Goal: Communication & Community: Ask a question

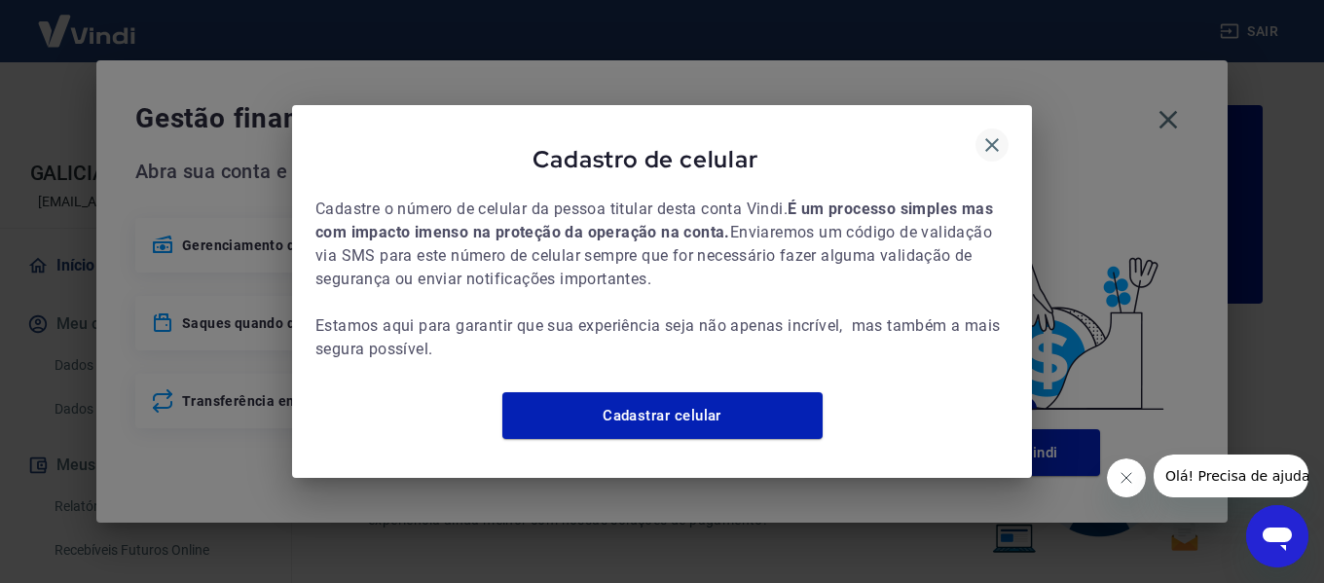
click at [998, 133] on icon "button" at bounding box center [991, 144] width 23 height 23
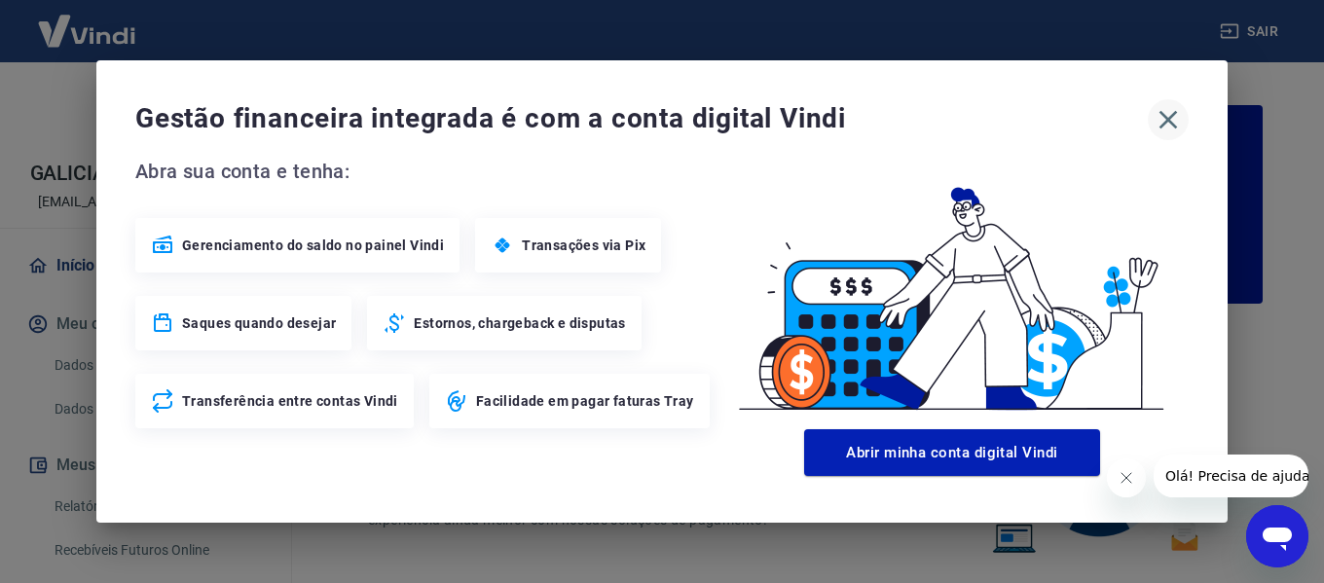
click at [1169, 123] on icon "button" at bounding box center [1167, 119] width 31 height 31
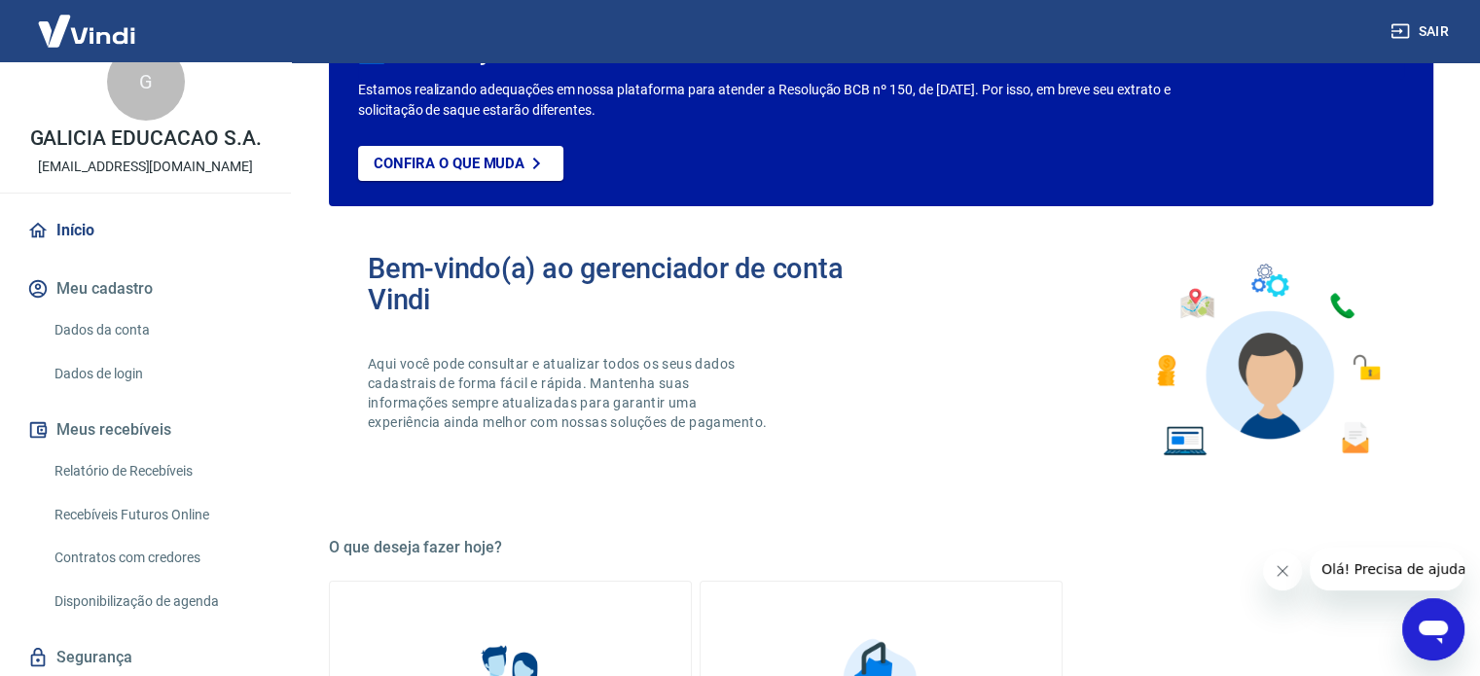
scroll to position [95, 0]
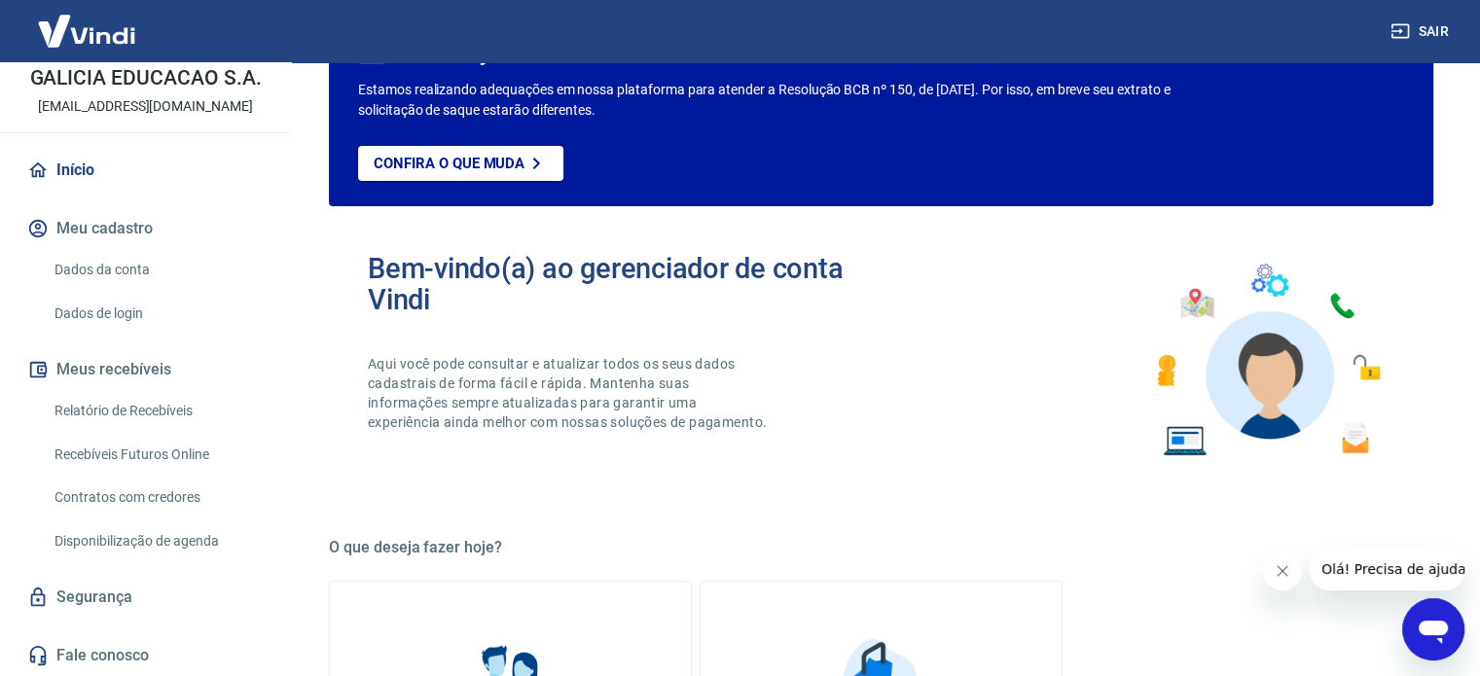
click at [1422, 621] on icon "Abrir janela de mensagens" at bounding box center [1433, 629] width 35 height 35
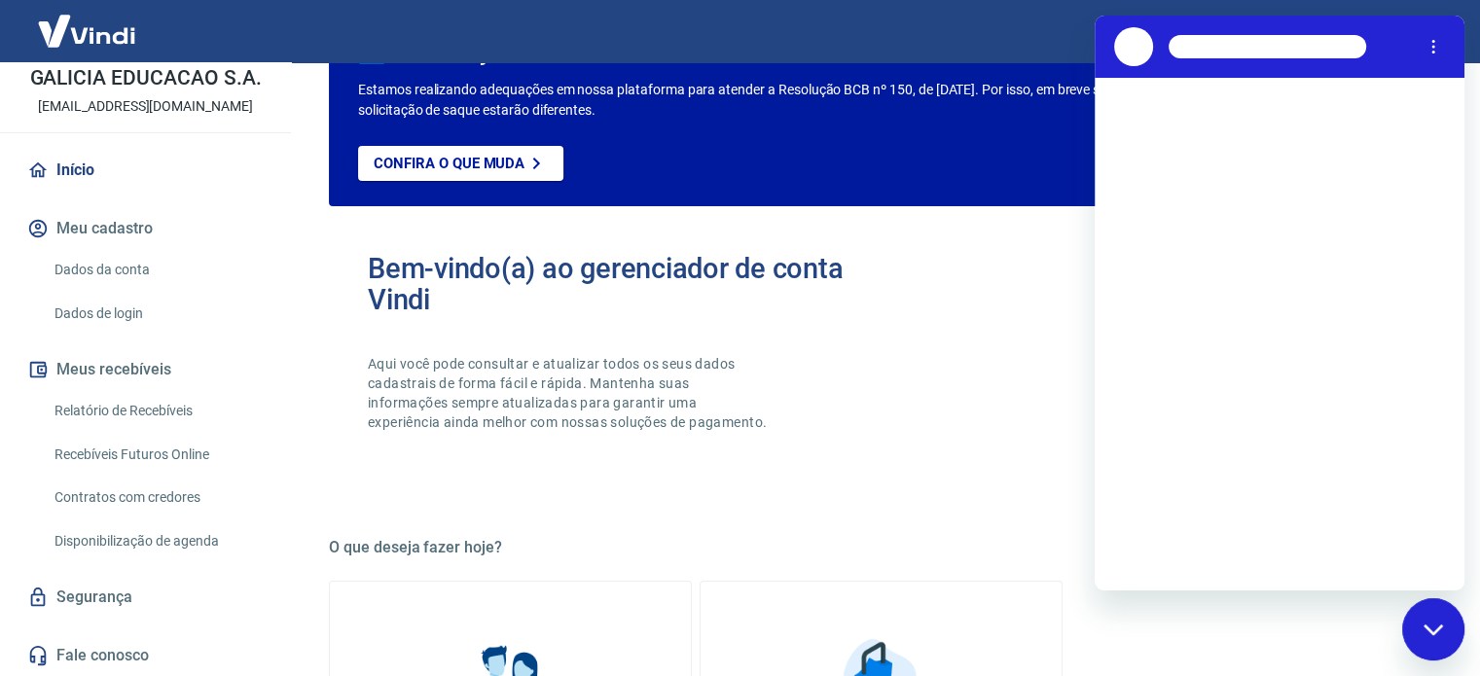
scroll to position [0, 0]
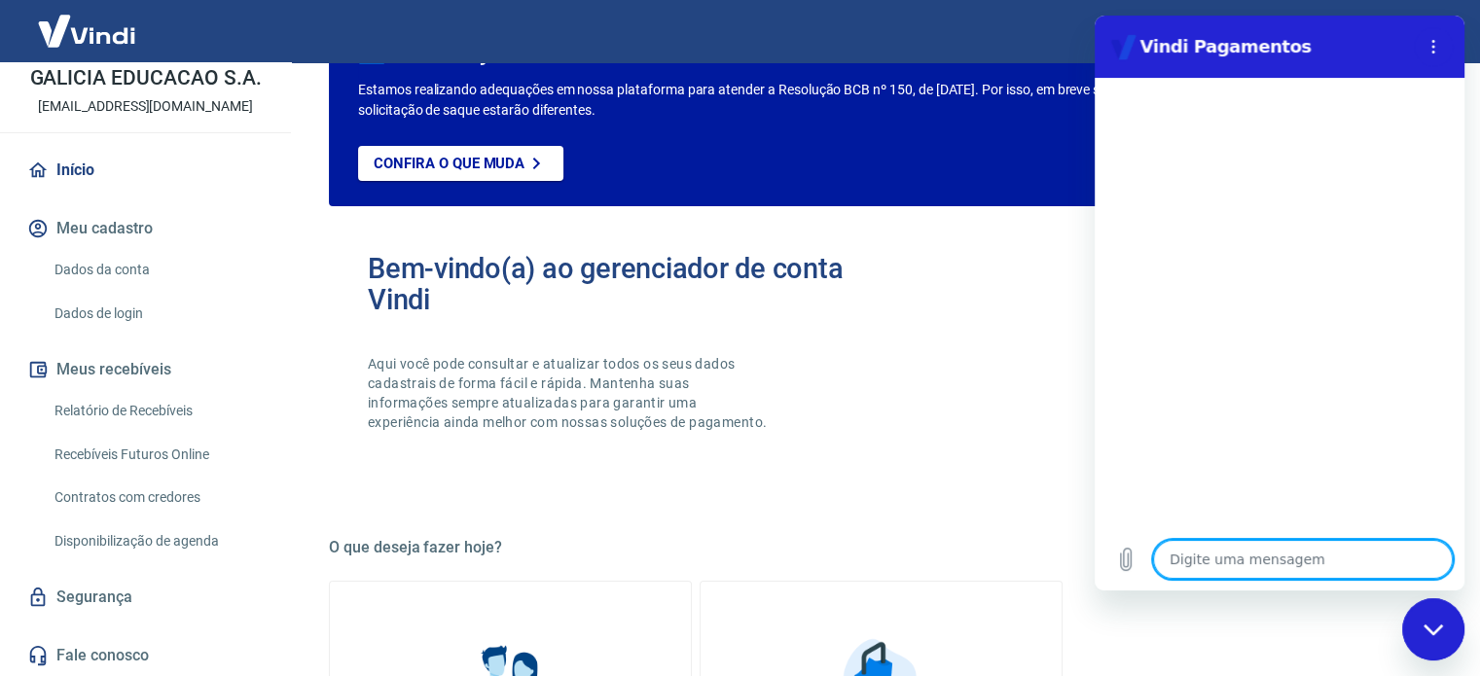
click at [1303, 553] on textarea at bounding box center [1303, 559] width 300 height 39
type textarea "o"
type textarea "x"
type textarea "ol"
type textarea "x"
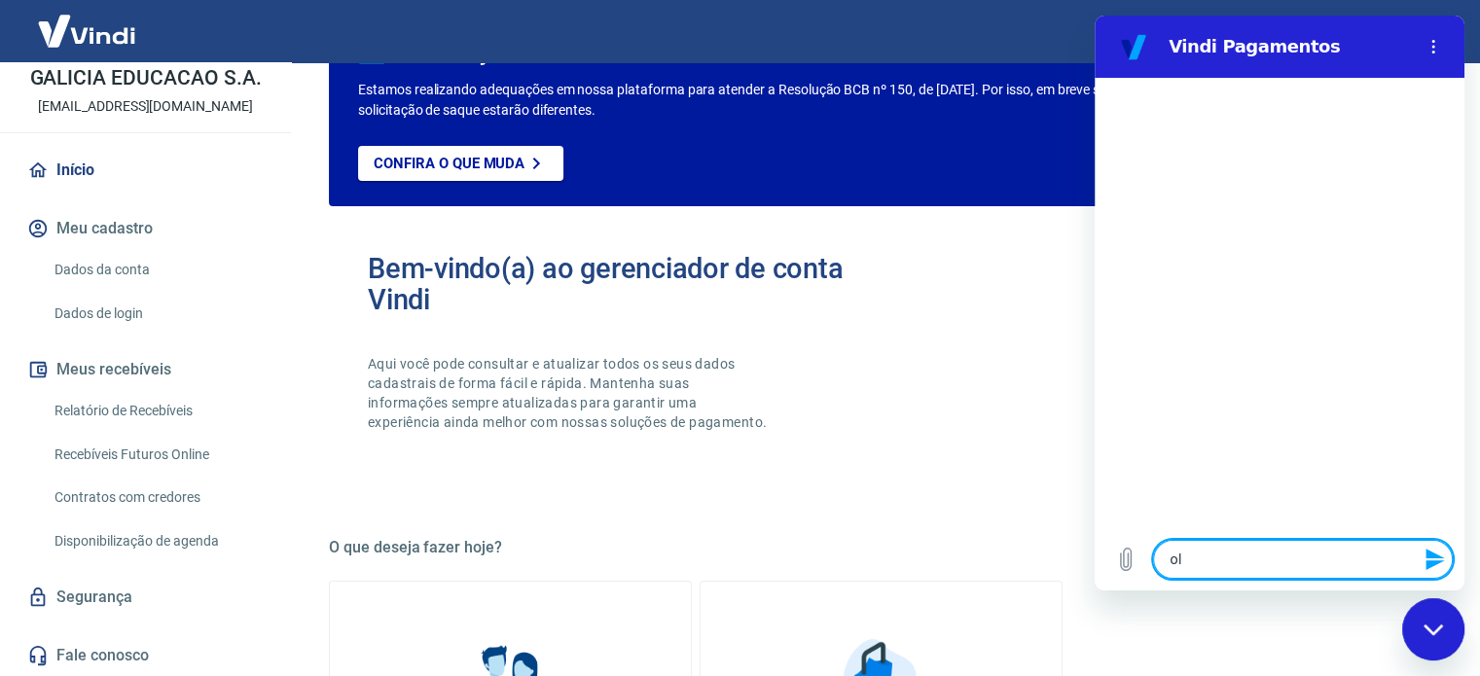
type textarea "olá"
type textarea "x"
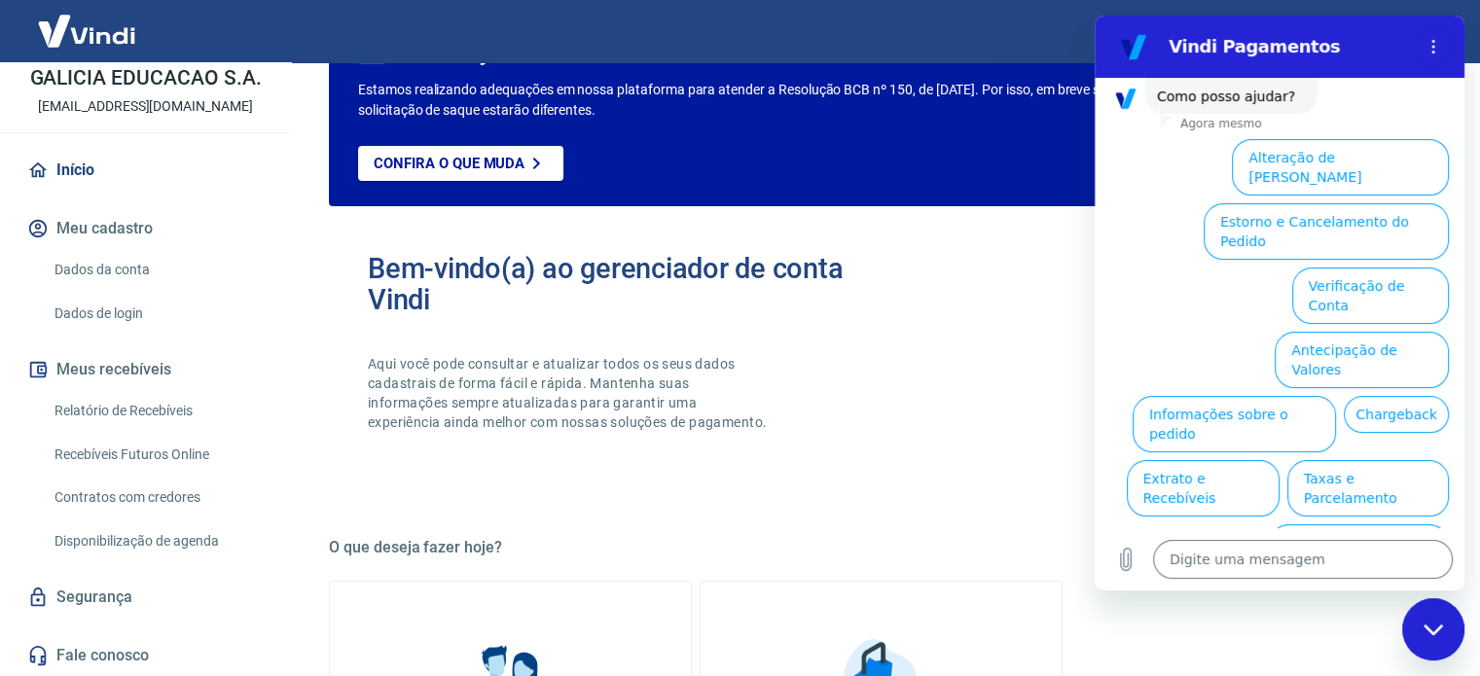
scroll to position [148, 0]
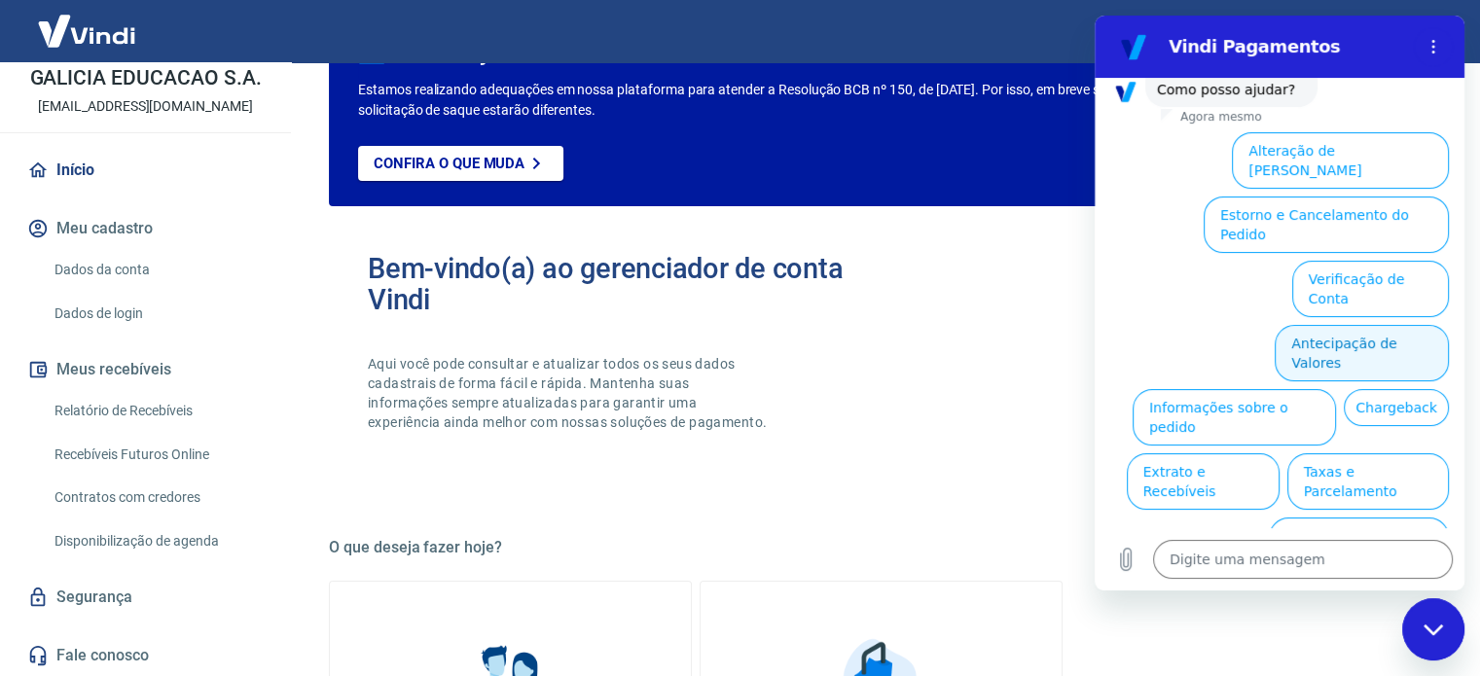
click at [1385, 325] on button "Antecipação de Valores" at bounding box center [1362, 353] width 174 height 56
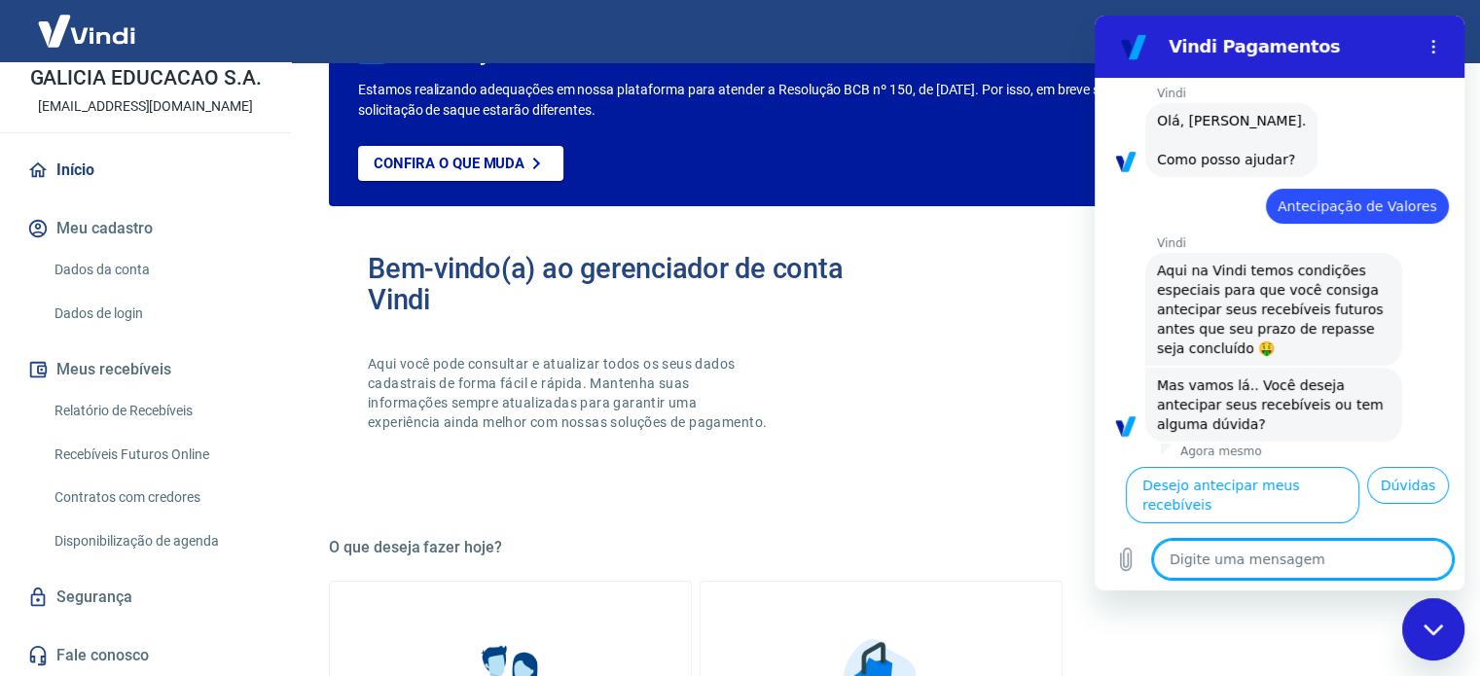
scroll to position [101, 0]
click at [1392, 504] on button "Dúvidas" at bounding box center [1408, 485] width 82 height 37
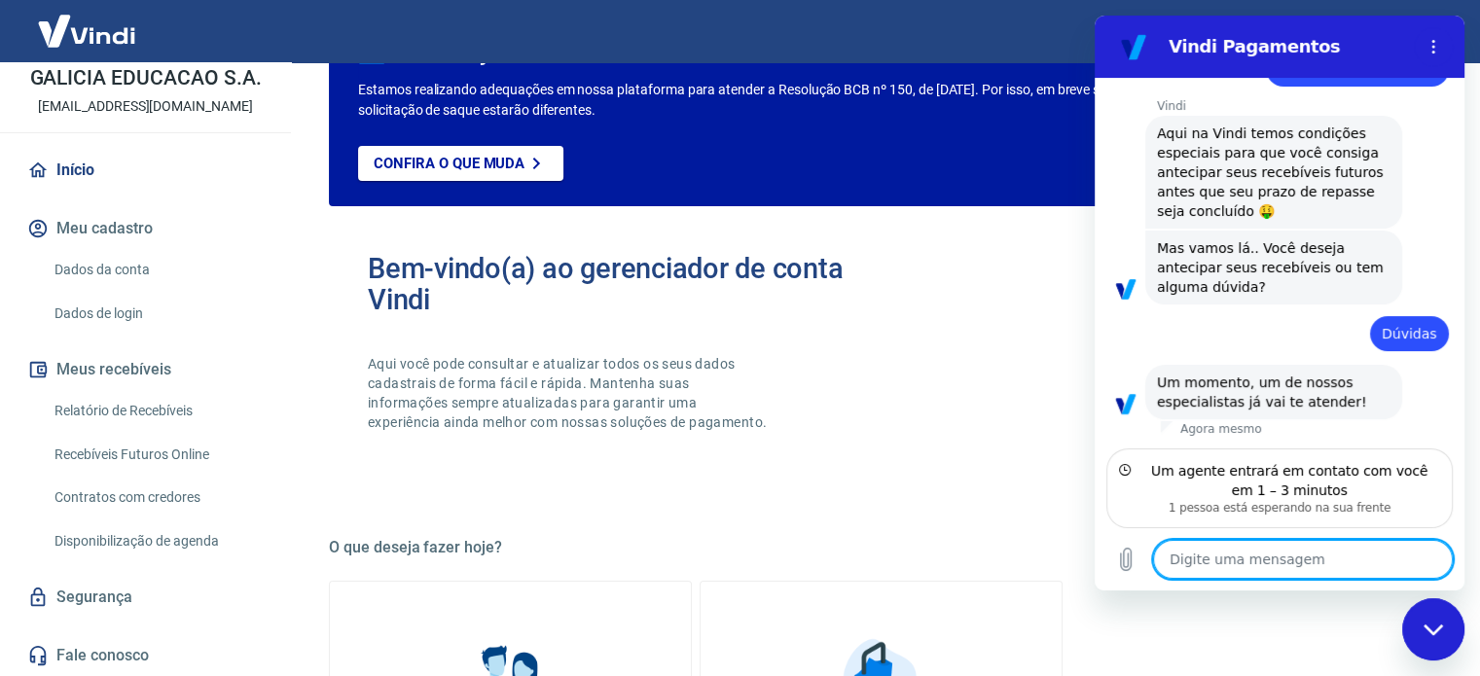
scroll to position [196, 0]
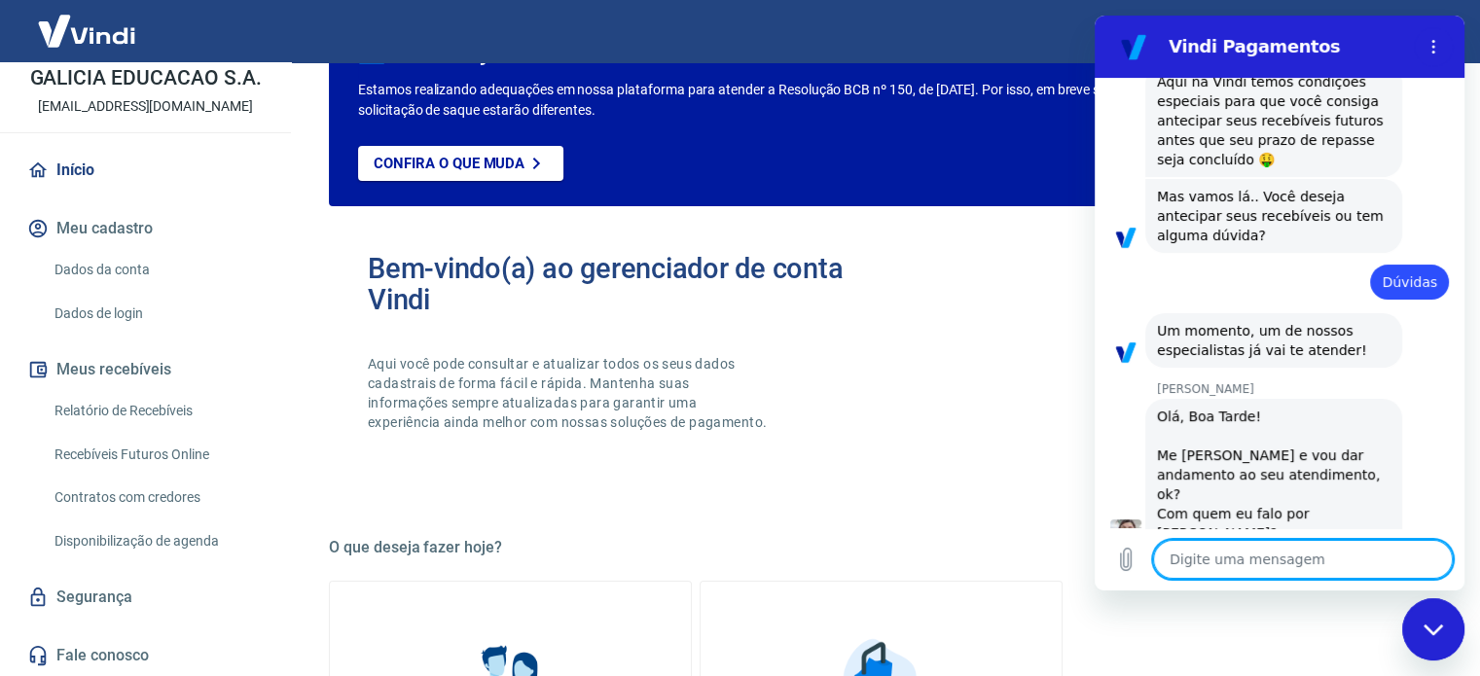
type textarea "x"
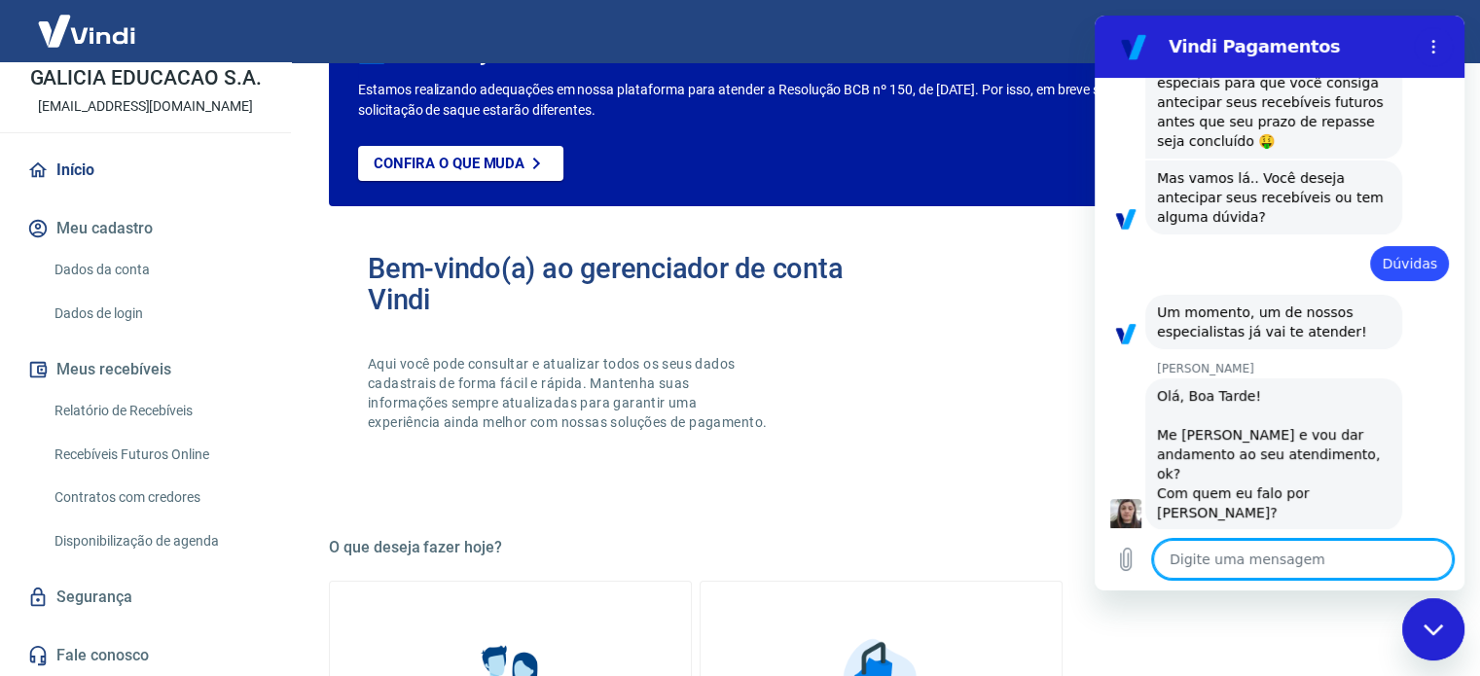
scroll to position [289, 0]
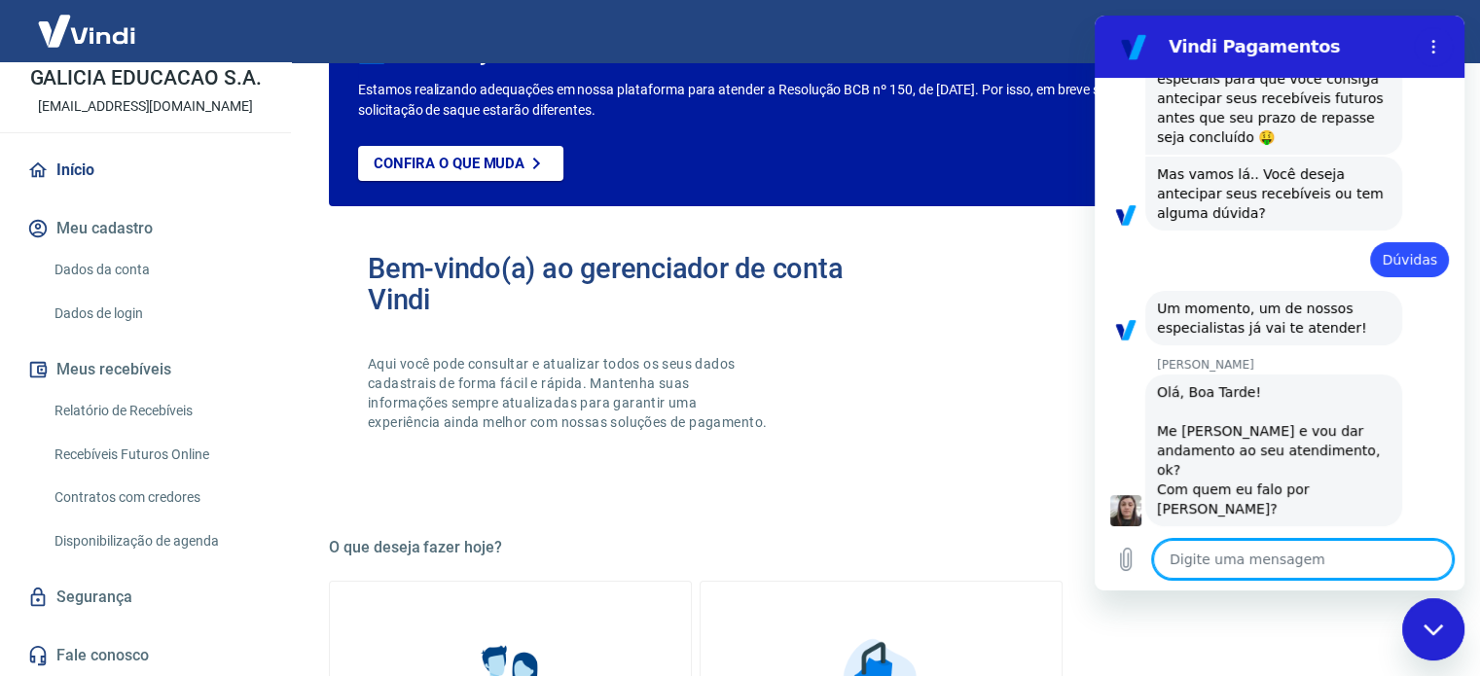
click at [1199, 568] on textarea at bounding box center [1303, 559] width 300 height 39
type textarea "V"
type textarea "x"
type textarea "Vi"
type textarea "x"
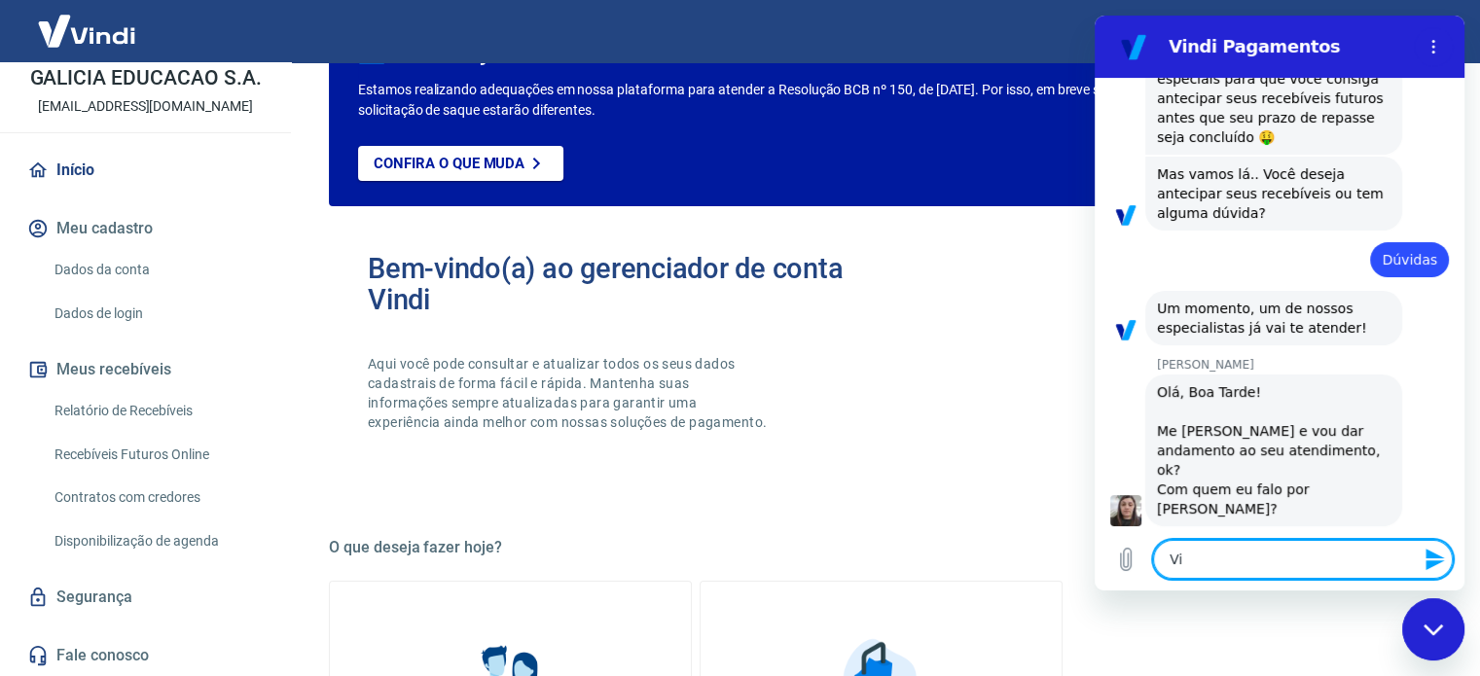
type textarea "Viv"
type textarea "x"
type textarea "Vivi"
type textarea "x"
type textarea "Vivia"
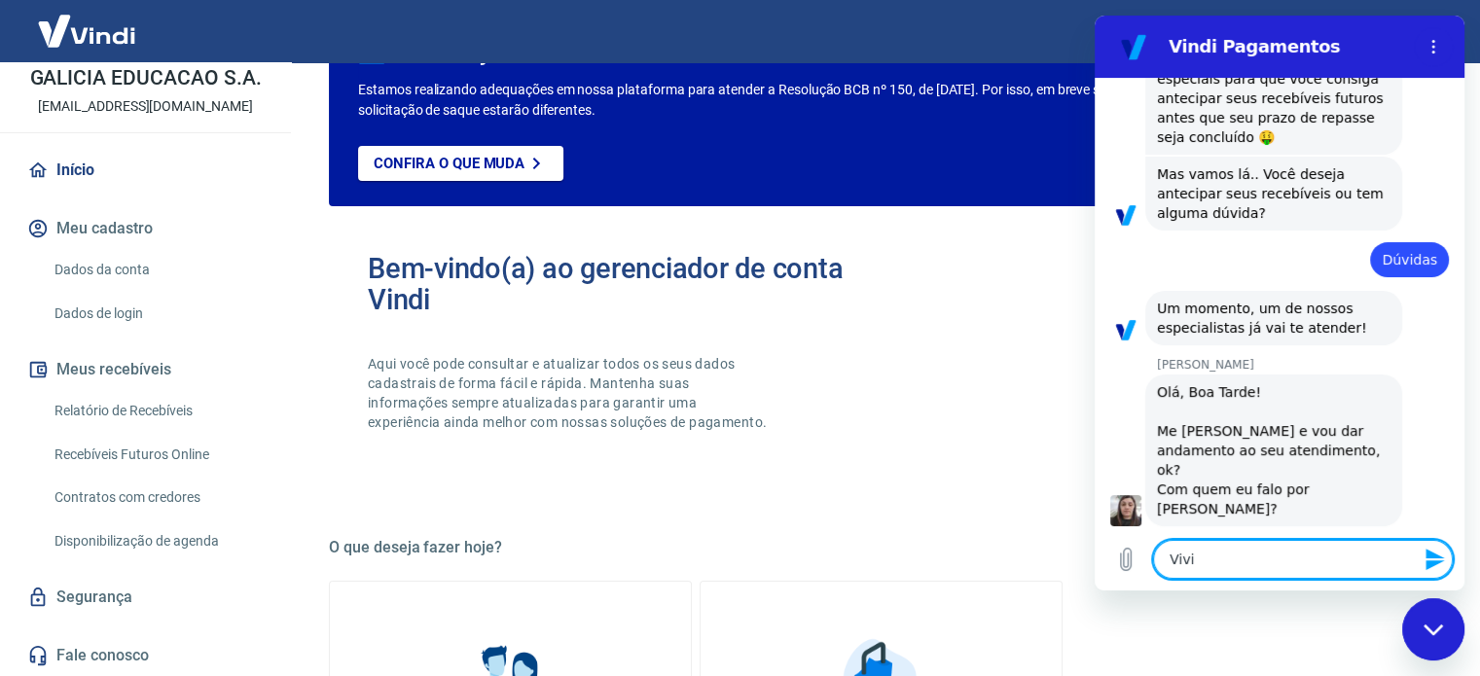
type textarea "x"
type textarea "[PERSON_NAME]"
type textarea "x"
type textarea "Viviane"
type textarea "x"
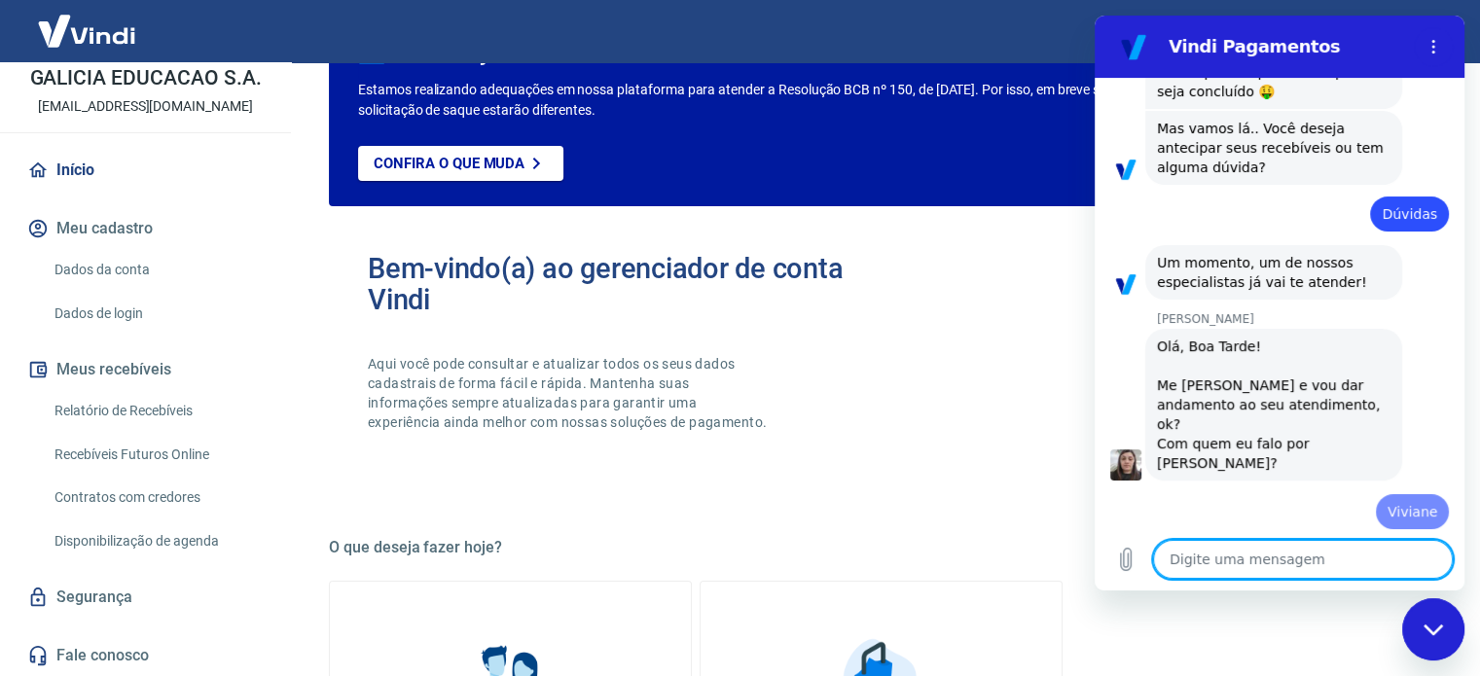
type textarea "x"
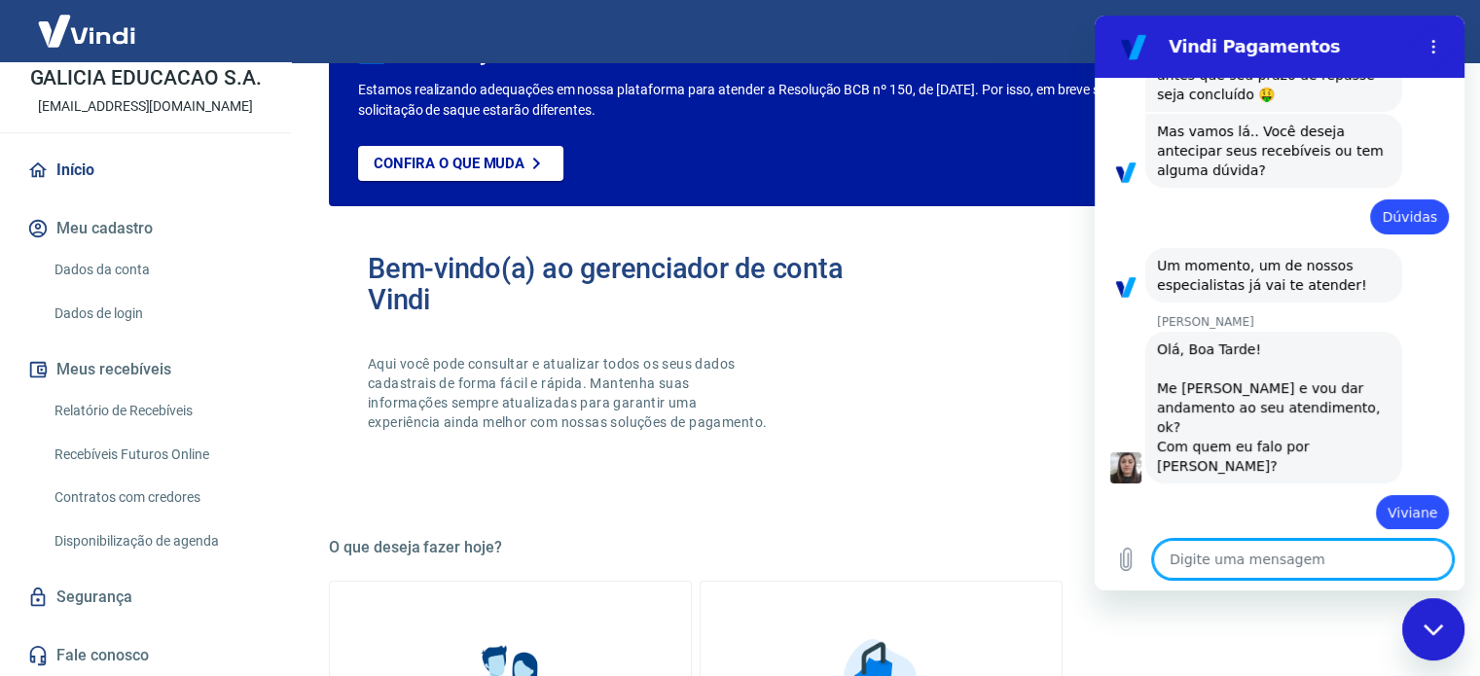
scroll to position [336, 0]
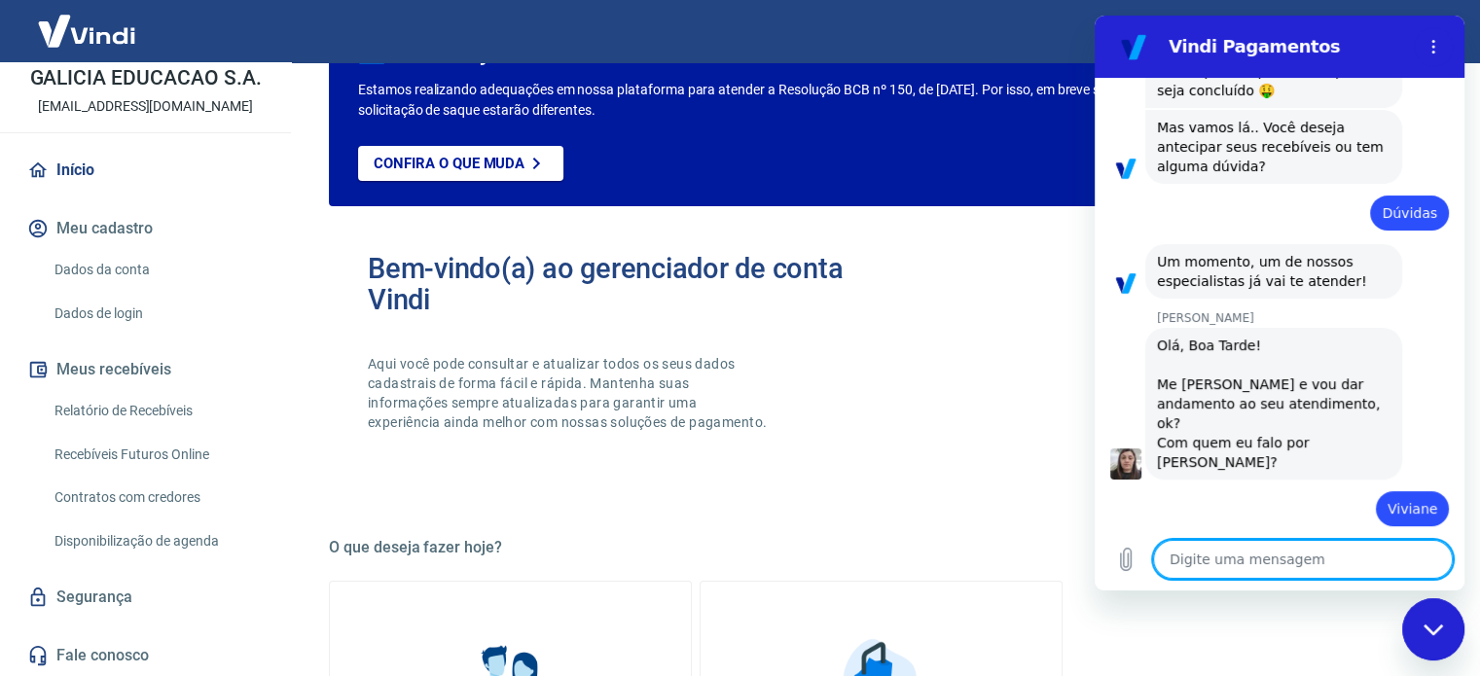
type textarea "S"
type textarea "x"
type textarea "Si"
type textarea "x"
type textarea "Sil"
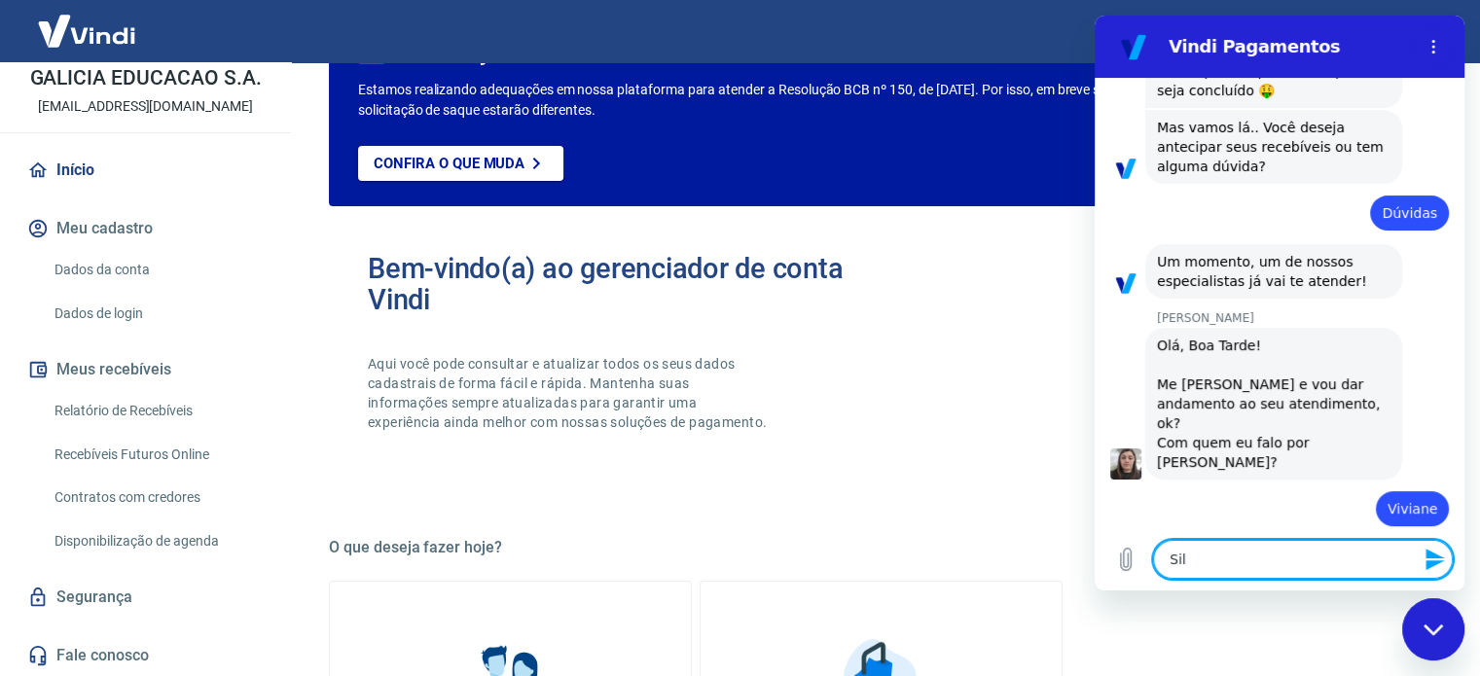
type textarea "x"
type textarea "Silv"
type textarea "x"
type textarea "[PERSON_NAME]"
type textarea "x"
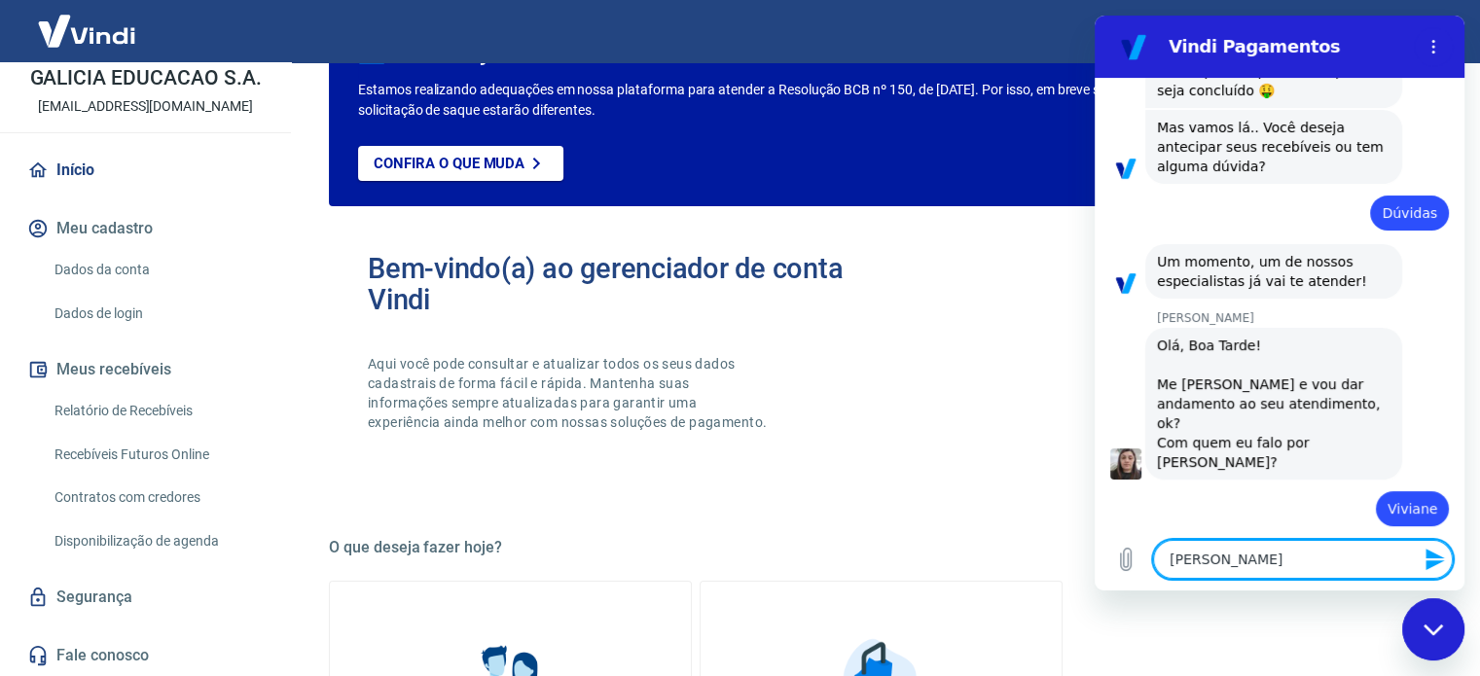
type textarea "Silvan"
type textarea "x"
type textarea "Silvana"
type textarea "x"
type textarea "Silvana"
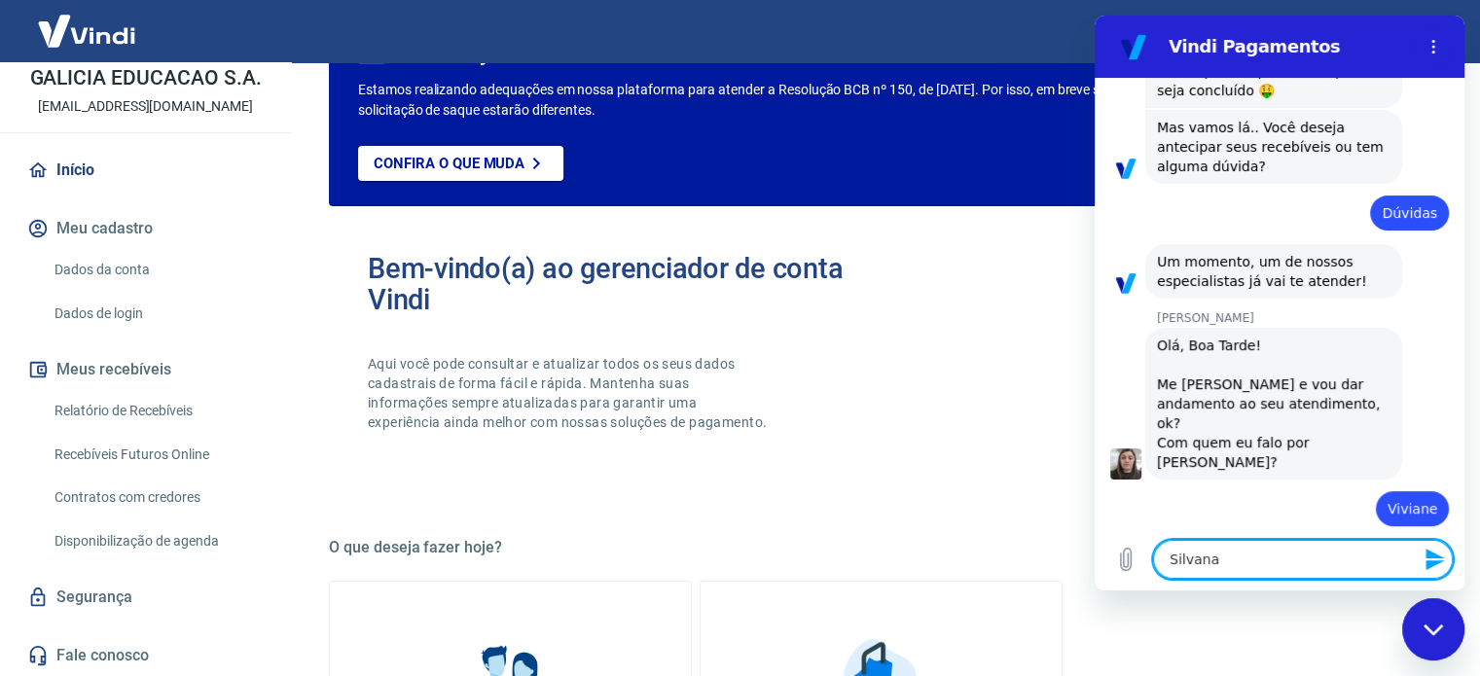
type textarea "x"
type textarea "Silvana ,"
type textarea "x"
type textarea "Silvana ,"
type textarea "x"
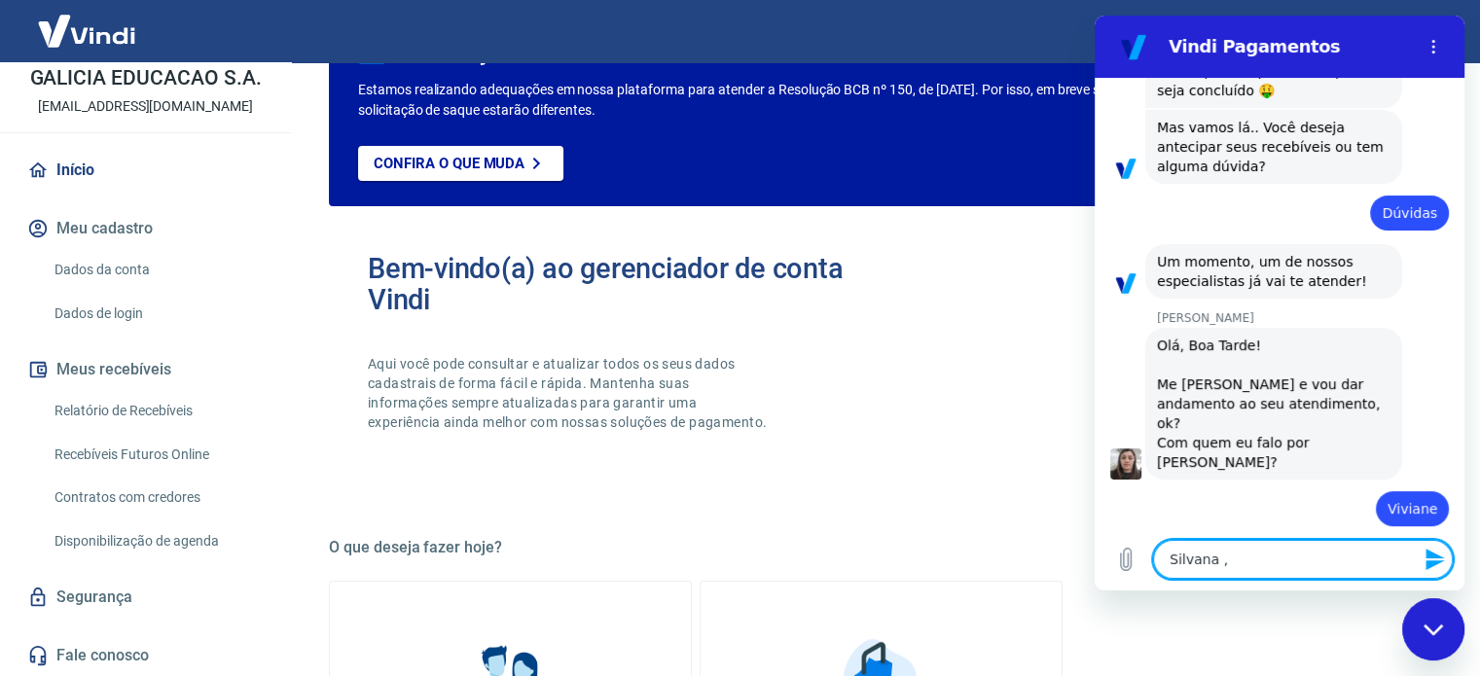
type textarea "Silvana , b"
type textarea "x"
type textarea "Silvana , bo"
type textarea "x"
type textarea "Silvana , boa"
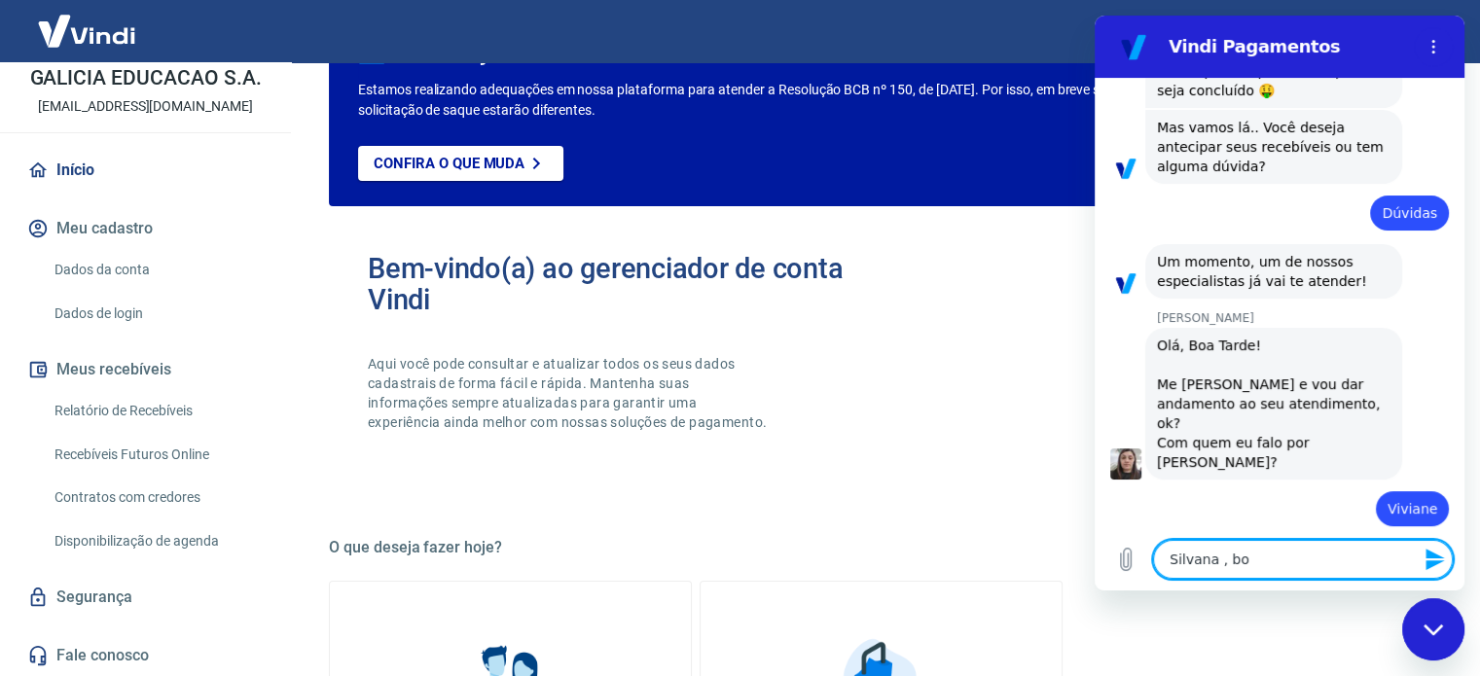
type textarea "x"
type textarea "Silvana , boa"
type textarea "x"
type textarea "Silvana , boa"
type textarea "x"
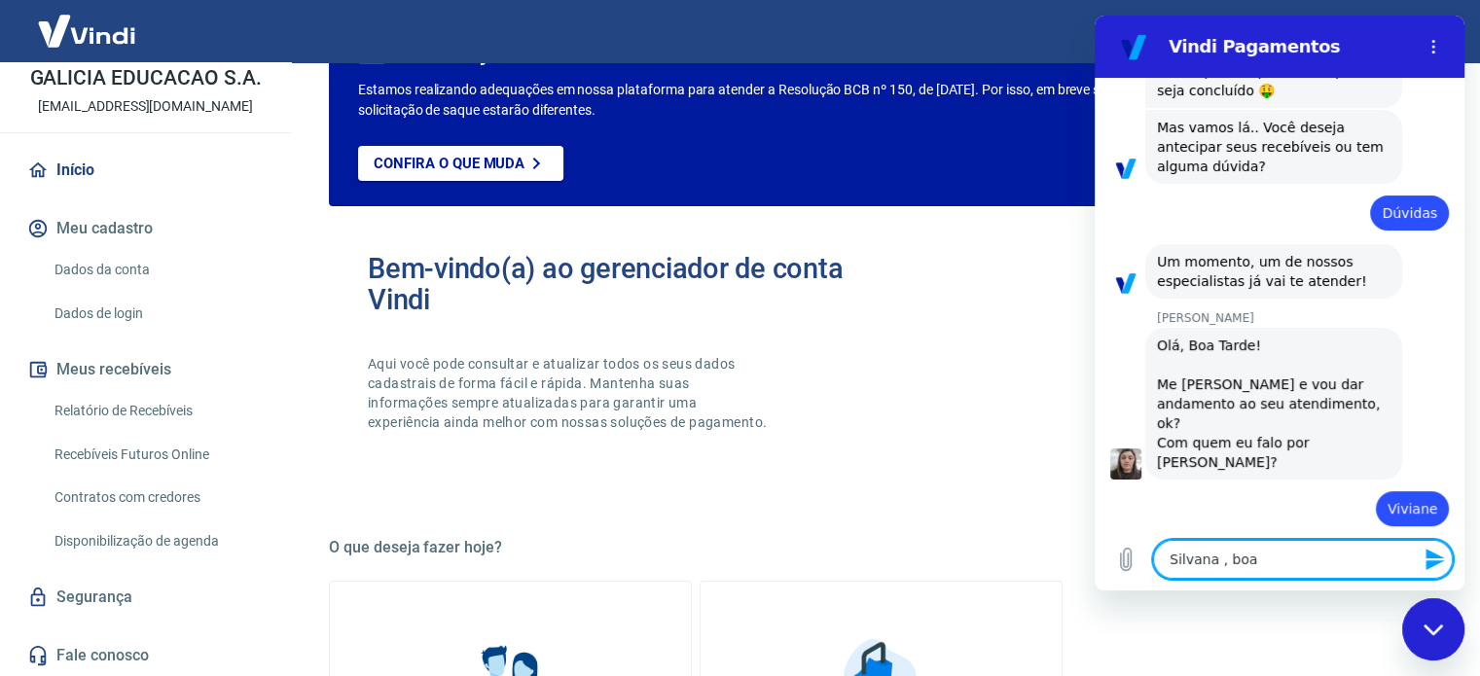
type textarea "Silvana , boa t"
type textarea "x"
type textarea "Silvana , boa ta"
type textarea "x"
type textarea "Silvana , boa tar"
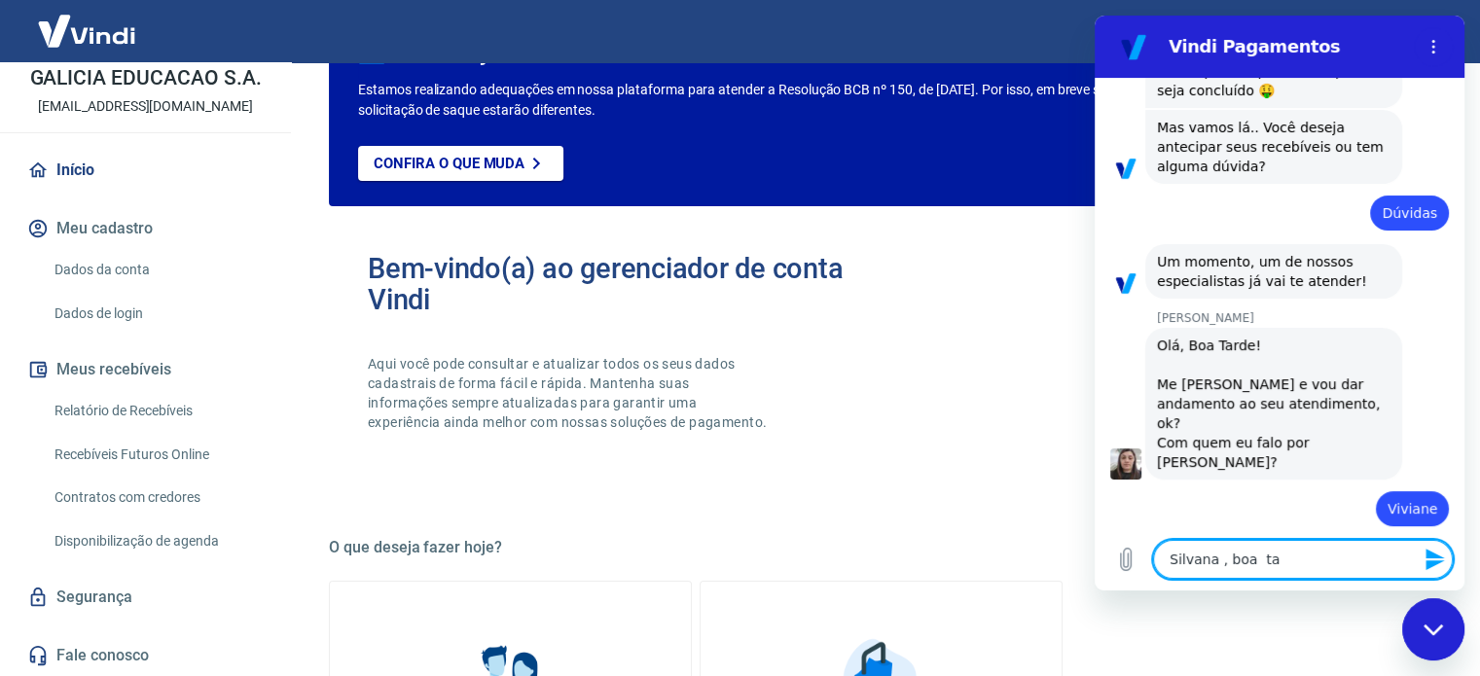
type textarea "x"
type textarea "Silvana , boa tard"
type textarea "x"
type textarea "Silvana , boa tarde"
type textarea "x"
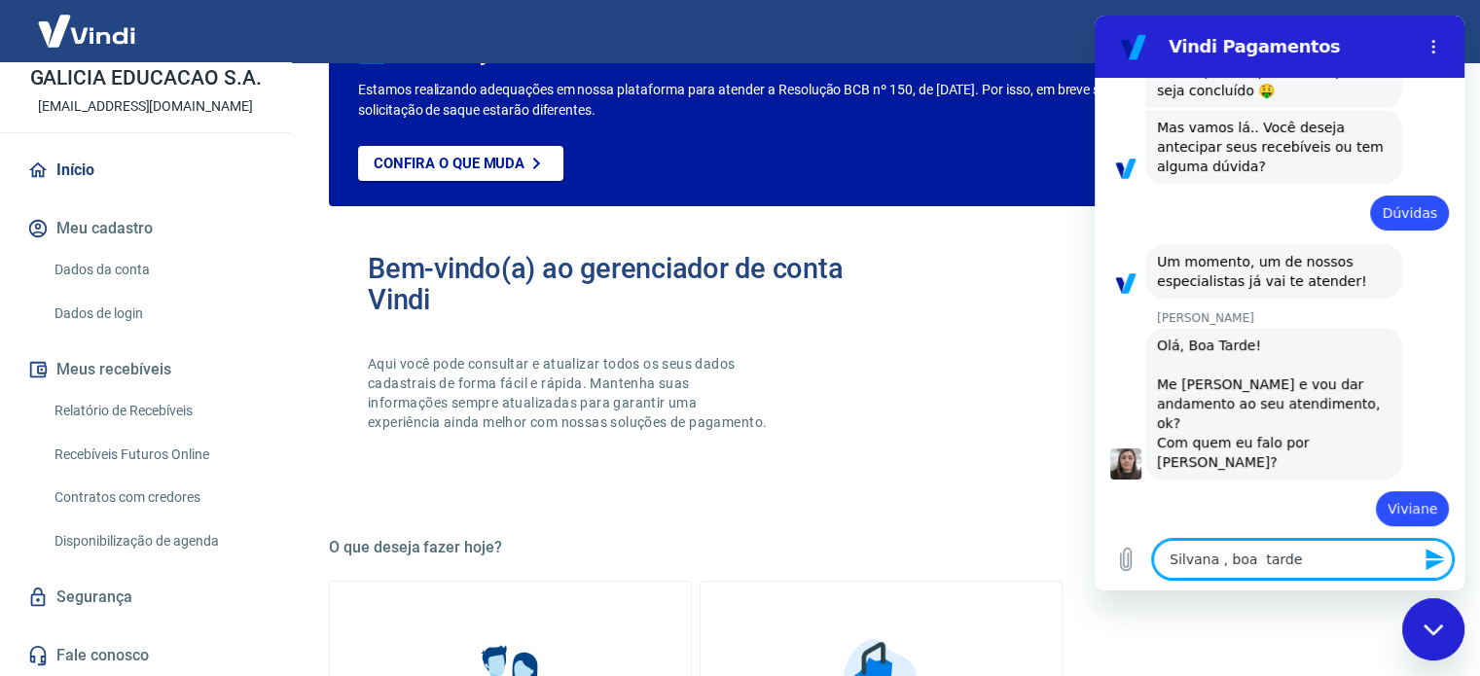
type textarea "Silvana , boa tarde!"
type textarea "x"
type textarea "Silvana , boa tarde!"
type textarea "x"
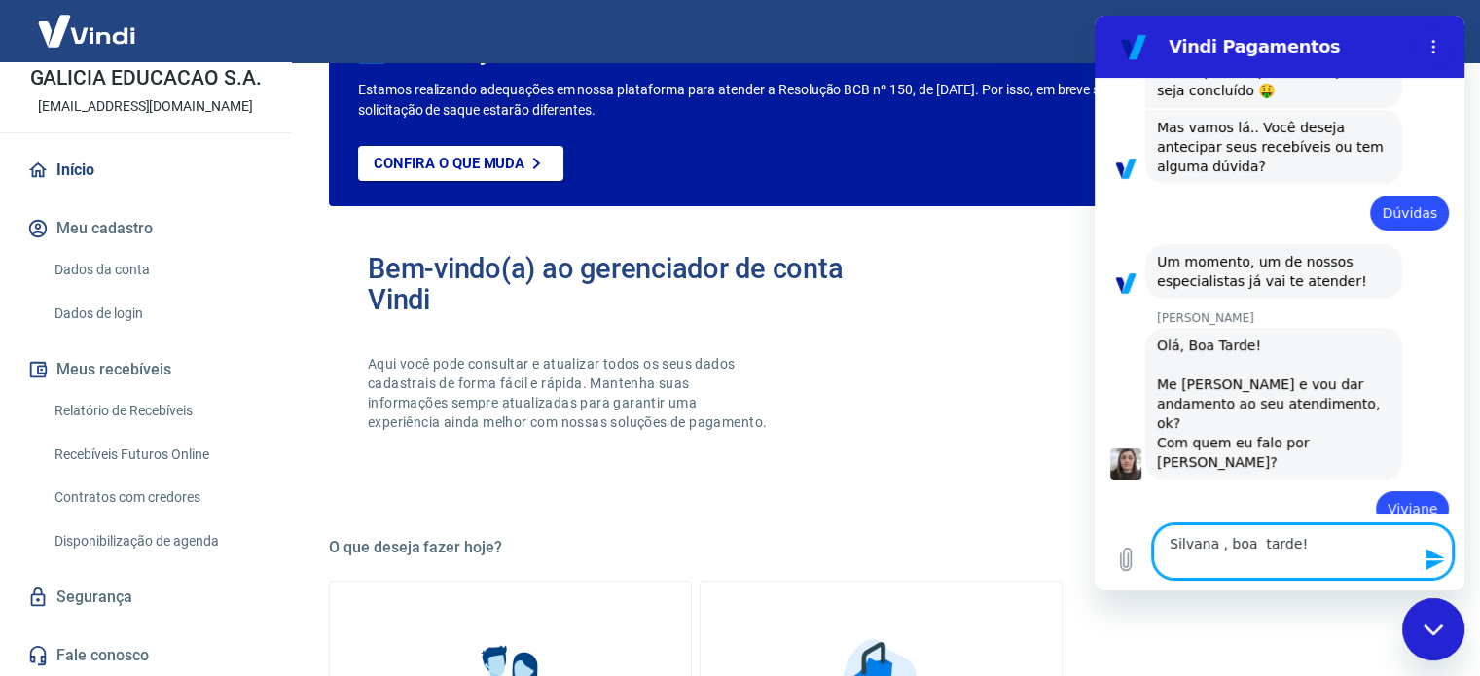
type textarea "Silvana , boa tarde! S"
type textarea "x"
type textarea "Silvana , boa tarde! Se"
type textarea "x"
type textarea "Silvana , boa tarde! Se"
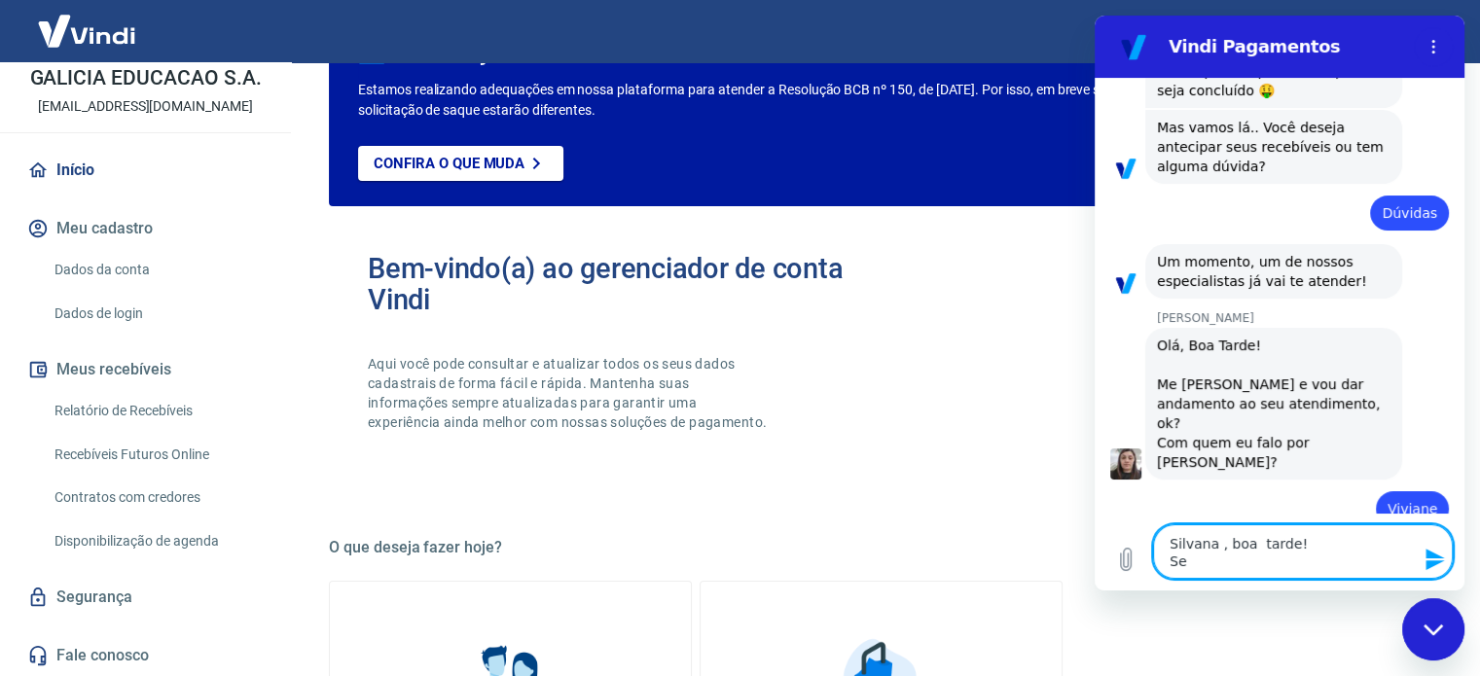
type textarea "x"
type textarea "Silvana , boa tarde! Se"
type textarea "x"
type textarea "Silvana , boa tarde! Se s"
type textarea "x"
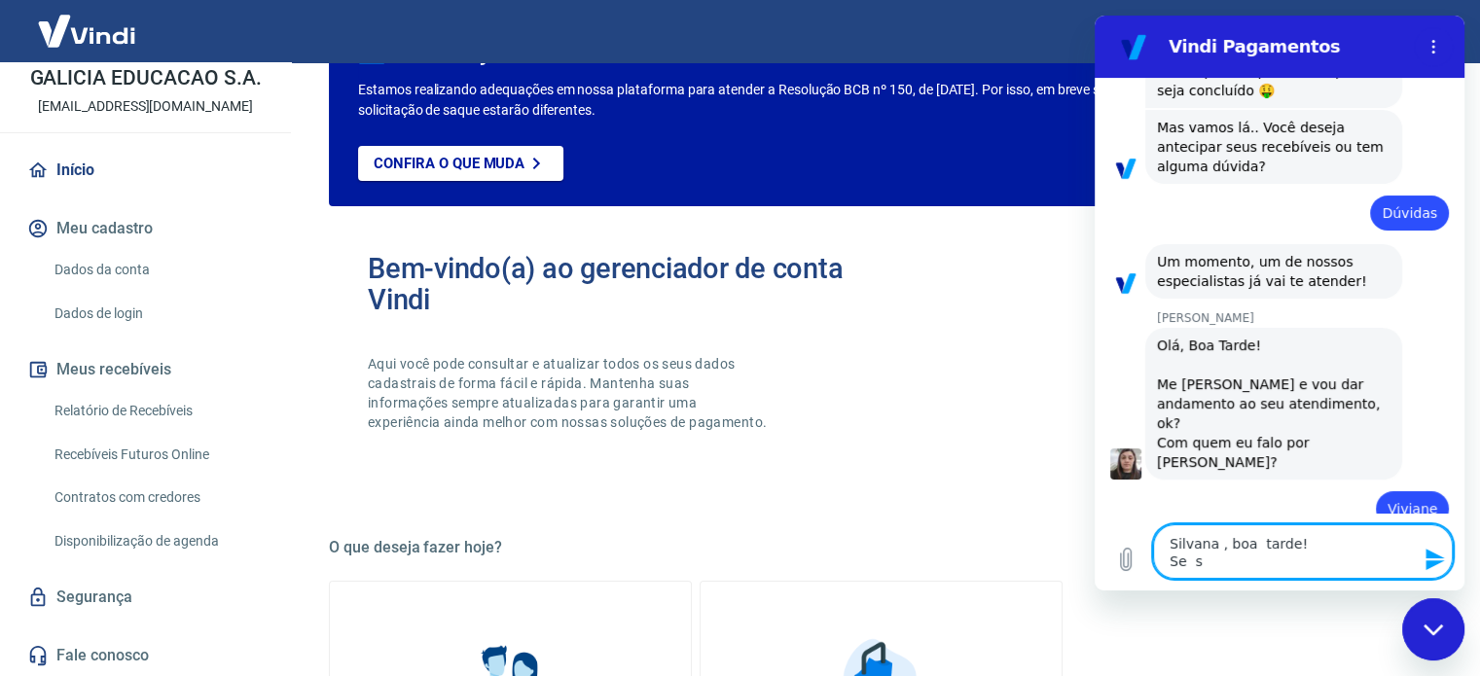
type textarea "Silvana , boa tarde! Se so"
type textarea "x"
type textarea "Silvana , boa tarde! Se sol"
type textarea "x"
type textarea "Silvana , boa tarde! Se soli"
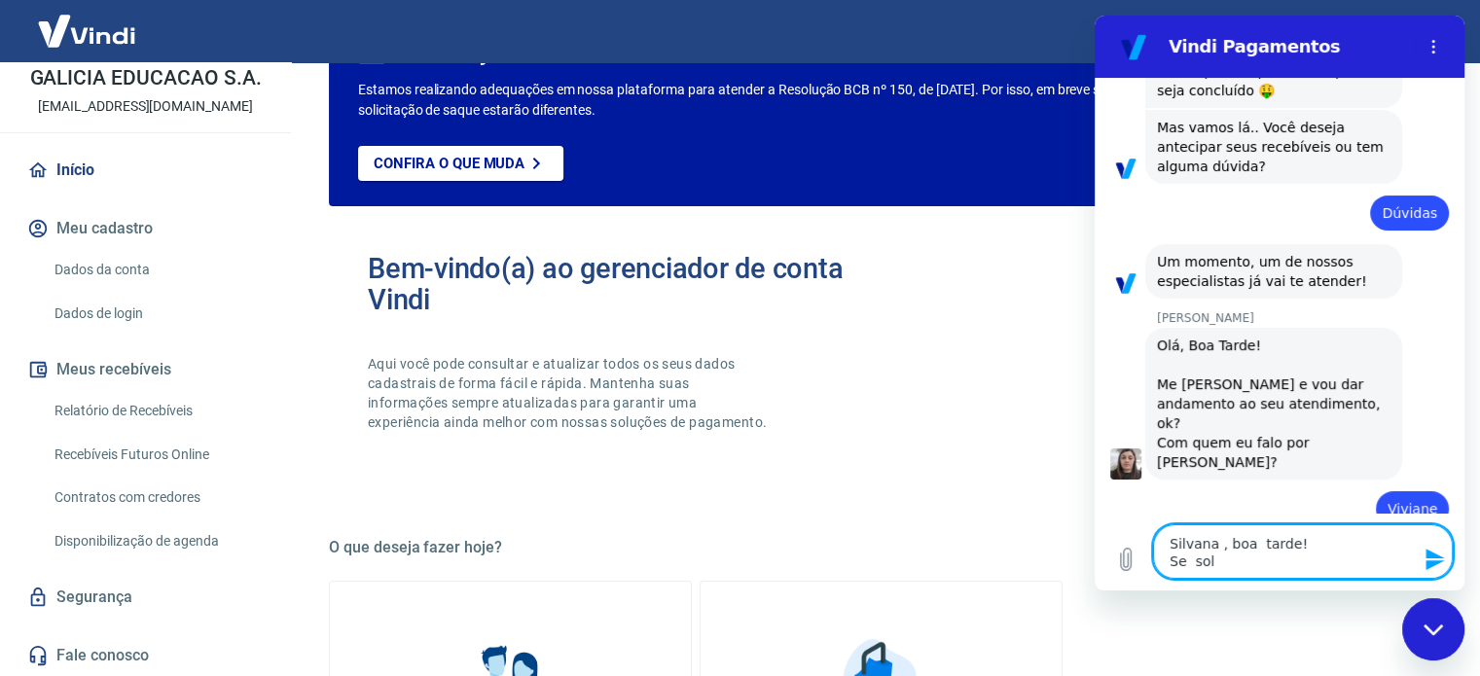
type textarea "x"
type textarea "Silvana , boa tarde! Se solic"
type textarea "x"
type textarea "Silvana , boa tarde! Se solici"
type textarea "x"
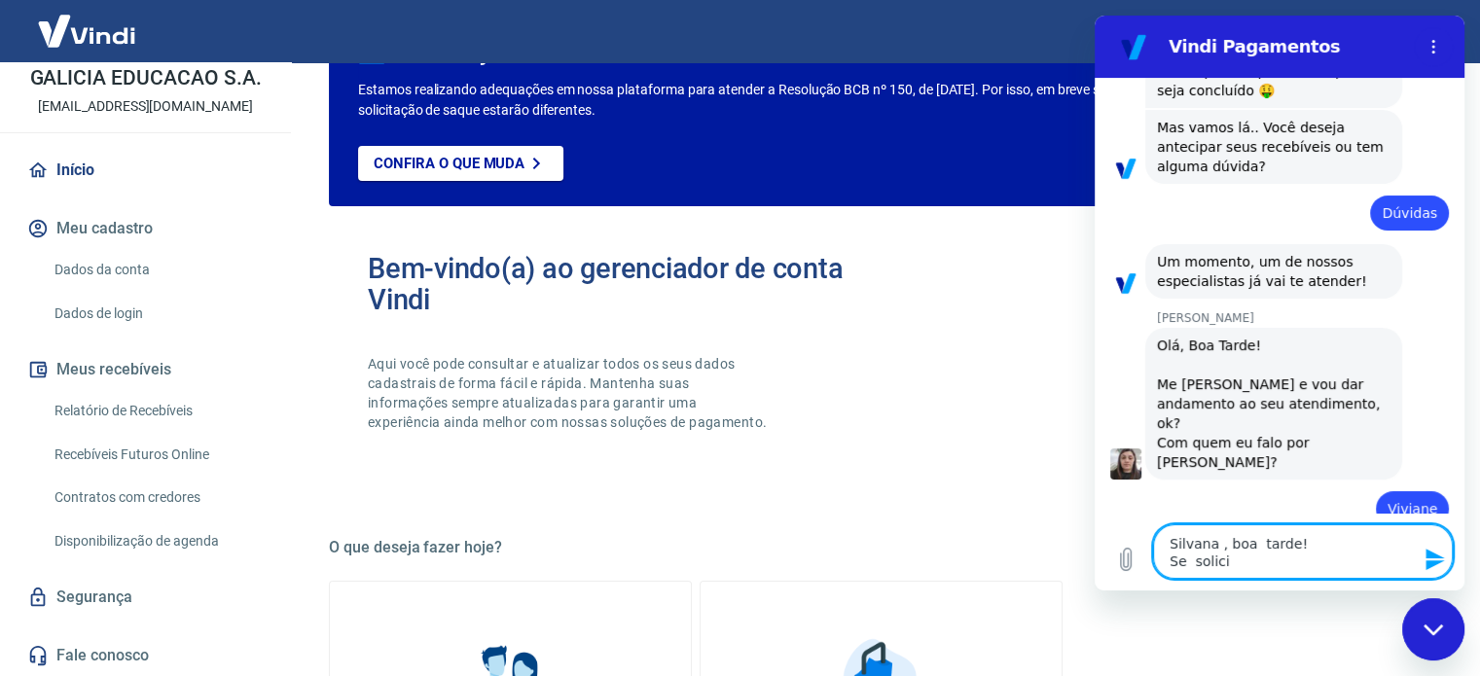
type textarea "Silvana , boa tarde! Se solicit"
type textarea "x"
type textarea "Silvana , boa tarde! Se solicita"
type textarea "x"
type textarea "Silvana , boa tarde! Se solicitar"
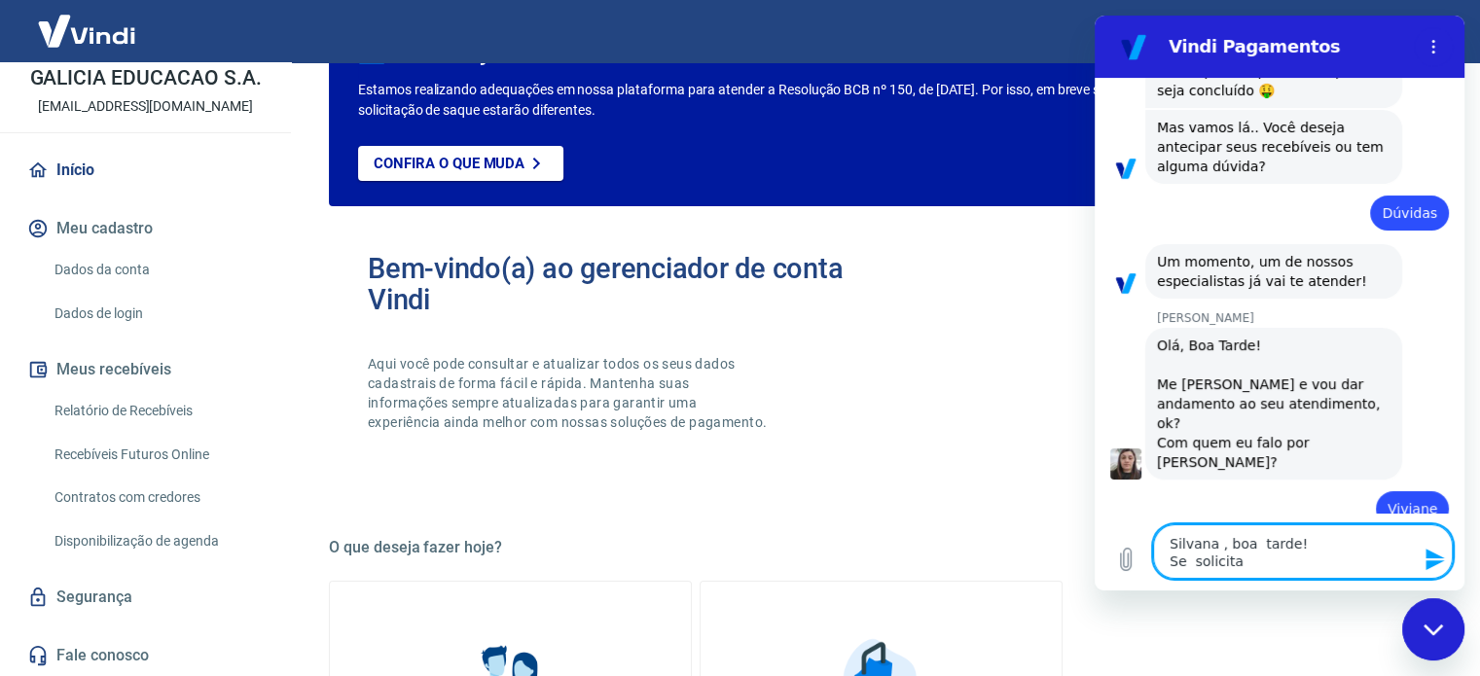
type textarea "x"
type textarea "Silvana , boa tarde! Se solicitar"
type textarea "x"
type textarea "Silvana , boa tarde! Se solicitar a"
type textarea "x"
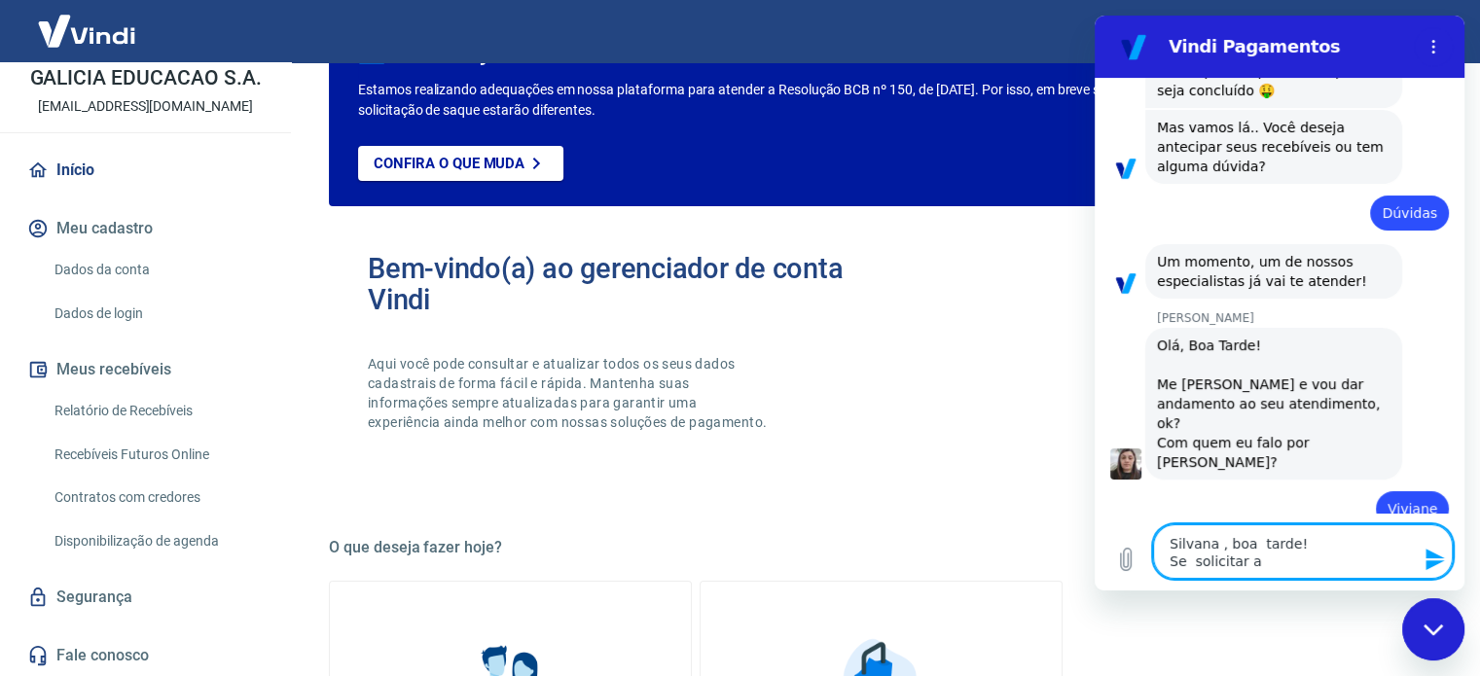
type textarea "Silvana , boa tarde! Se solicitar an"
type textarea "x"
type textarea "Silvana , boa tarde! Se solicitar ant"
type textarea "x"
type textarea "Silvana , boa tarde! Se solicitar ante"
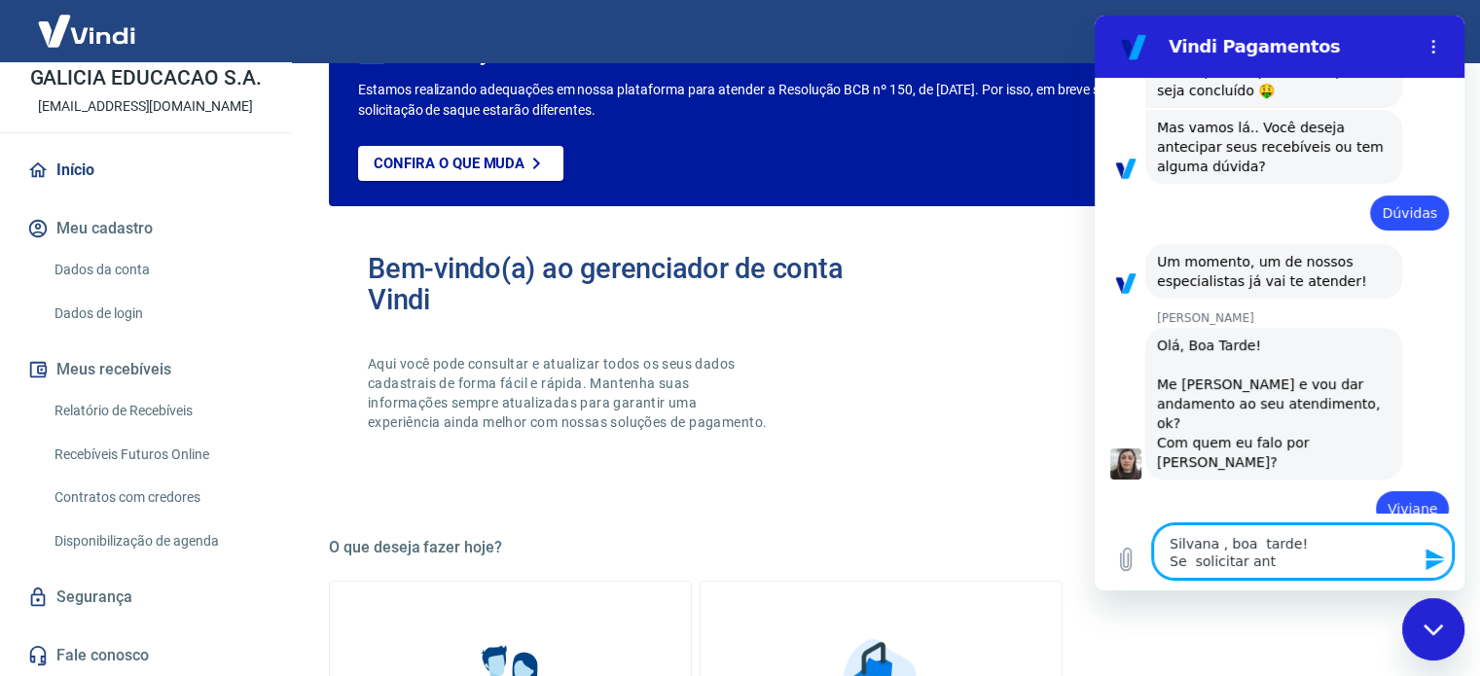
type textarea "x"
type textarea "Silvana , boa tarde! Se solicitar antec"
type textarea "x"
type textarea "Silvana , boa tarde! Se solicitar anteci"
type textarea "x"
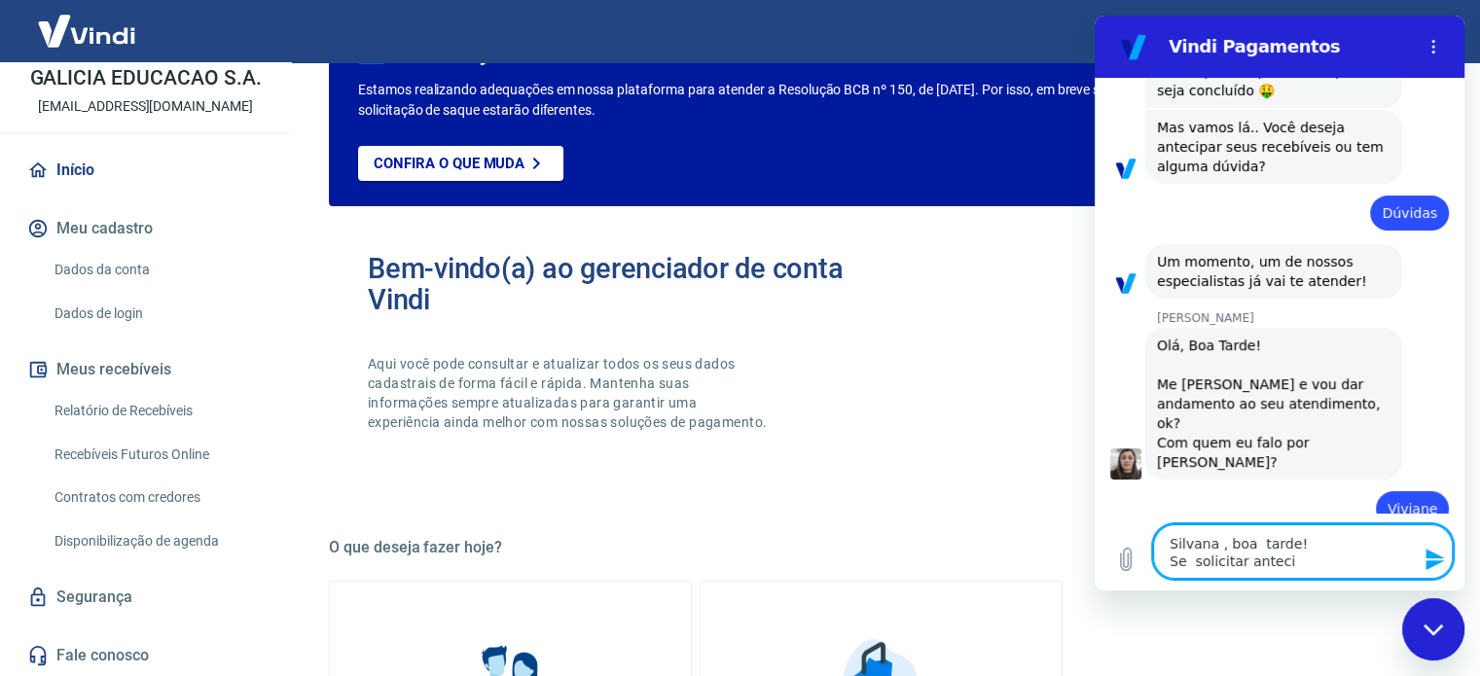
type textarea "Silvana , boa tarde! Se solicitar antecip"
type textarea "x"
type textarea "Silvana , boa tarde! Se solicitar antecipa"
type textarea "x"
type textarea "Silvana , boa tarde! Se solicitar antecipaç"
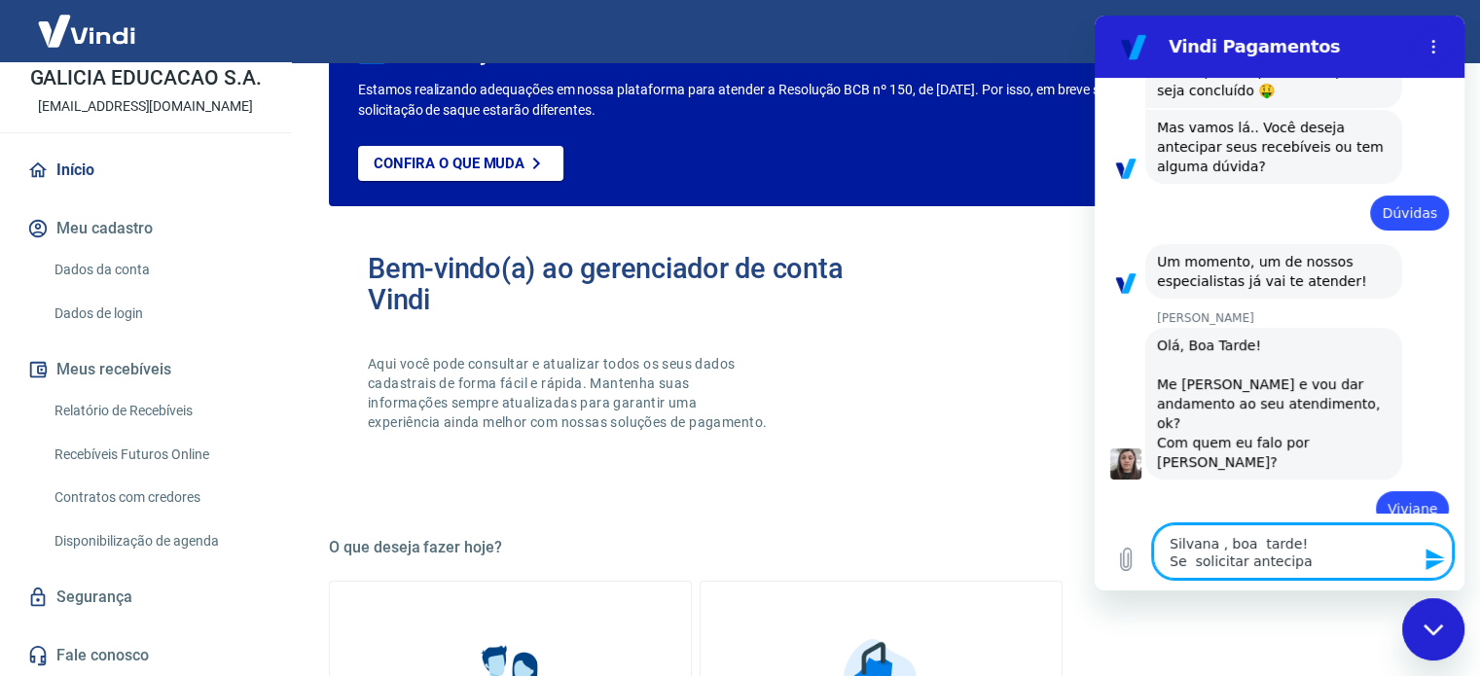
type textarea "x"
type textarea "Silvana , boa tarde! Se solicitar antecipaçã"
type textarea "x"
type textarea "Silvana , boa tarde! Se solicitar antecipação"
type textarea "x"
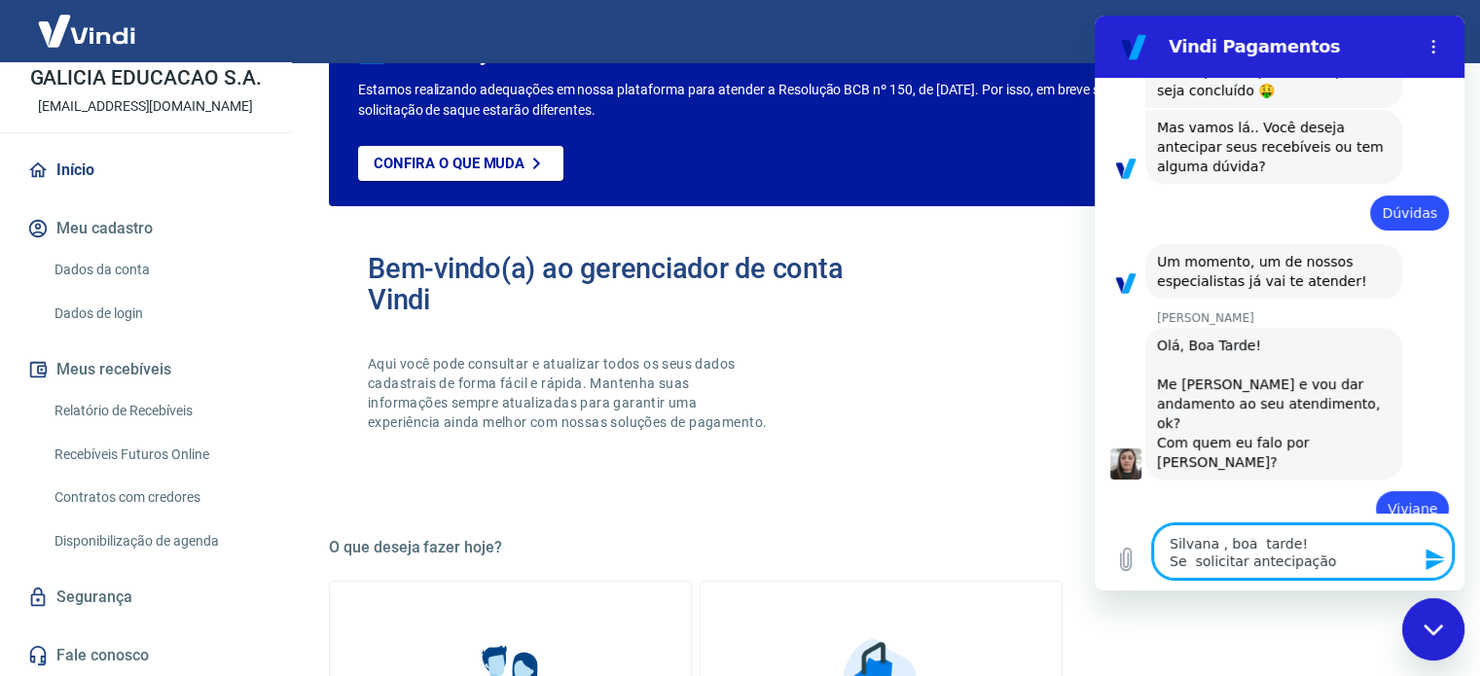
type textarea "Silvana , boa tarde! Se solicitar antecipação"
type textarea "x"
type textarea "Silvana , boa tarde! Se solicitar antecipação"
type textarea "x"
type textarea "Silvana , boa tarde! Se solicitar antecipação d"
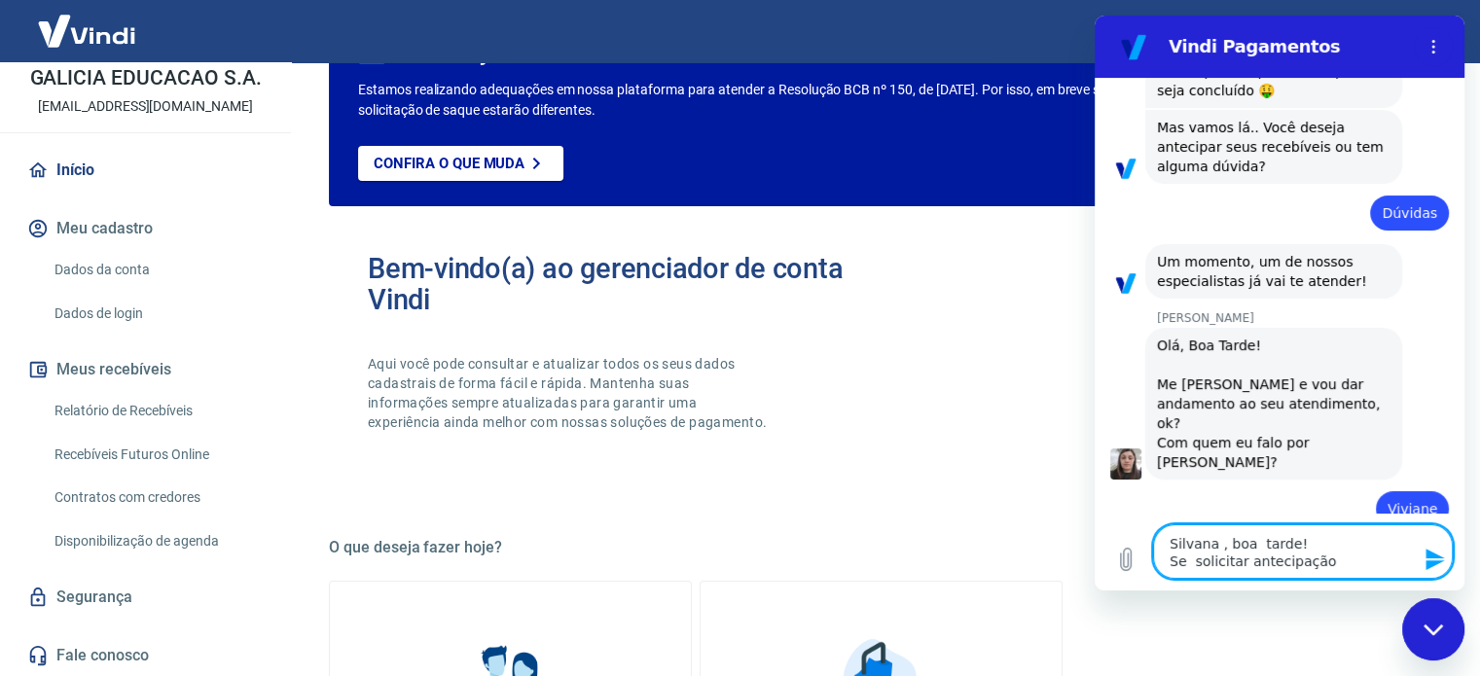
type textarea "x"
type textarea "Silvana , boa tarde! Se solicitar antecipação do"
type textarea "x"
type textarea "Silvana , boa tarde! Se solicitar antecipação do"
type textarea "x"
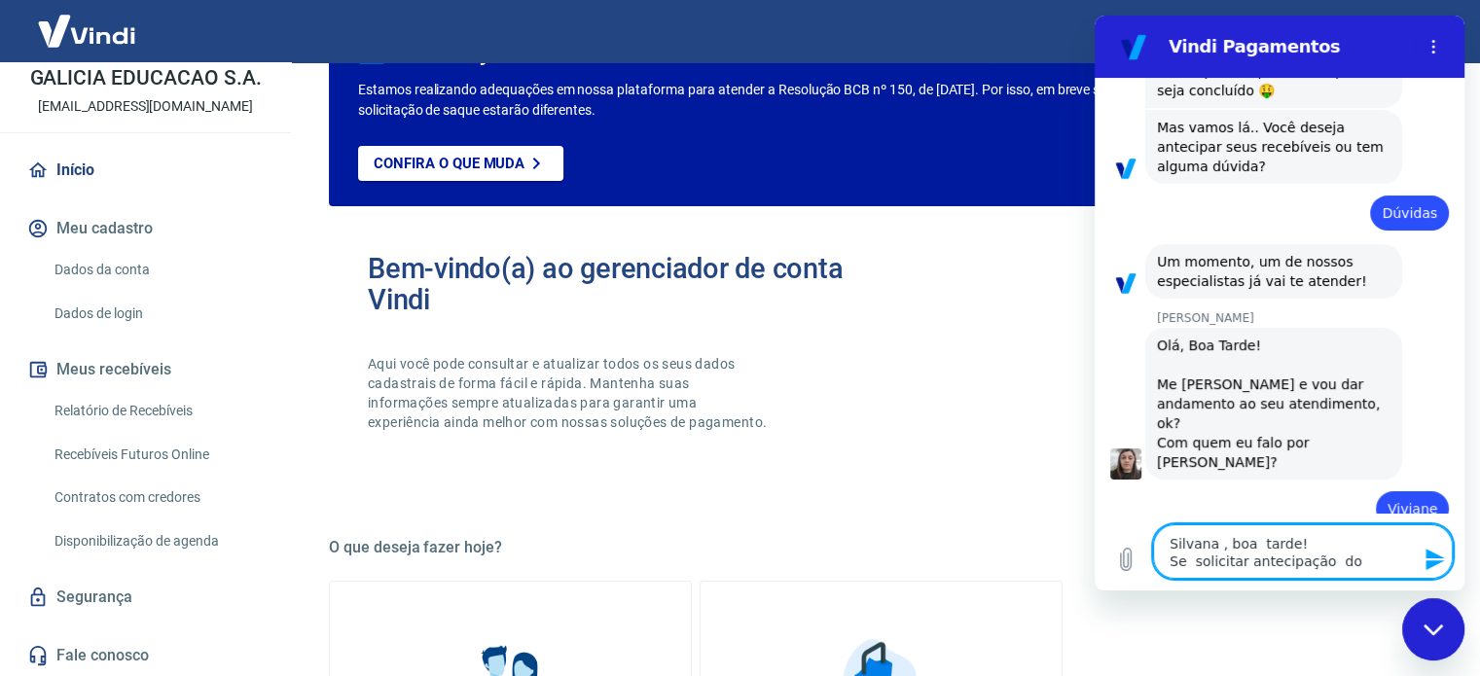
type textarea "Silvana , boa tarde! Se solicitar antecipação do"
type textarea "x"
type textarea "Silvana , boa tarde! Se solicitar antecipação do m"
type textarea "x"
type textarea "Silvana , boa tarde! Se solicitar antecipação do me"
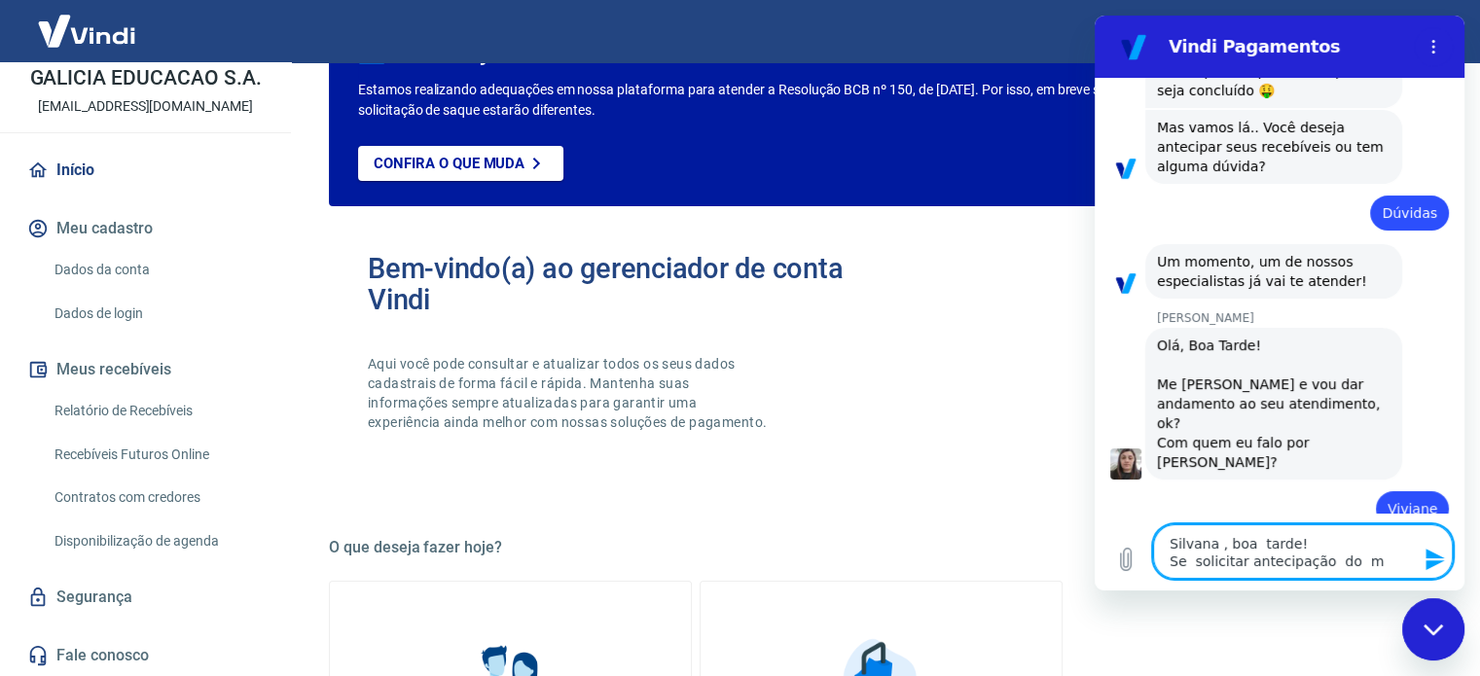
type textarea "x"
type textarea "Silvana , boa tarde! Se solicitar antecipação do me"
type textarea "x"
type textarea "Silvana , boa tarde! Se solicitar antecipação do me"
type textarea "x"
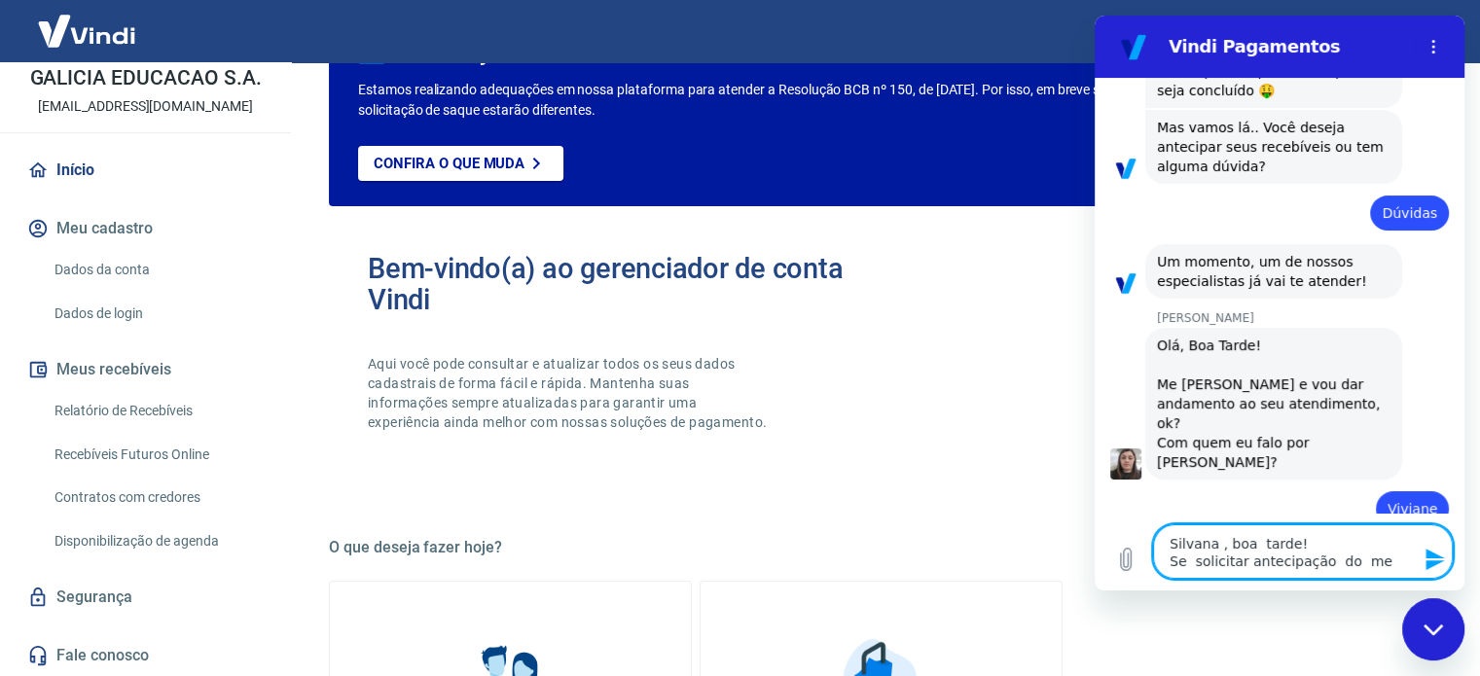
type textarea "Silvana , boa tarde! Se solicitar antecipação do me r"
type textarea "x"
type textarea "Silvana , boa tarde! Se solicitar antecipação do me re"
type textarea "x"
type textarea "Silvana , boa tarde! Se solicitar antecipação do me rec"
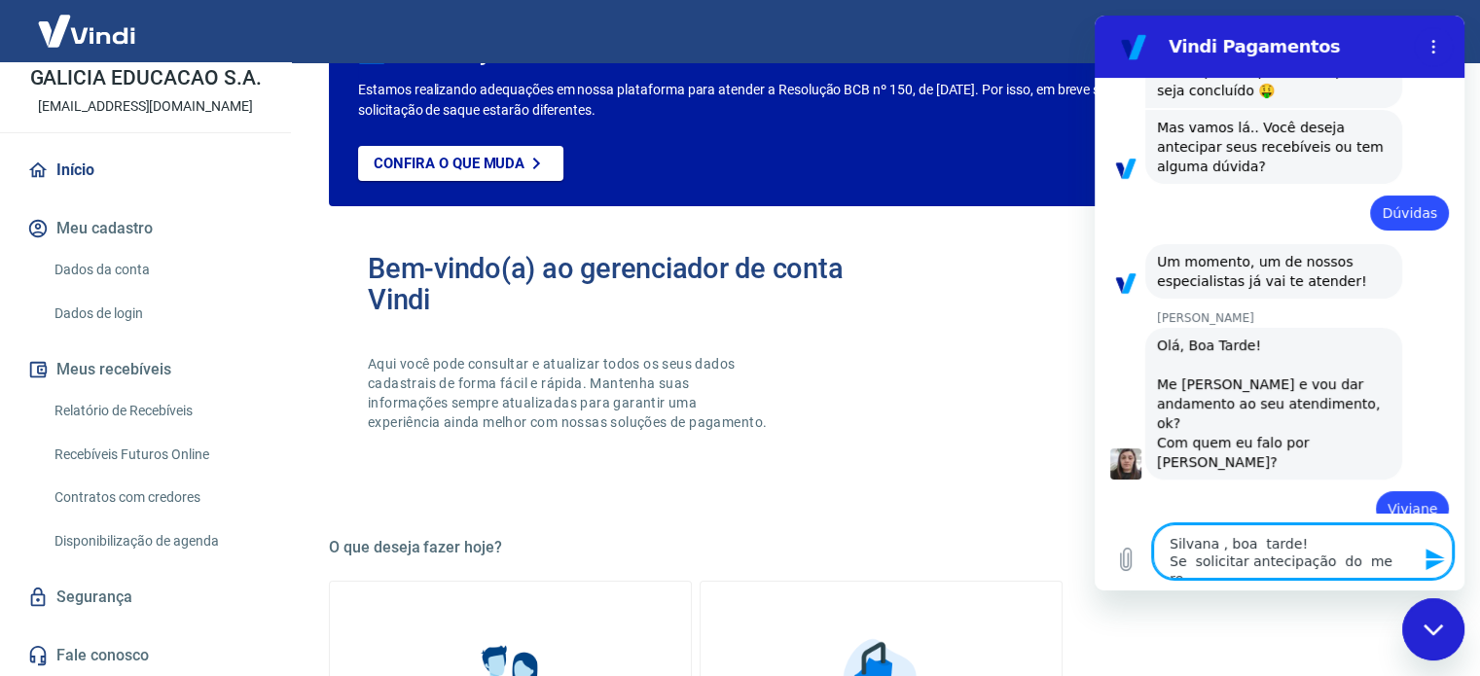
type textarea "x"
type textarea "Silvana , boa tarde! Se solicitar antecipação do me rece"
type textarea "x"
type textarea "Silvana , boa tarde! Se solicitar antecipação do me receb"
type textarea "x"
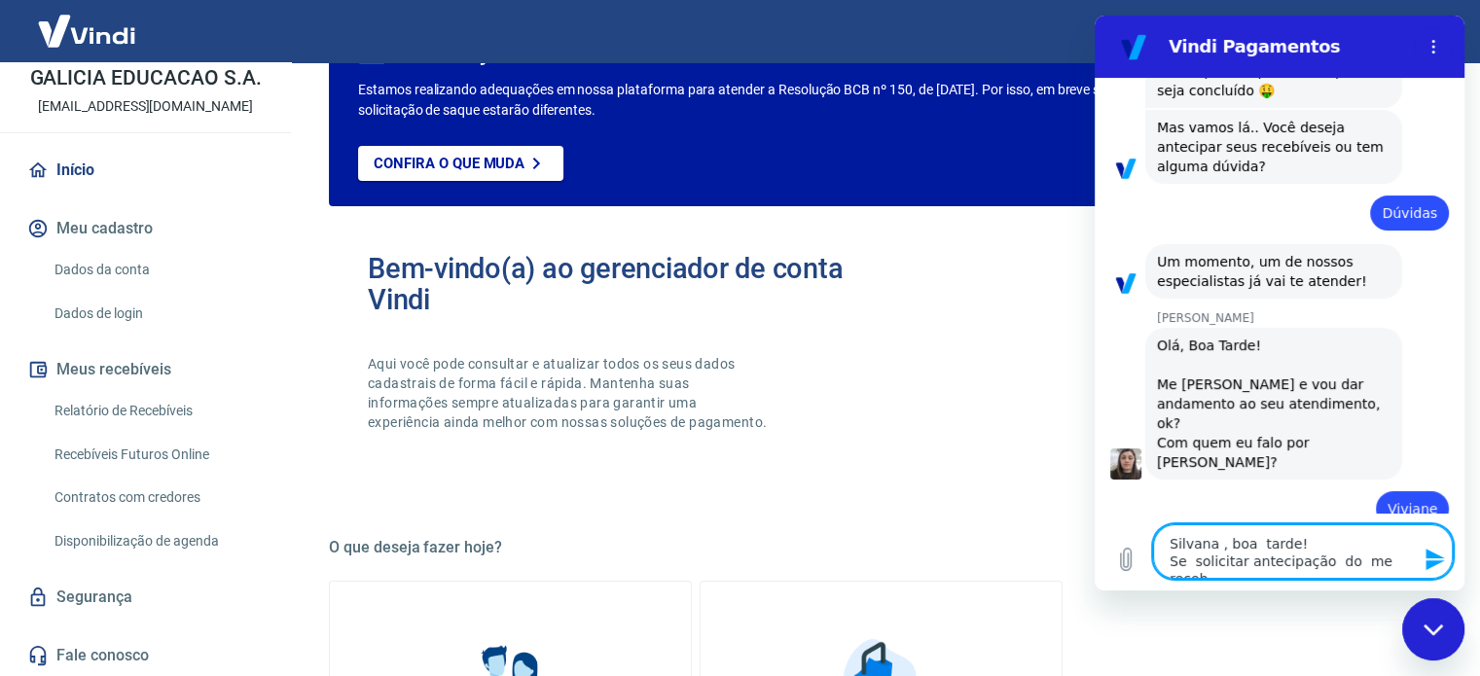
type textarea "Silvana , boa tarde! Se solicitar antecipação do me recebi"
type textarea "x"
type textarea "Silvana , boa tarde! Se solicitar antecipação do me recebiv"
type textarea "x"
type textarea "Silvana , boa tarde! Se solicitar antecipação do me recebive"
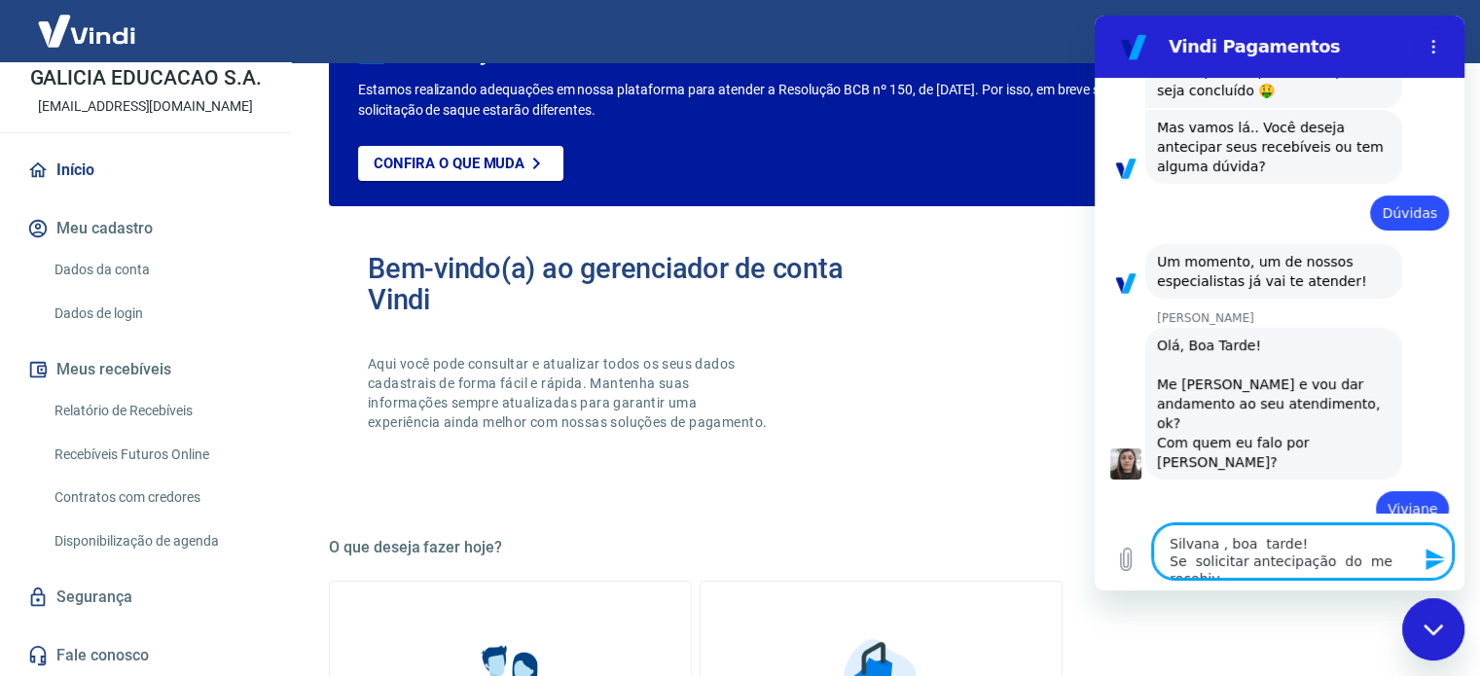
type textarea "x"
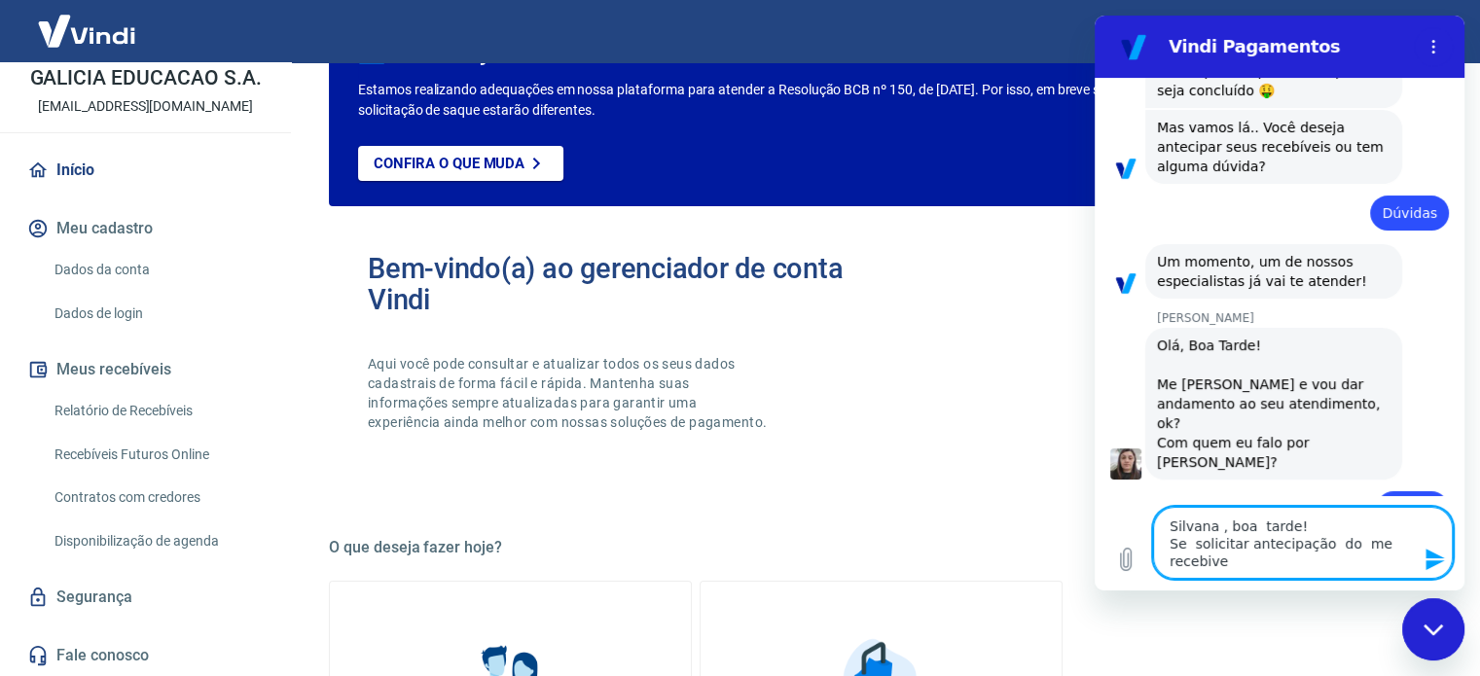
type textarea "Silvana , boa tarde! Se solicitar antecipação do me recebivel"
type textarea "x"
type textarea "Silvana , boa tarde! Se solicitar antecipação do me recebivel"
type textarea "x"
type textarea "Silvana , boa tarde! Se solicitar antecipação do me recebivel"
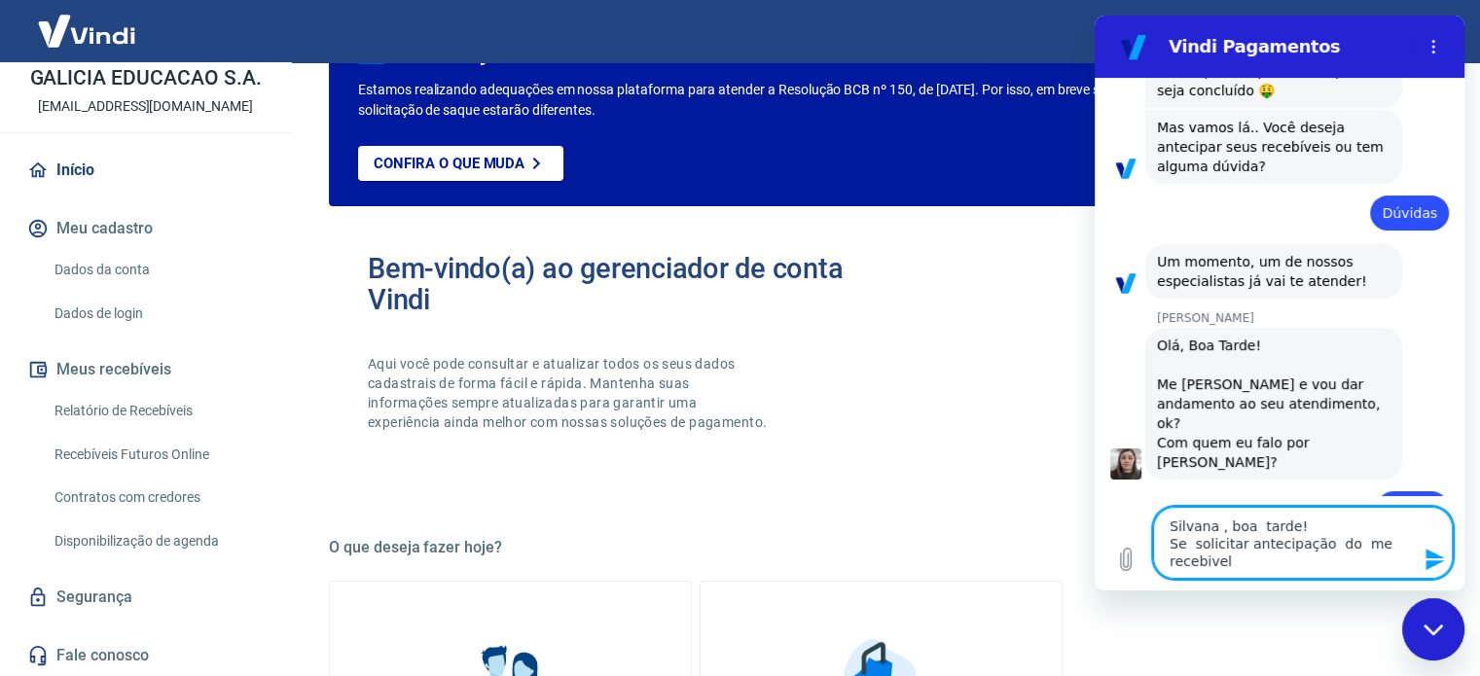
type textarea "x"
type textarea "Silvana , boa tarde! Se solicitar antecipação do me recebivel h"
type textarea "x"
type textarea "Silvana , boa tarde! Se solicitar antecipação do me recebivel hj"
type textarea "x"
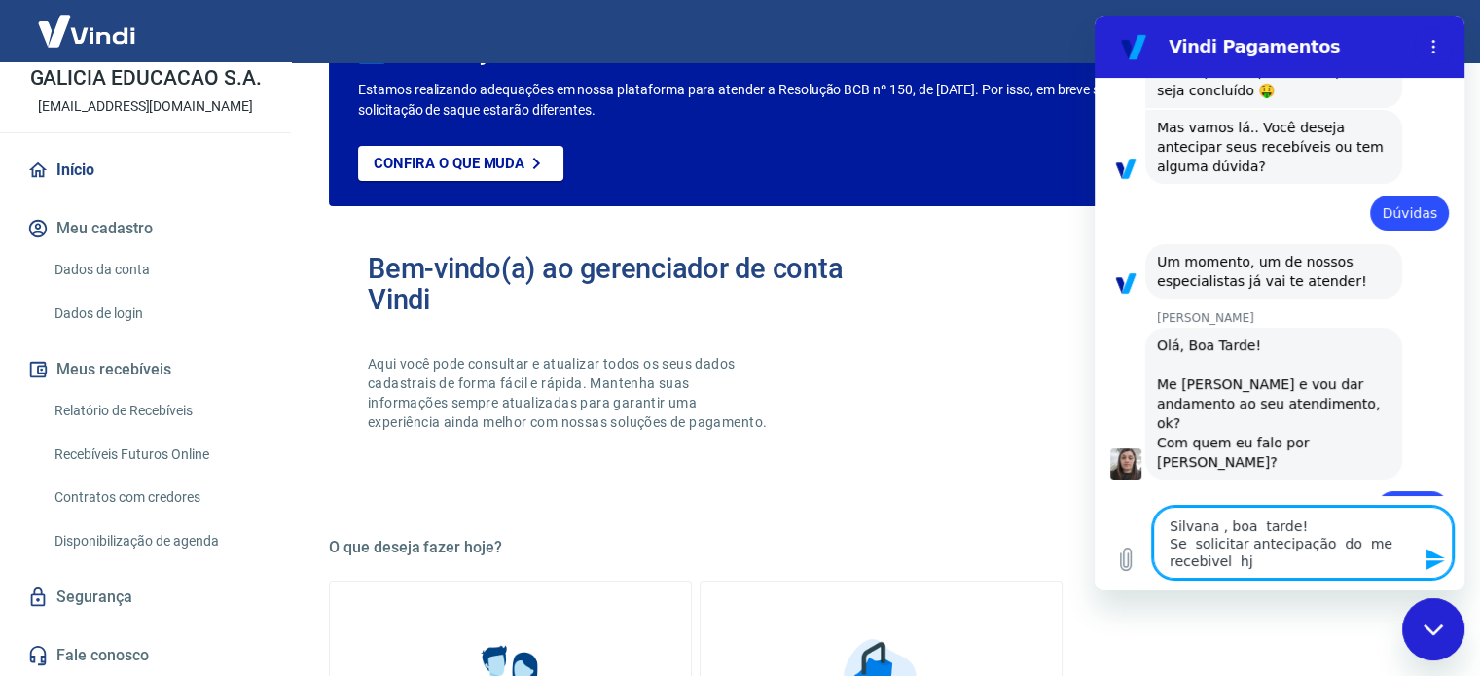
type textarea "Silvana , boa tarde! Se solicitar antecipação do me recebivel hj,"
type textarea "x"
type textarea "Silvana , boa tarde! Se solicitar antecipação do me recebivel hj,"
type textarea "x"
type textarea "Silvana , boa tarde! Se solicitar antecipação do me recebivel hj,"
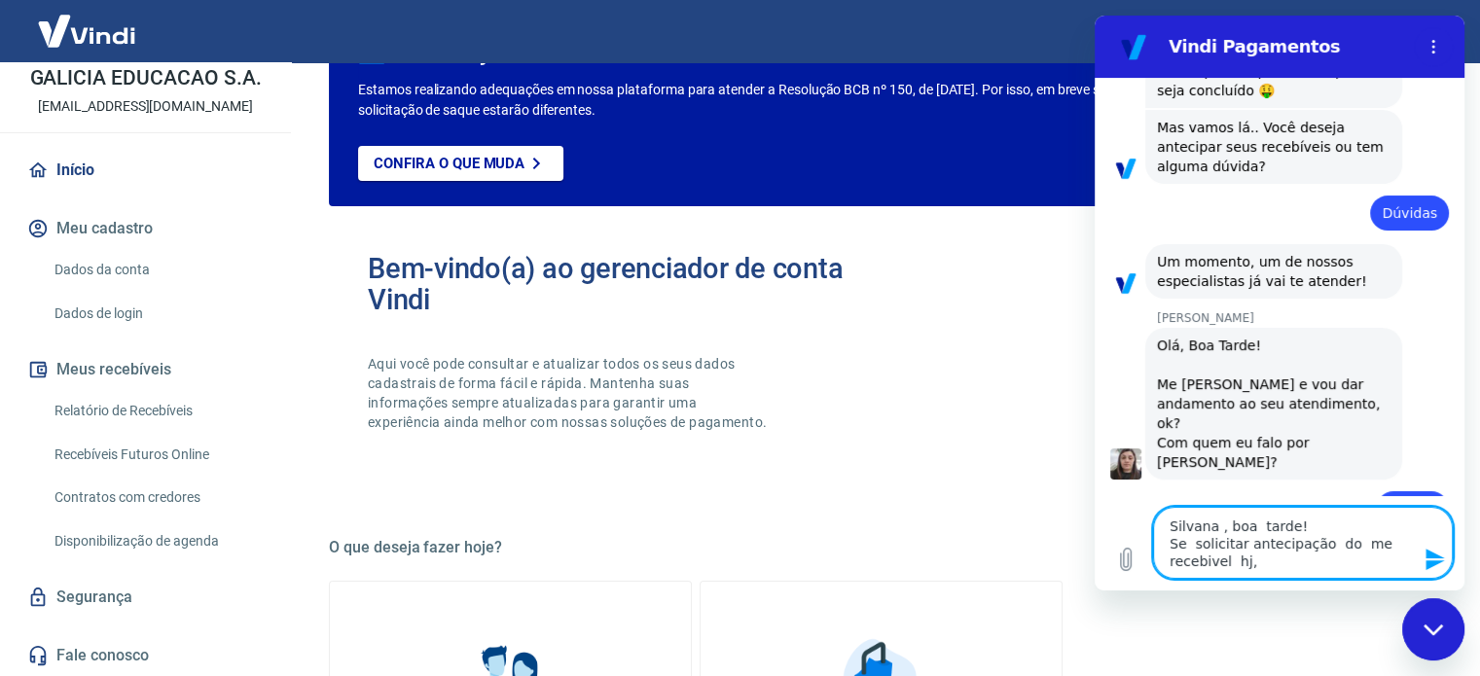
type textarea "x"
type textarea "Silvana , boa tarde! Se solicitar antecipação do me recebivel hj, q"
type textarea "x"
type textarea "Silvana , boa tarde! Se solicitar antecipação do me recebivel hj, qd"
type textarea "x"
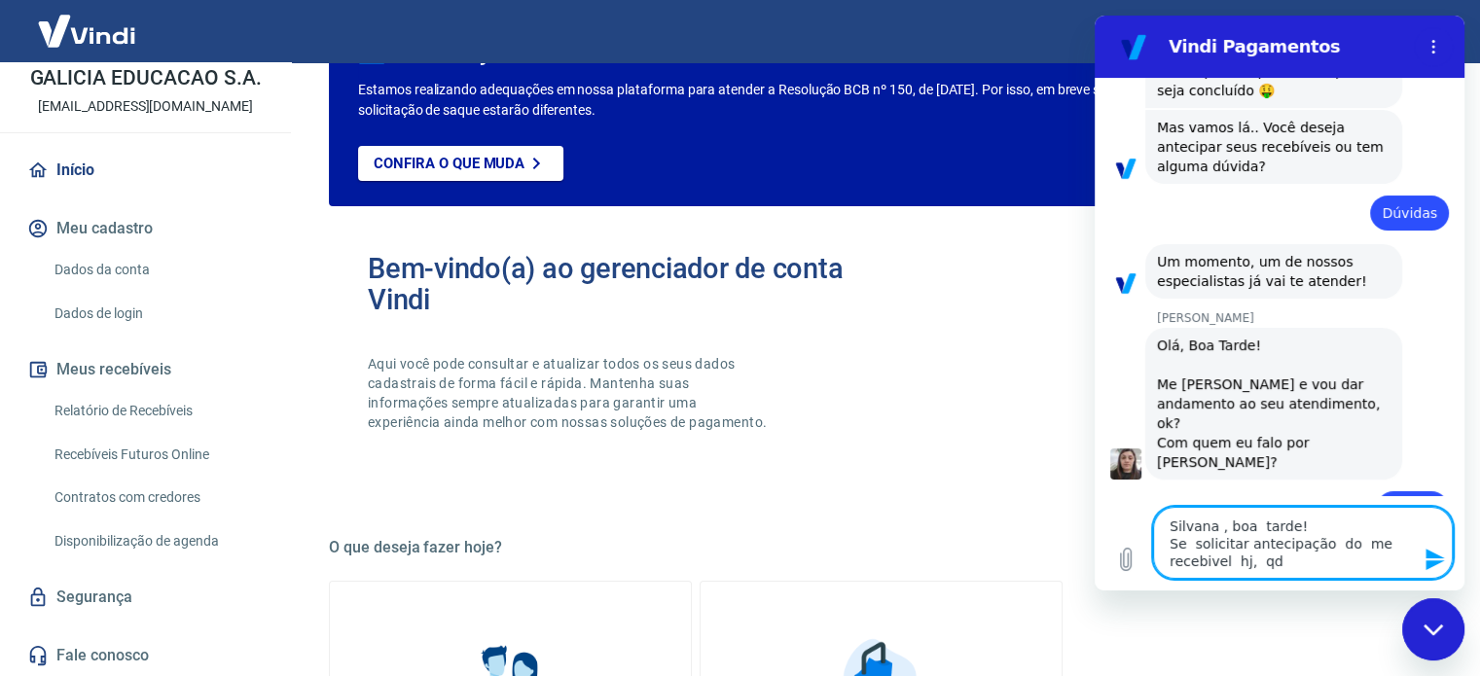
type textarea "Silvana , boa tarde! Se solicitar antecipação do me recebivel hj, qdo"
type textarea "x"
type textarea "Silvana , boa tarde! Se solicitar antecipação do me recebivel hj, qdo"
type textarea "x"
type textarea "Silvana , boa tarde! Se solicitar antecipação do me recebivel hj, qdo"
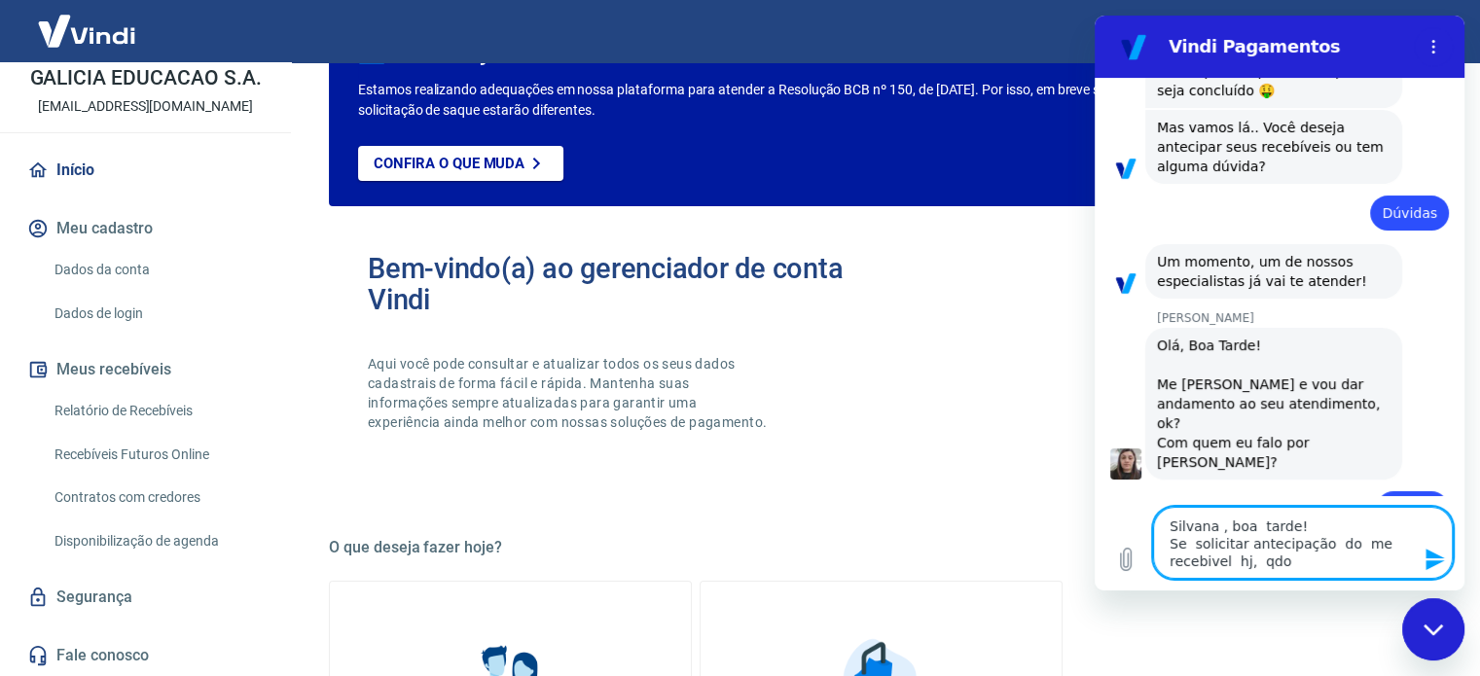
type textarea "x"
type textarea "Silvana , boa tarde! Se solicitar antecipação do me recebivel hj, qdo e"
type textarea "x"
type textarea "Silvana , boa tarde! Se solicitar antecipação do me recebivel hj, qdo el"
type textarea "x"
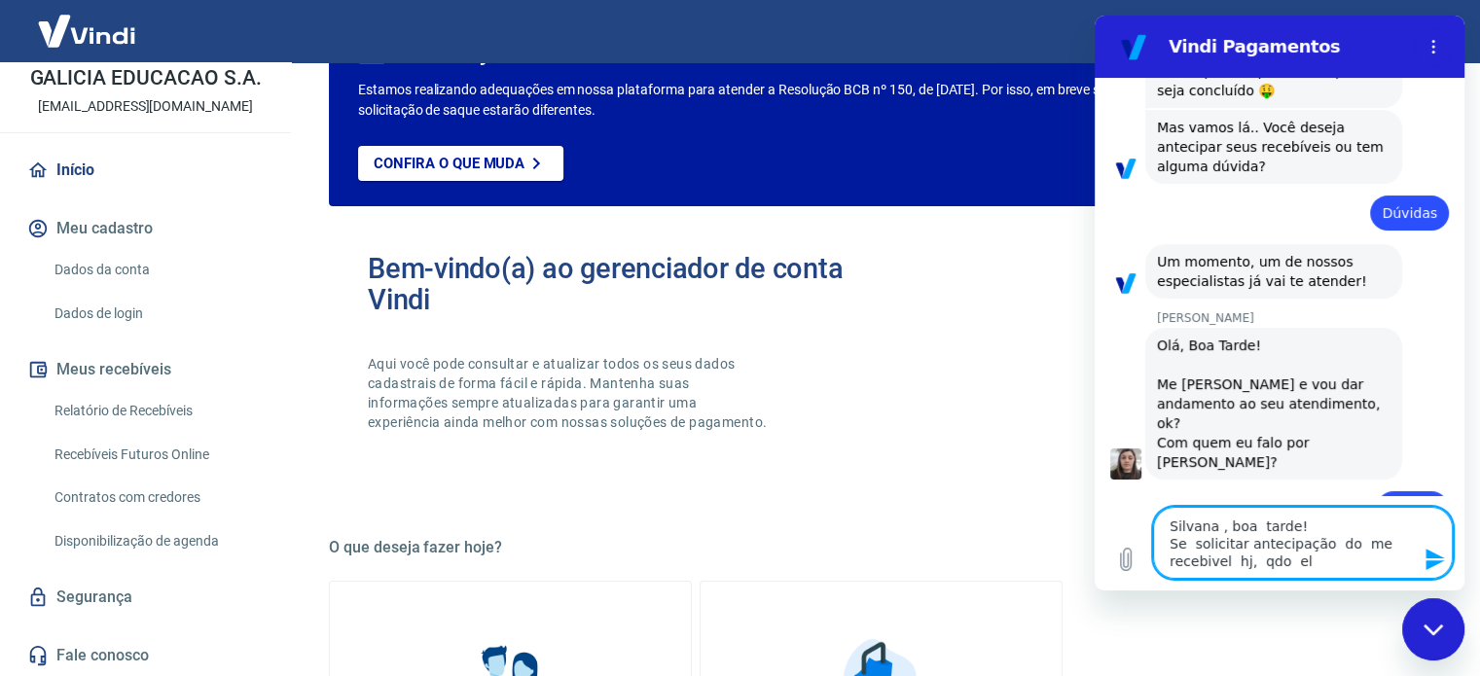
type textarea "Silvana , boa tarde! Se solicitar antecipação do me recebivel hj, qdo ele"
type textarea "x"
type textarea "Silvana , boa tarde! Se solicitar antecipação do me recebivel hj, qdo ele"
type textarea "x"
type textarea "Silvana , boa tarde! Se solicitar antecipação do me recebivel hj, qdo ele"
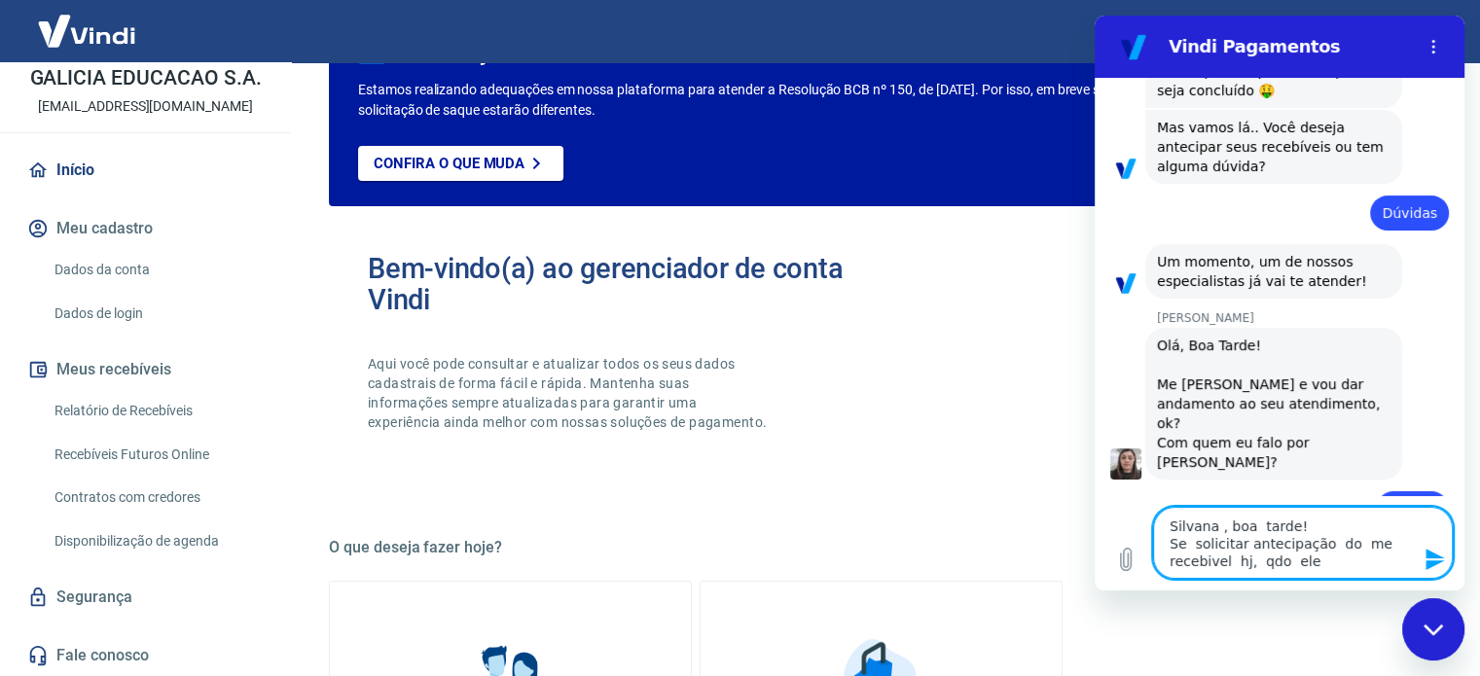
type textarea "x"
type textarea "Silvana , boa tarde! Se solicitar antecipação do me recebivel hj, qdo ele f"
type textarea "x"
type textarea "Silvana , boa tarde! Se solicitar antecipação do me recebivel hj, qdo ele fi"
type textarea "x"
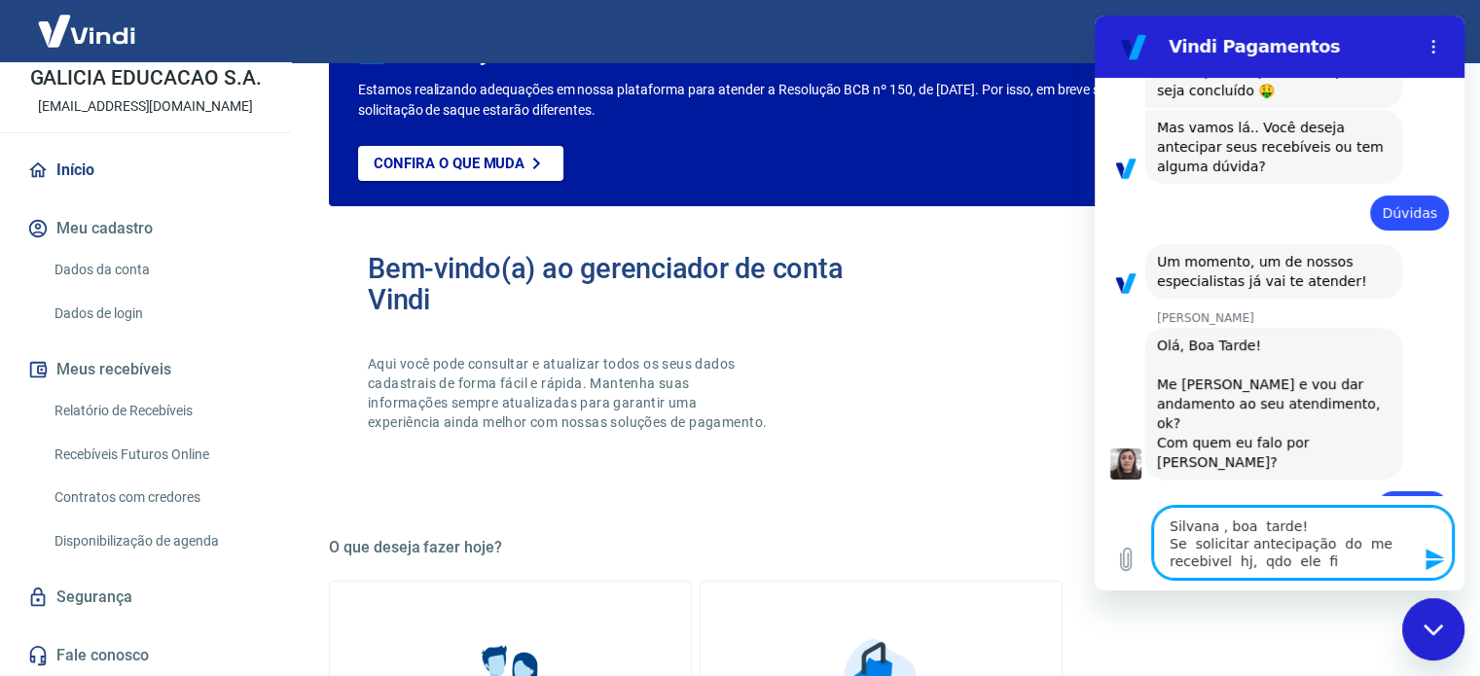
type textarea "Silvana , boa tarde! Se solicitar antecipação do me recebivel hj, qdo ele fic"
type textarea "x"
type textarea "Silvana , boa tarde! Se solicitar antecipação do me recebivel hj, qdo ele fica"
type textarea "x"
type textarea "Silvana , boa tarde! Se solicitar antecipação do me recebivel hj, qdo ele fica"
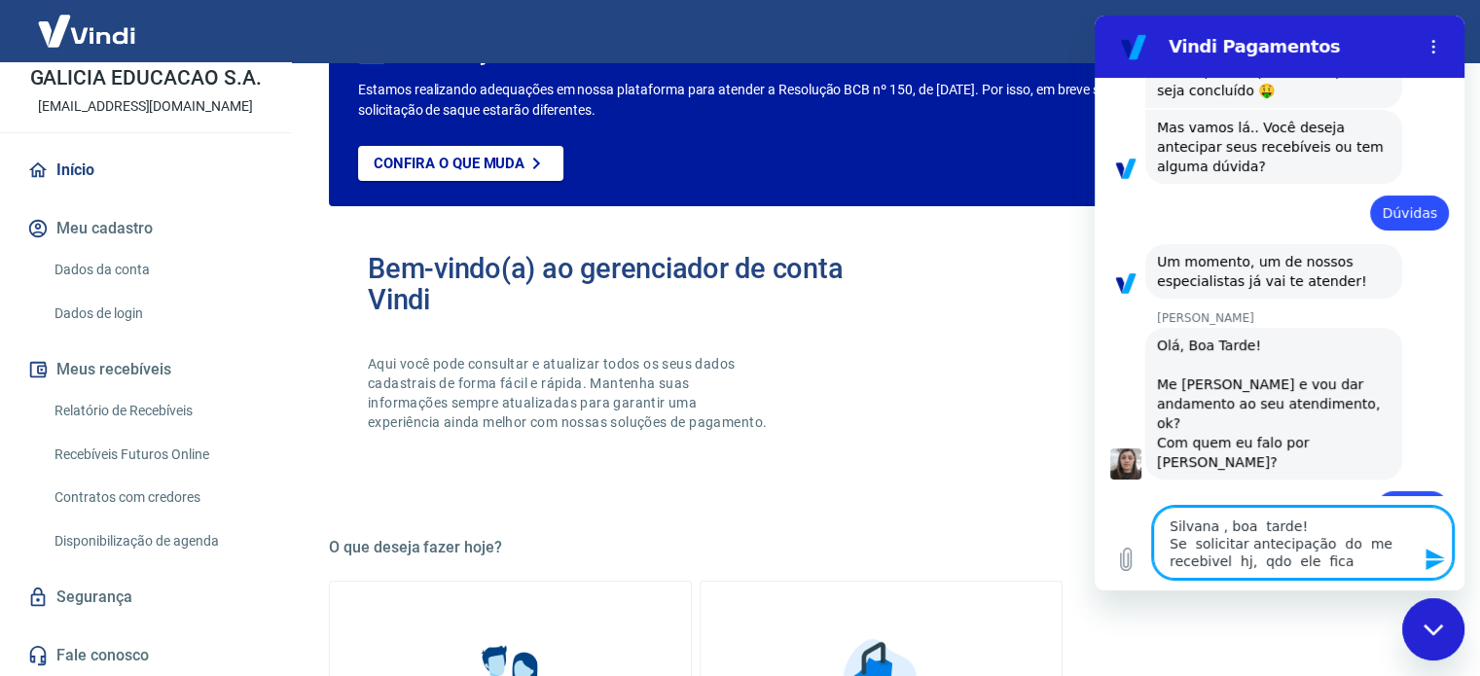
type textarea "x"
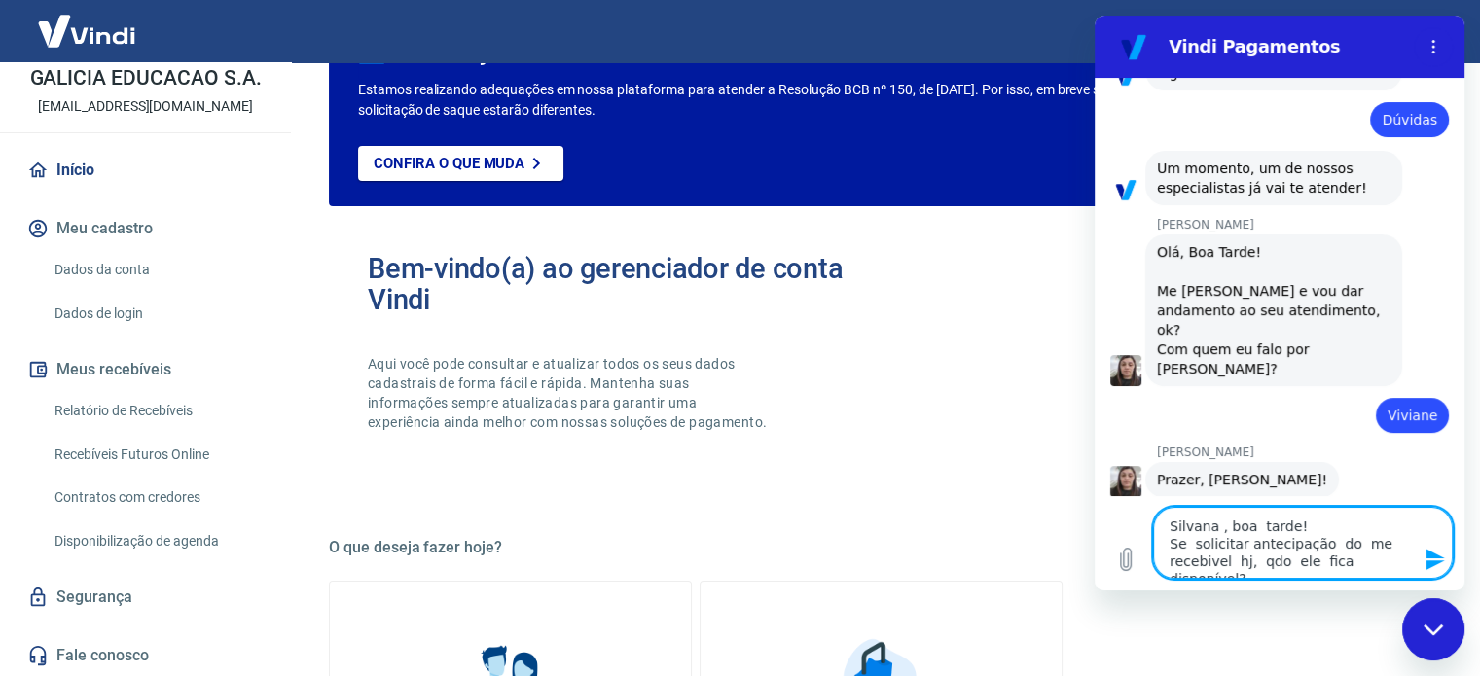
scroll to position [433, 0]
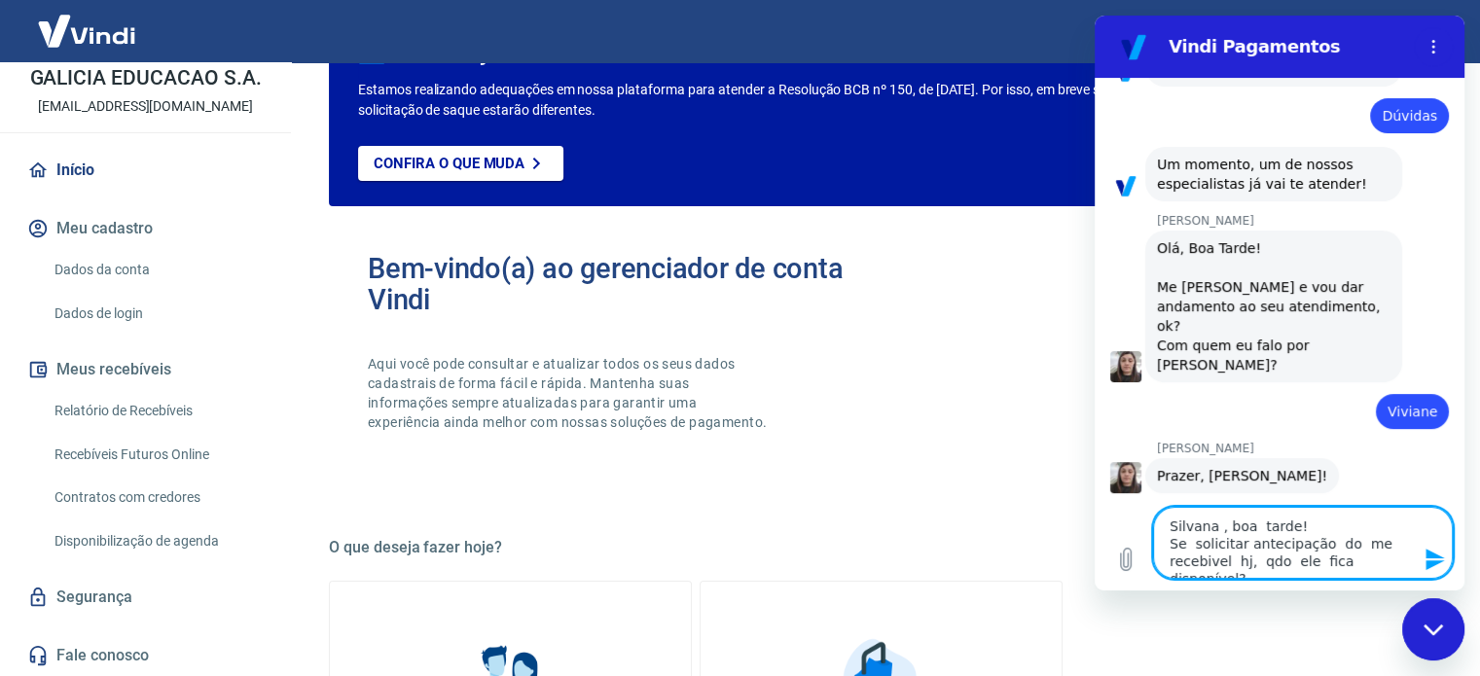
click at [1371, 544] on textarea "Silvana , boa tarde! Se solicitar antecipação do me recebivel hj, qdo ele fica …" at bounding box center [1303, 543] width 300 height 72
click at [1364, 544] on textarea "Silvana , boa tarde! Se solicitar antecipação do me recebivel hj, qdo ele fica …" at bounding box center [1303, 543] width 300 height 72
click at [1204, 564] on textarea "Silvana , boa tarde! Se solicitar antecipação do meu recebivel hj, qdo ele fica…" at bounding box center [1303, 543] width 300 height 72
click at [1437, 565] on icon "Enviar mensagem" at bounding box center [1435, 559] width 23 height 23
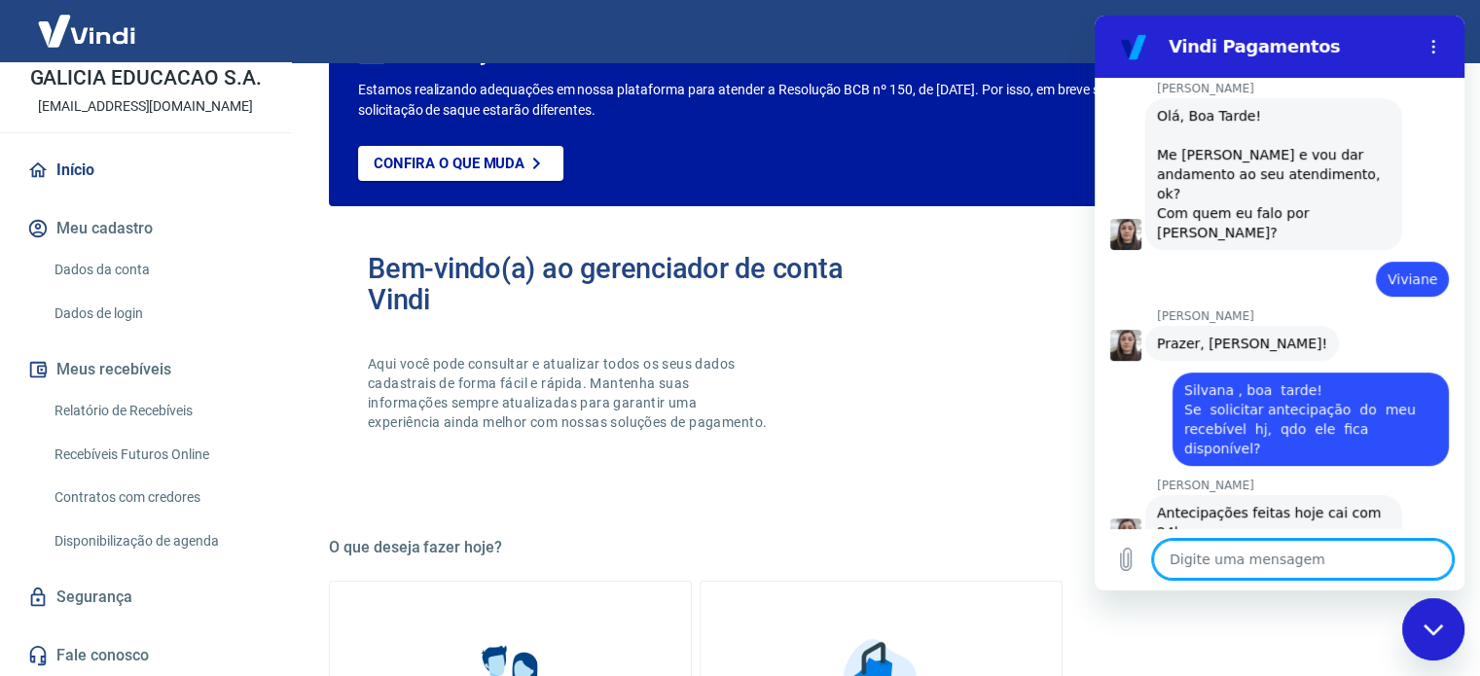
scroll to position [569, 0]
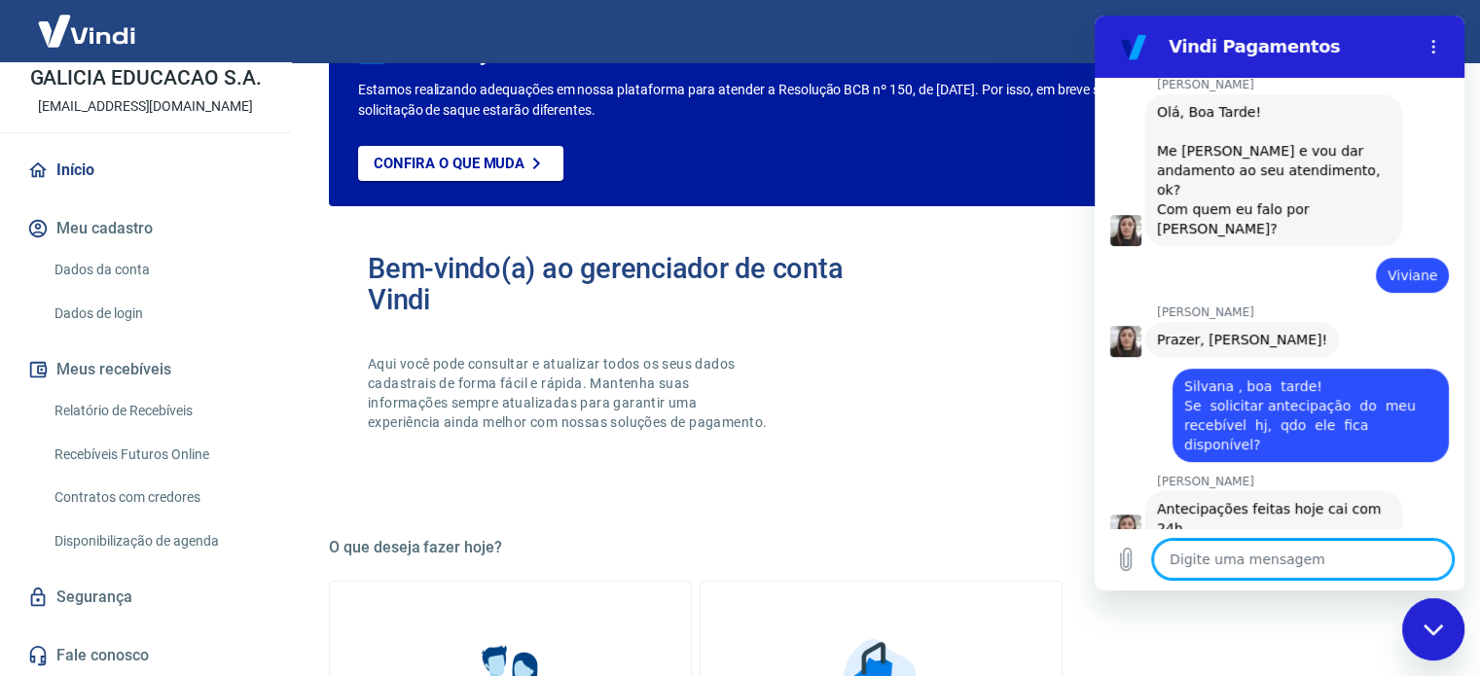
click at [1212, 560] on textarea at bounding box center [1303, 559] width 300 height 39
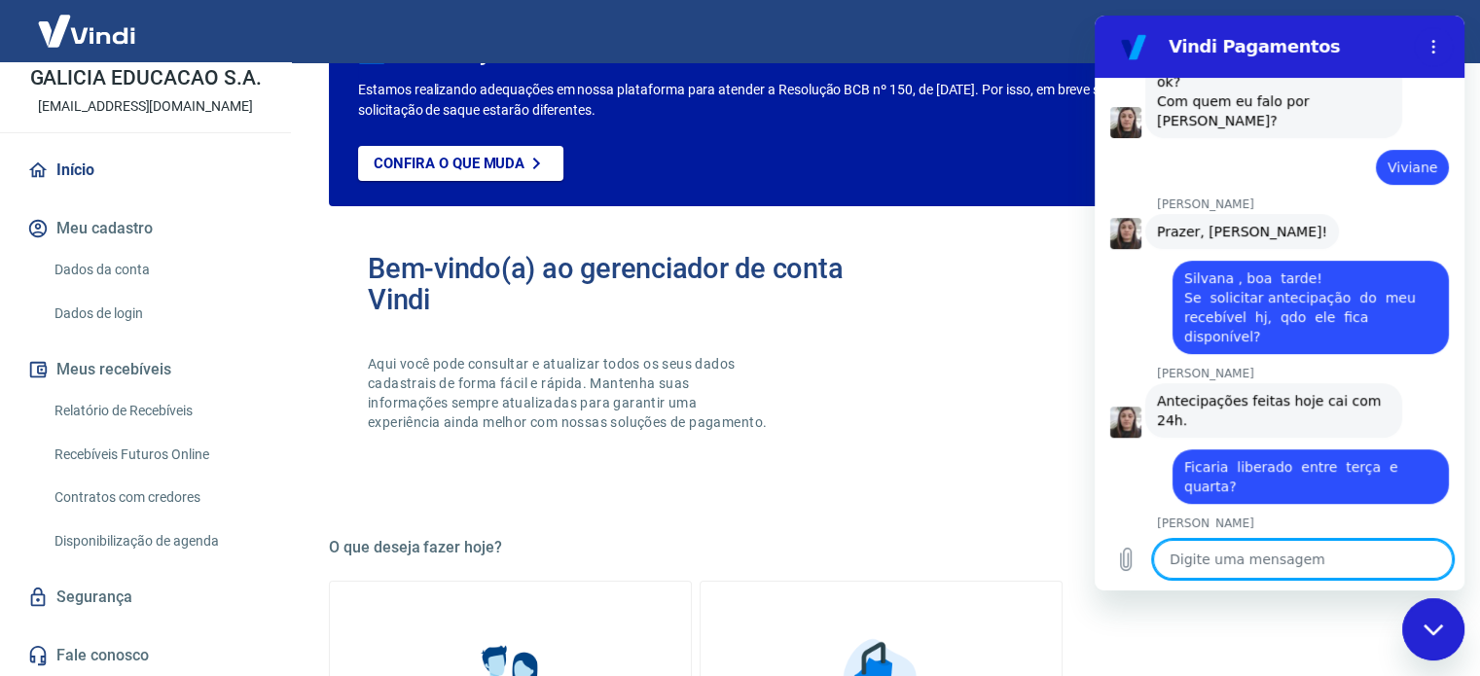
scroll to position [681, 0]
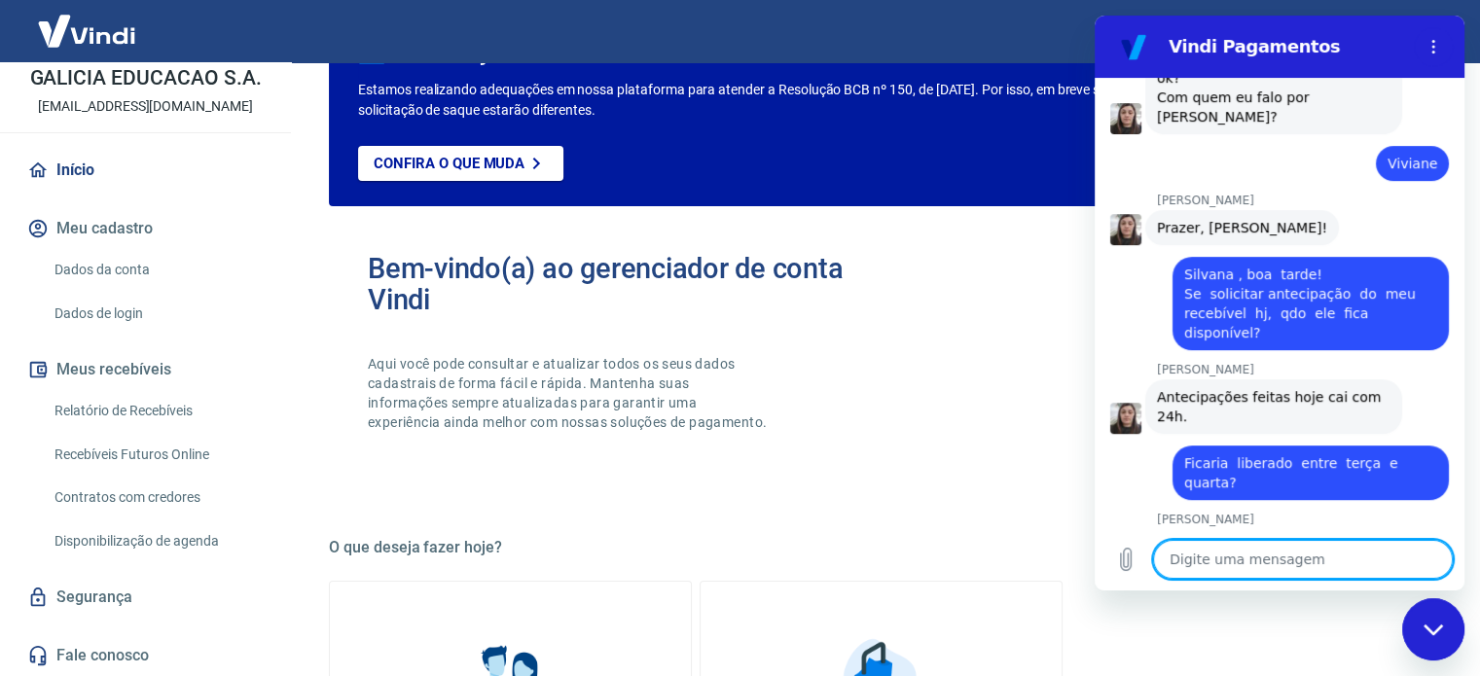
click at [1200, 572] on textarea at bounding box center [1303, 559] width 300 height 39
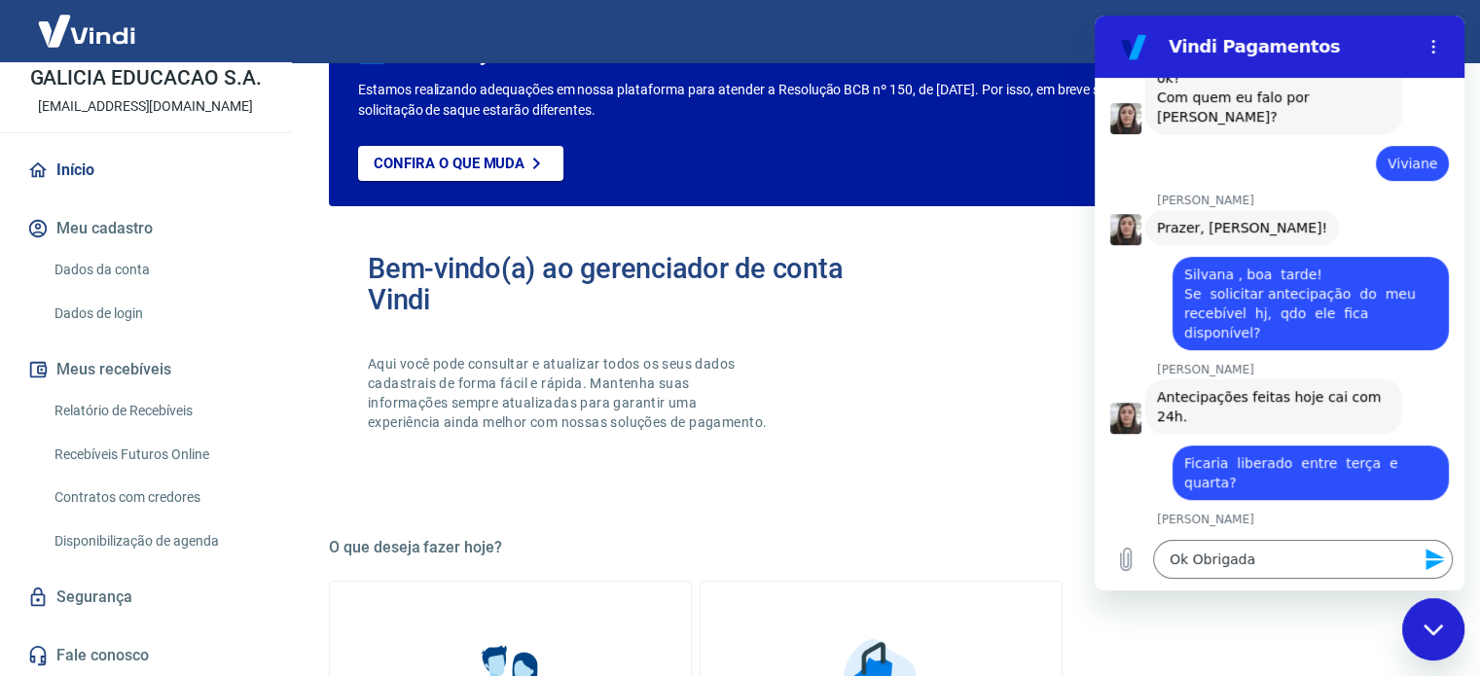
click at [1440, 552] on icon "Enviar mensagem" at bounding box center [1435, 559] width 23 height 23
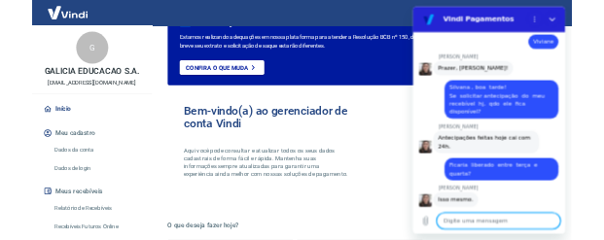
scroll to position [738, 0]
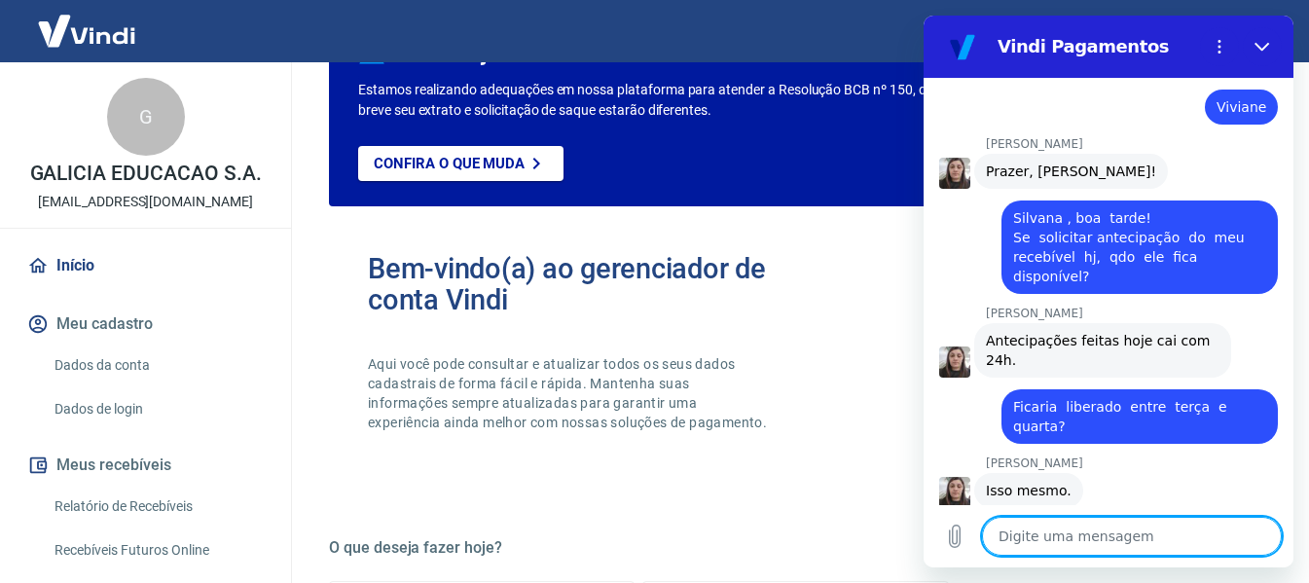
click at [1053, 528] on textarea at bounding box center [1132, 536] width 300 height 39
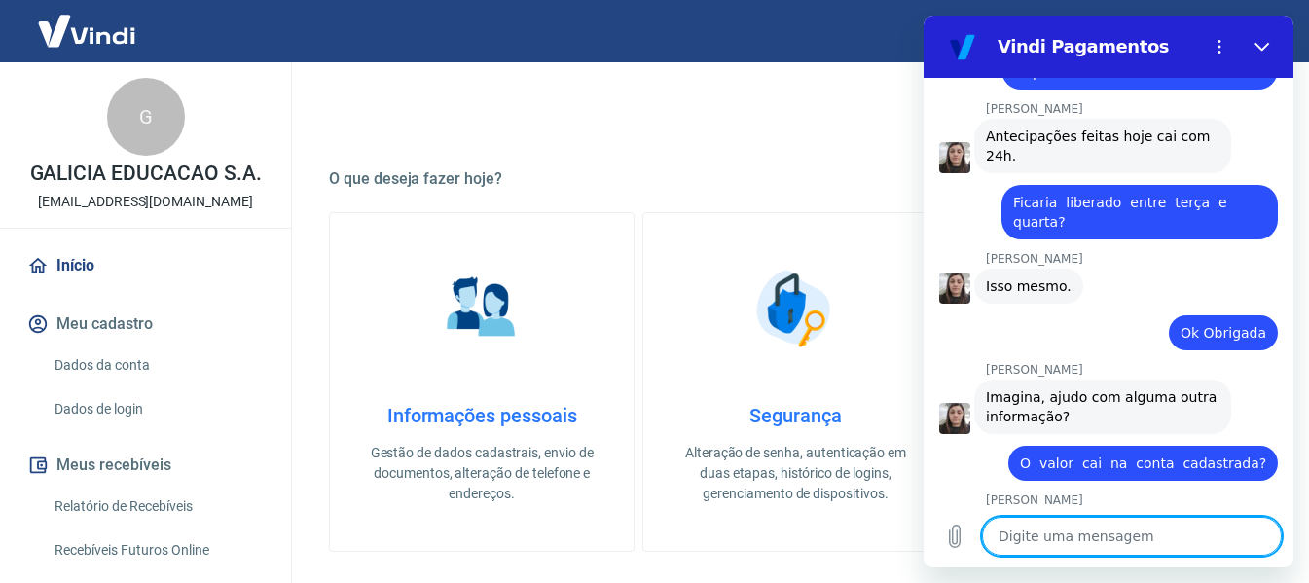
scroll to position [946, 0]
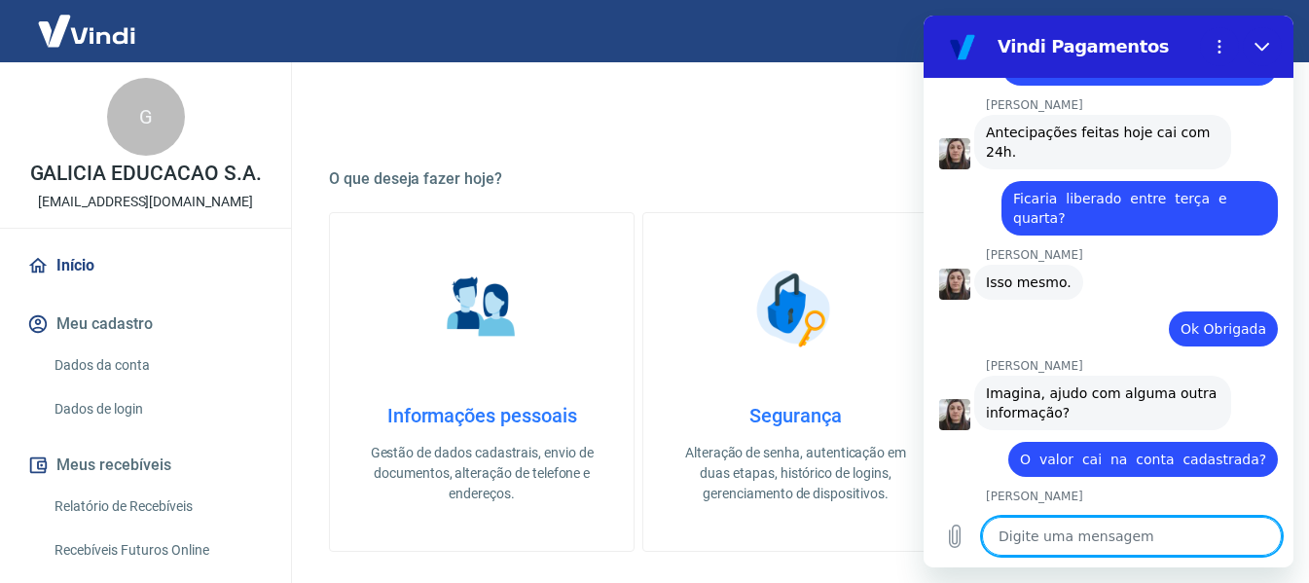
click at [1047, 537] on textarea at bounding box center [1132, 536] width 300 height 39
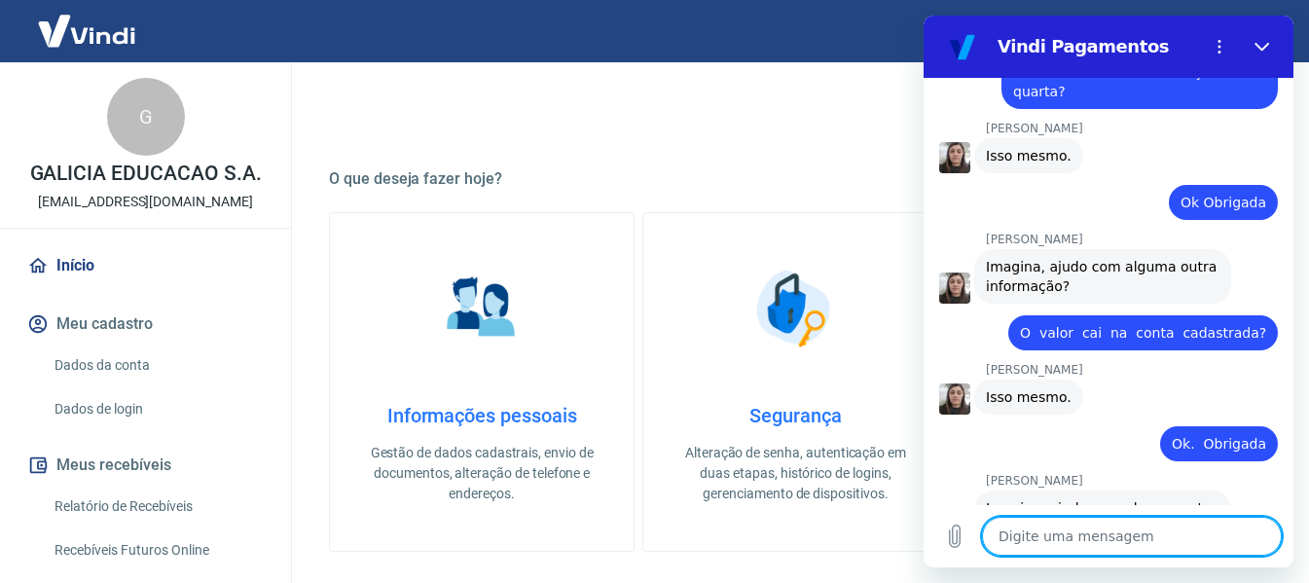
scroll to position [1076, 0]
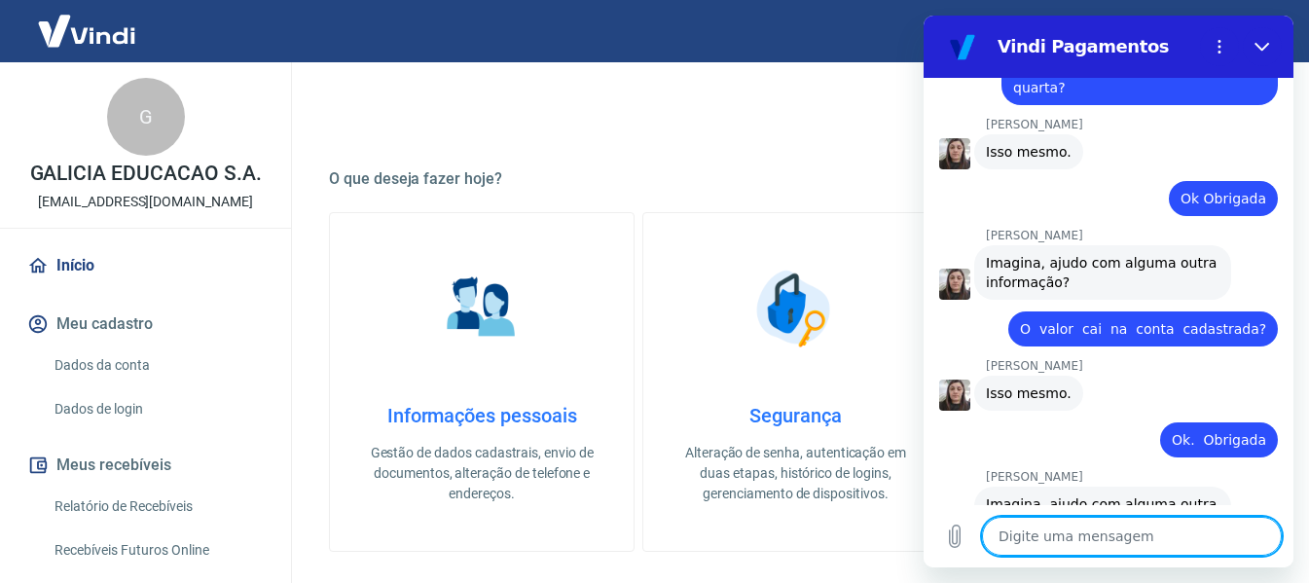
click at [1031, 533] on textarea at bounding box center [1132, 536] width 300 height 39
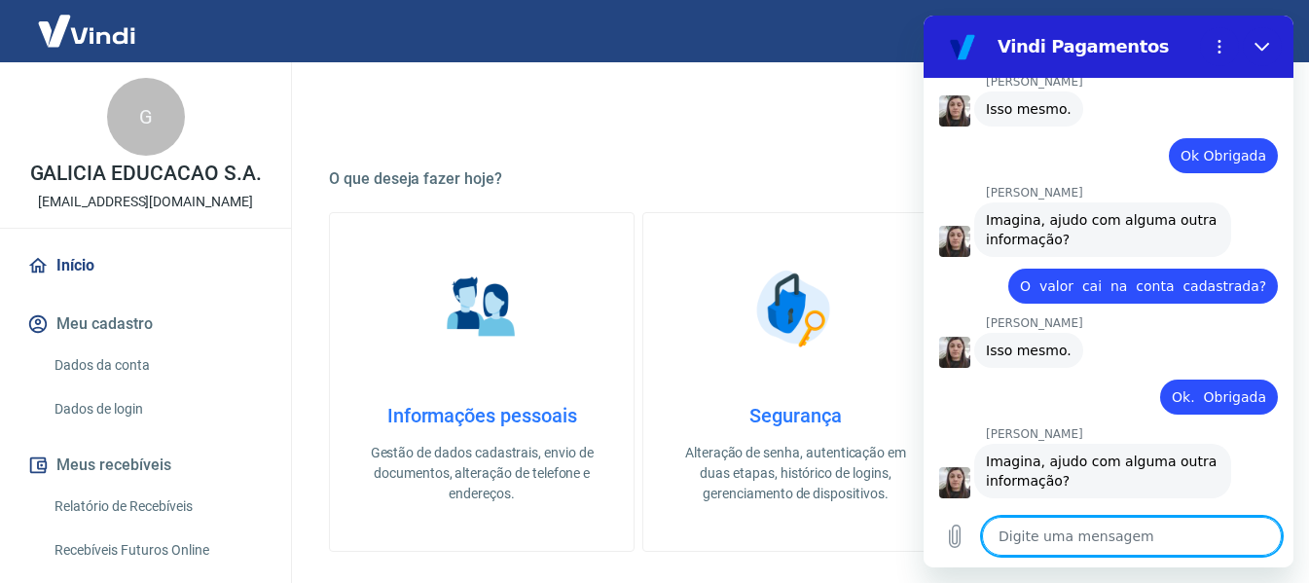
scroll to position [1123, 0]
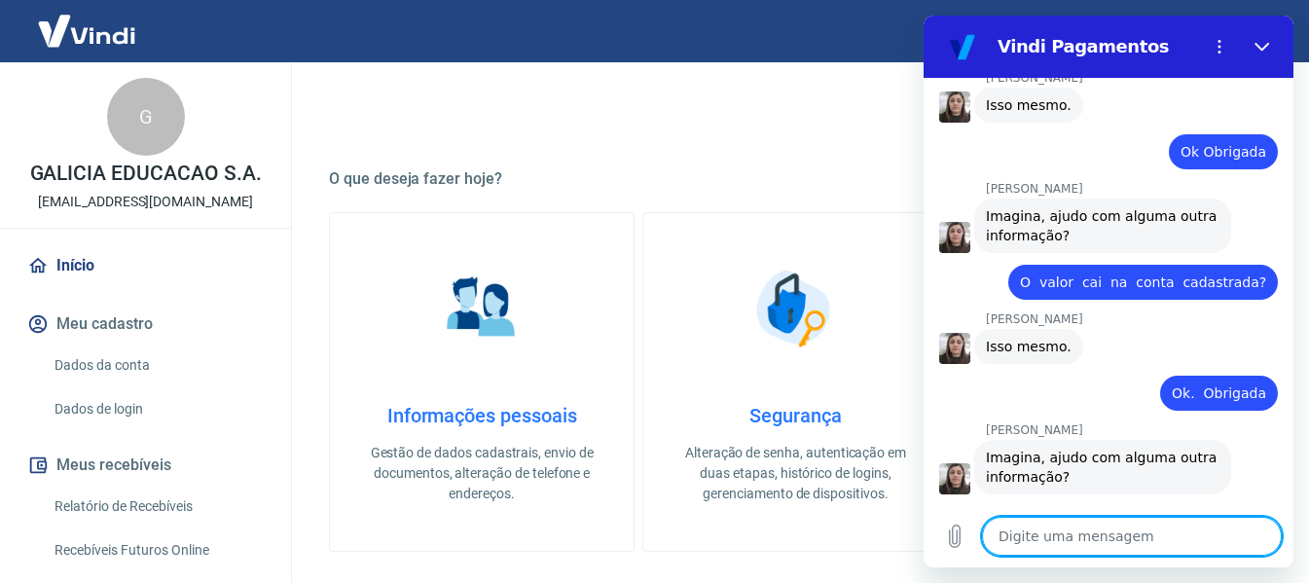
click at [1093, 523] on textarea at bounding box center [1132, 536] width 300 height 39
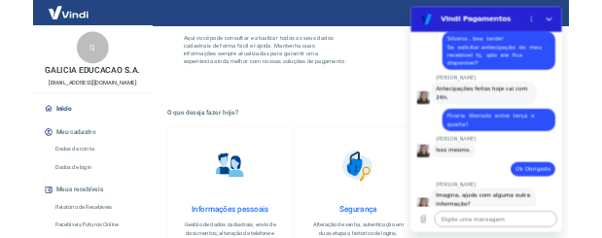
scroll to position [771, 0]
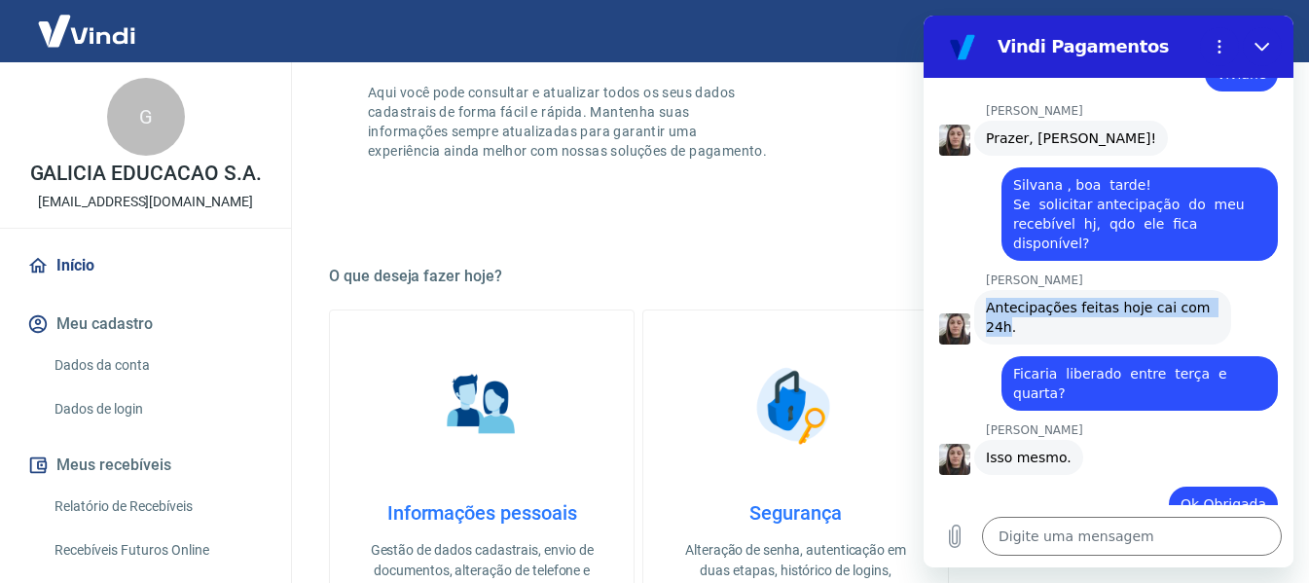
drag, startPoint x: 986, startPoint y: 275, endPoint x: 1008, endPoint y: 291, distance: 27.3
click at [1008, 300] on span "Antecipações feitas hoje cai com 24h." at bounding box center [1100, 317] width 229 height 35
copy span "Antecipações feitas hoje cai com 24h"
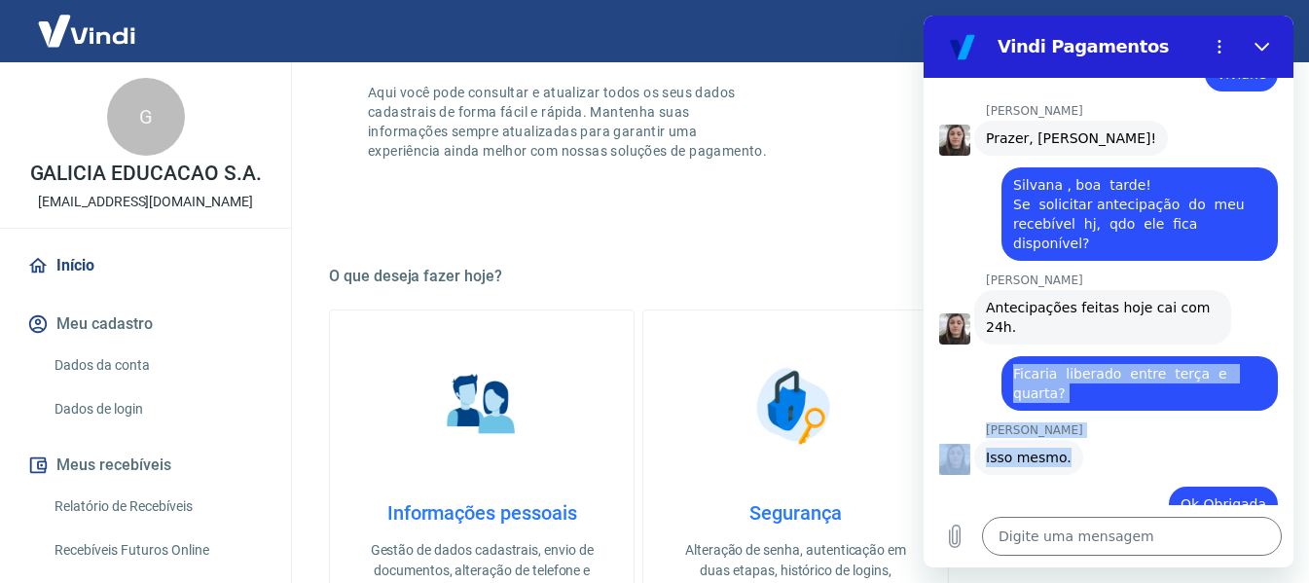
drag, startPoint x: 1014, startPoint y: 335, endPoint x: 1063, endPoint y: 397, distance: 79.0
click at [1063, 397] on div "16:43 diz: olá Enviado · 16:43 [PERSON_NAME] diz: [PERSON_NAME], [PERSON_NAME].…" at bounding box center [1109, 291] width 370 height 427
copy div "Ficaria liberado entre terça e quarta? Enviado · 16:46 [PERSON_NAME] diz: Isso …"
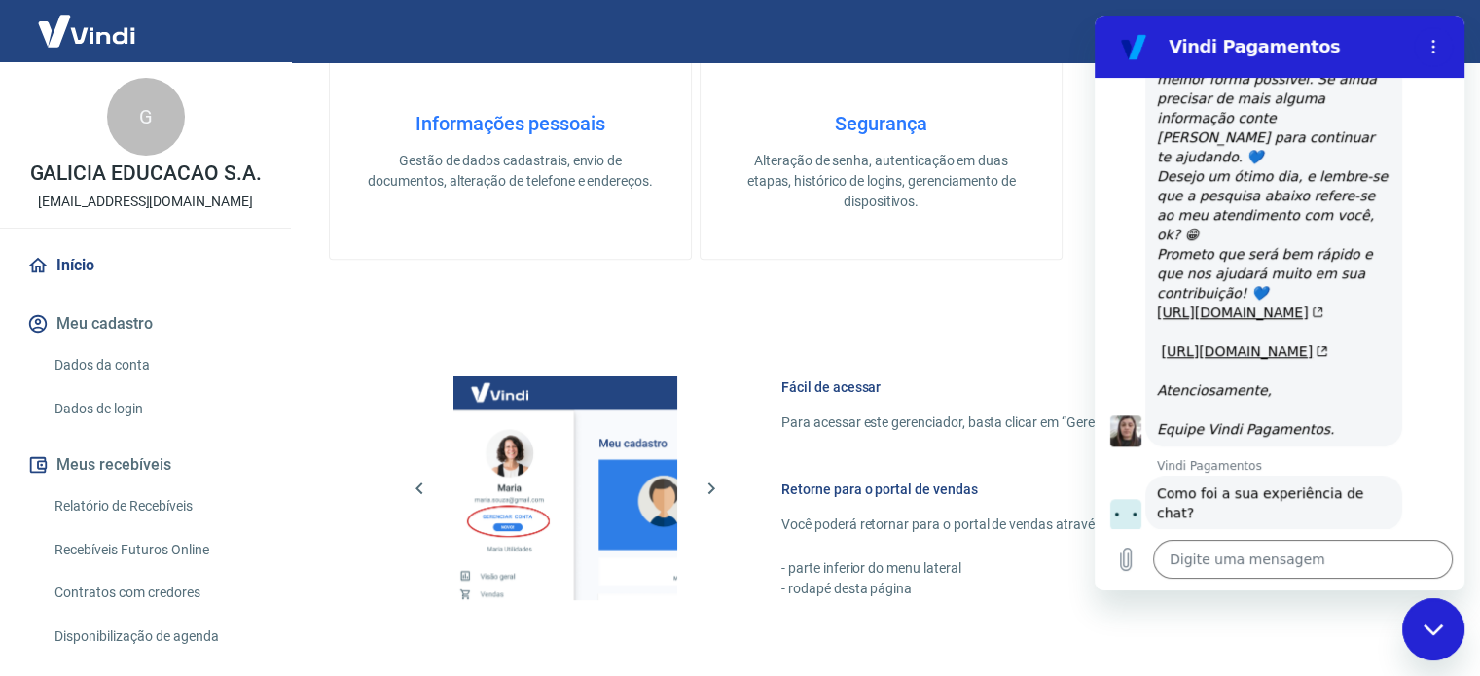
scroll to position [1718, 0]
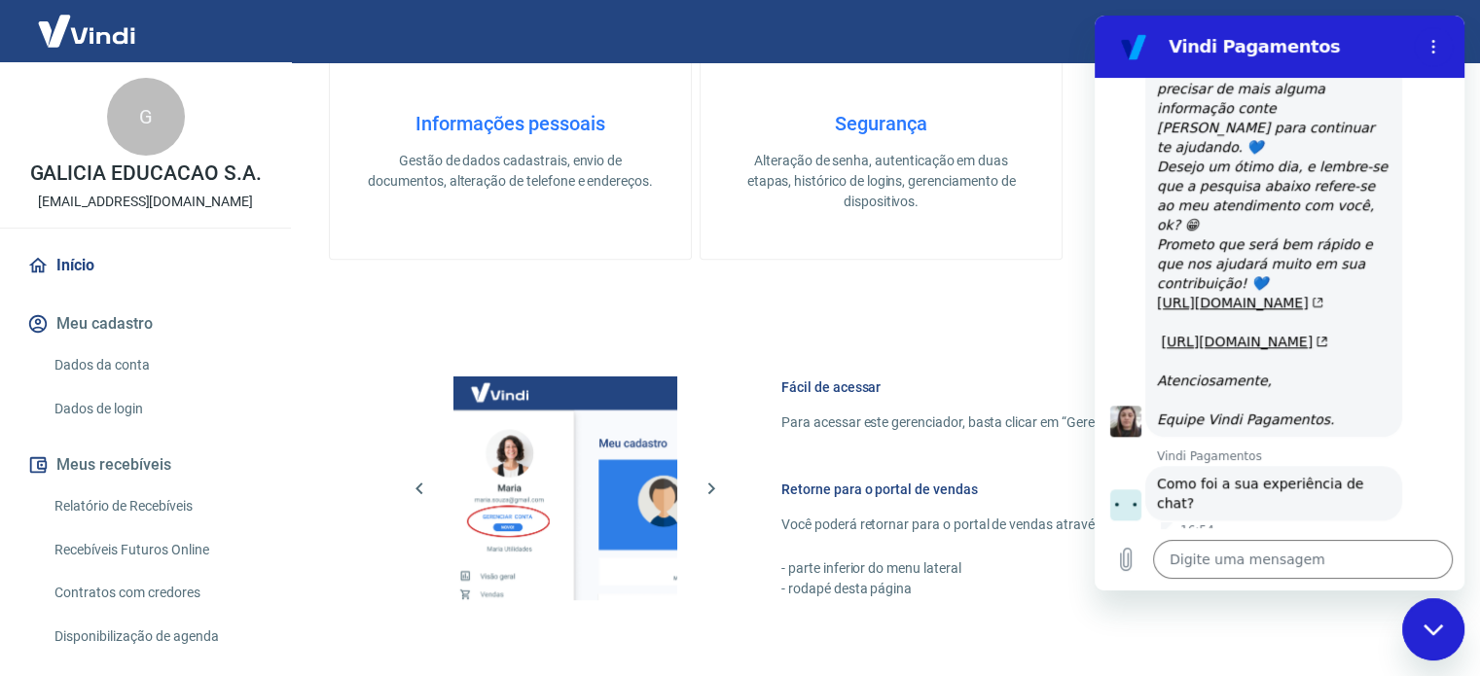
click at [1306, 546] on button "Boa 👍" at bounding box center [1314, 574] width 79 height 56
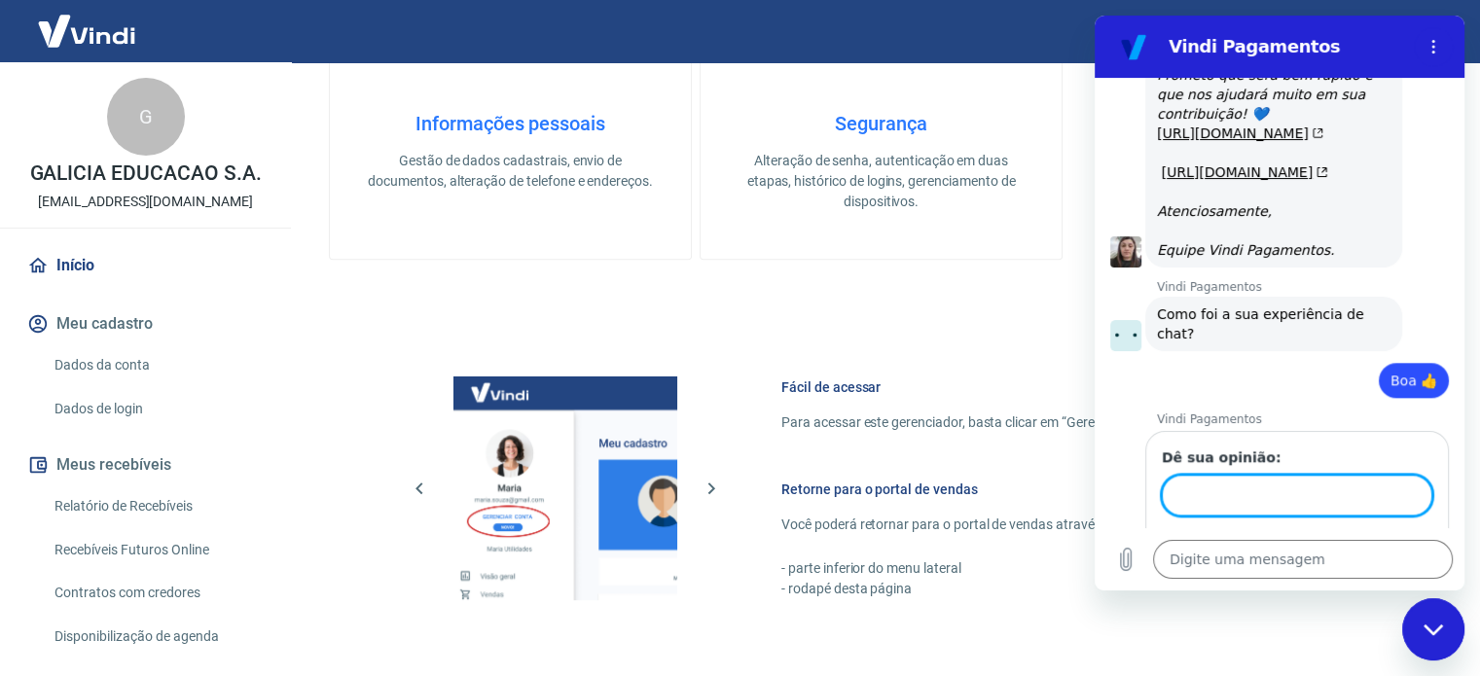
scroll to position [1884, 0]
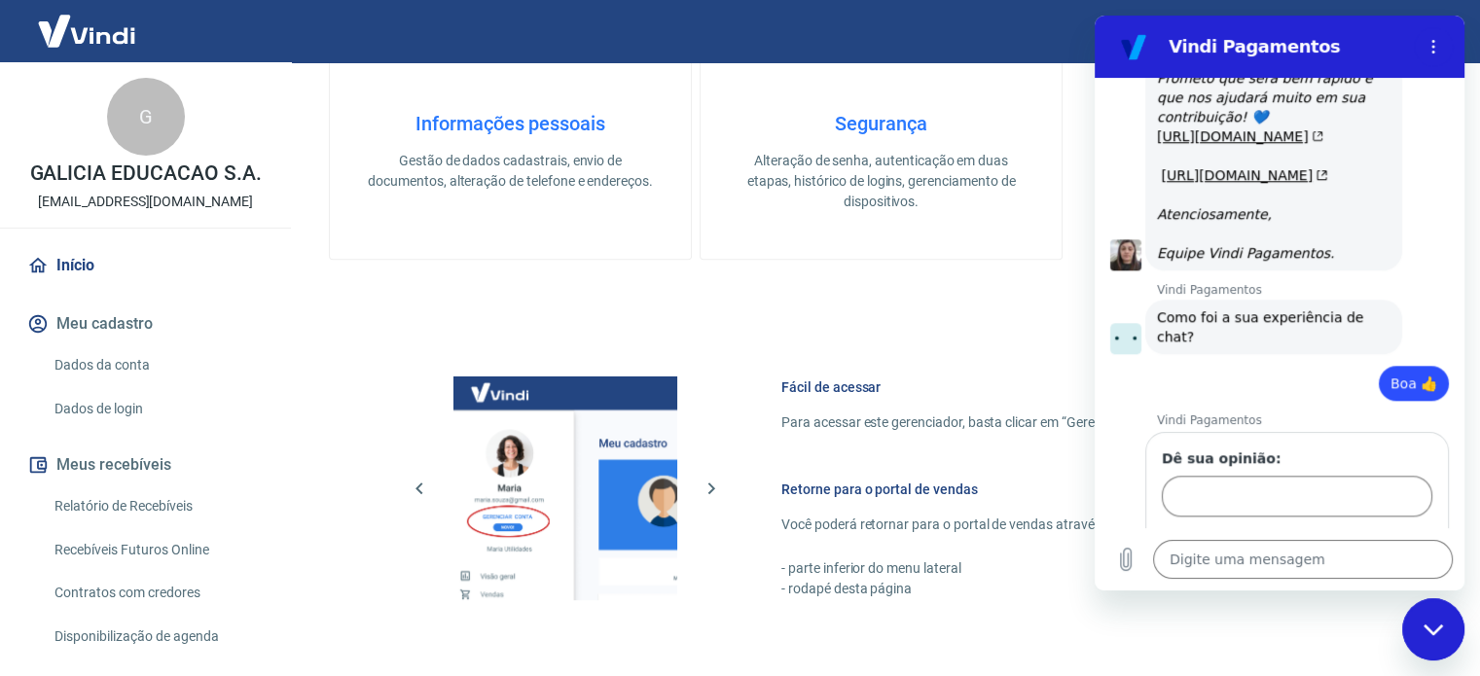
drag, startPoint x: 1426, startPoint y: 625, endPoint x: 2790, endPoint y: 1217, distance: 1487.3
click at [1426, 625] on icon "Fechar janela de mensagens" at bounding box center [1432, 629] width 19 height 11
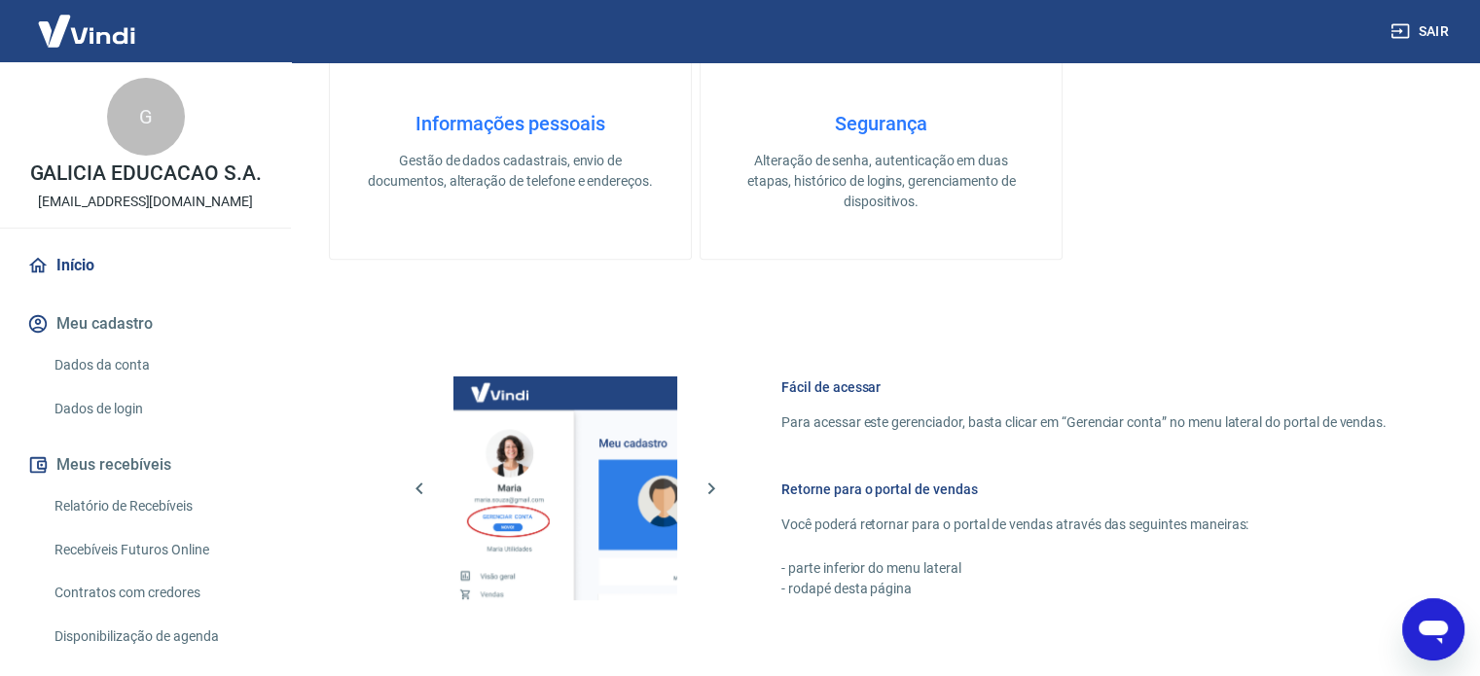
click at [1432, 36] on button "Sair" at bounding box center [1422, 32] width 70 height 36
